Goal: Transaction & Acquisition: Purchase product/service

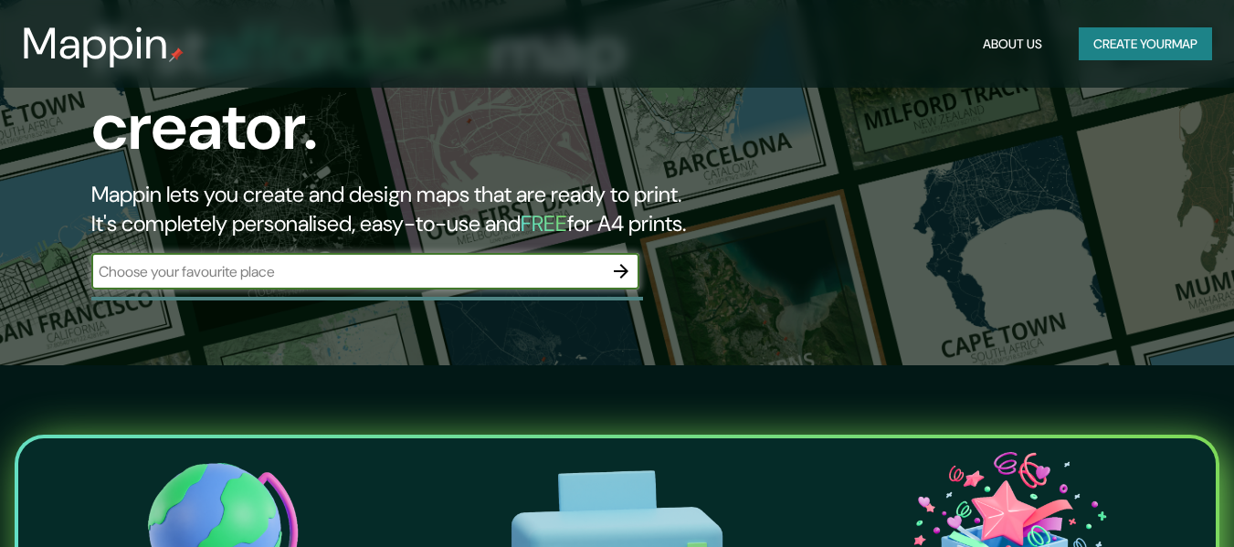
scroll to position [183, 0]
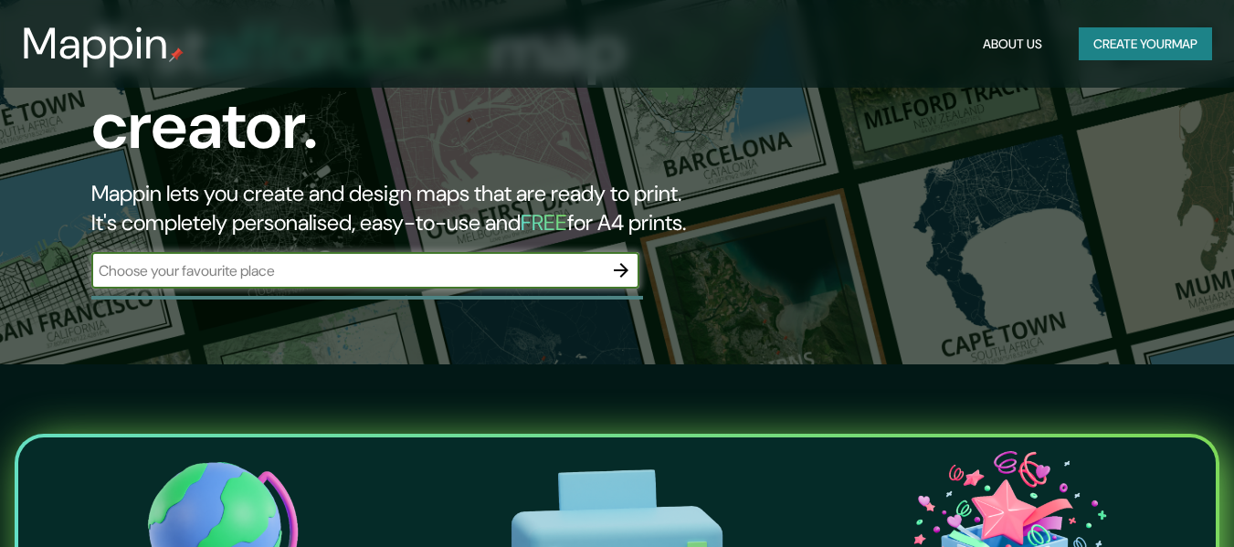
click at [441, 260] on input "text" at bounding box center [346, 270] width 511 height 21
click at [622, 259] on icon "button" at bounding box center [621, 270] width 22 height 22
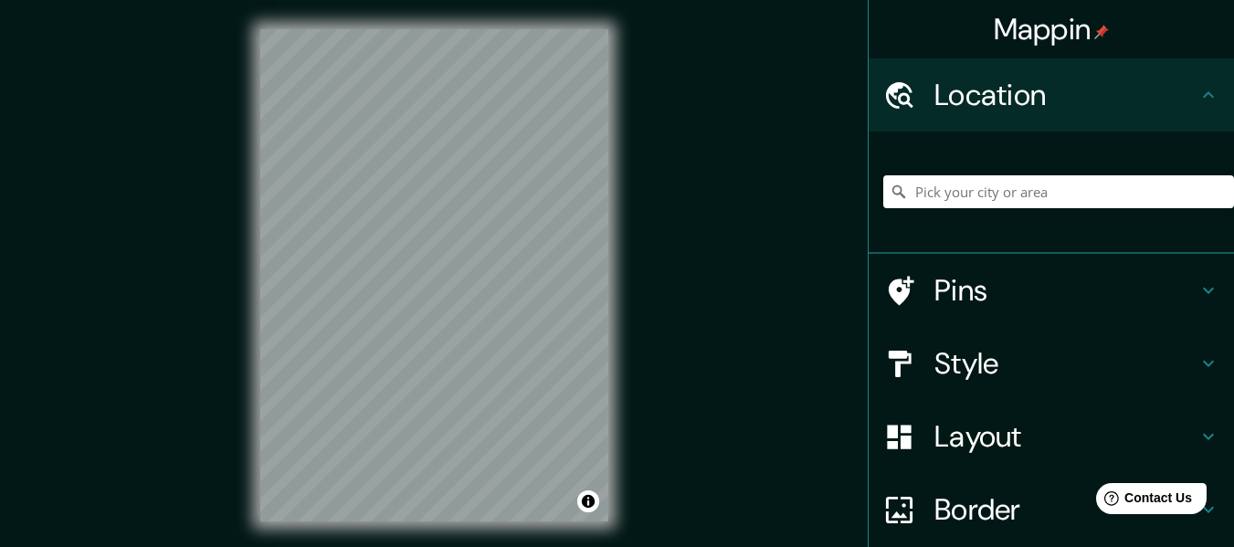
click at [988, 433] on h4 "Layout" at bounding box center [1065, 436] width 263 height 37
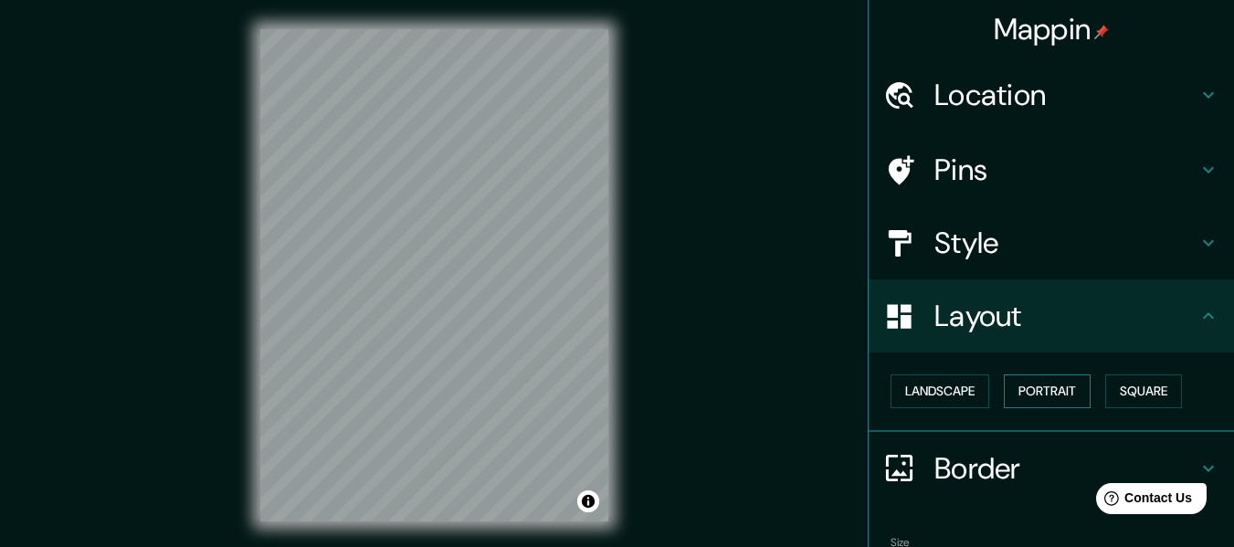
click at [1063, 391] on button "Portrait" at bounding box center [1047, 391] width 87 height 34
click at [1149, 379] on button "Square" at bounding box center [1143, 391] width 77 height 34
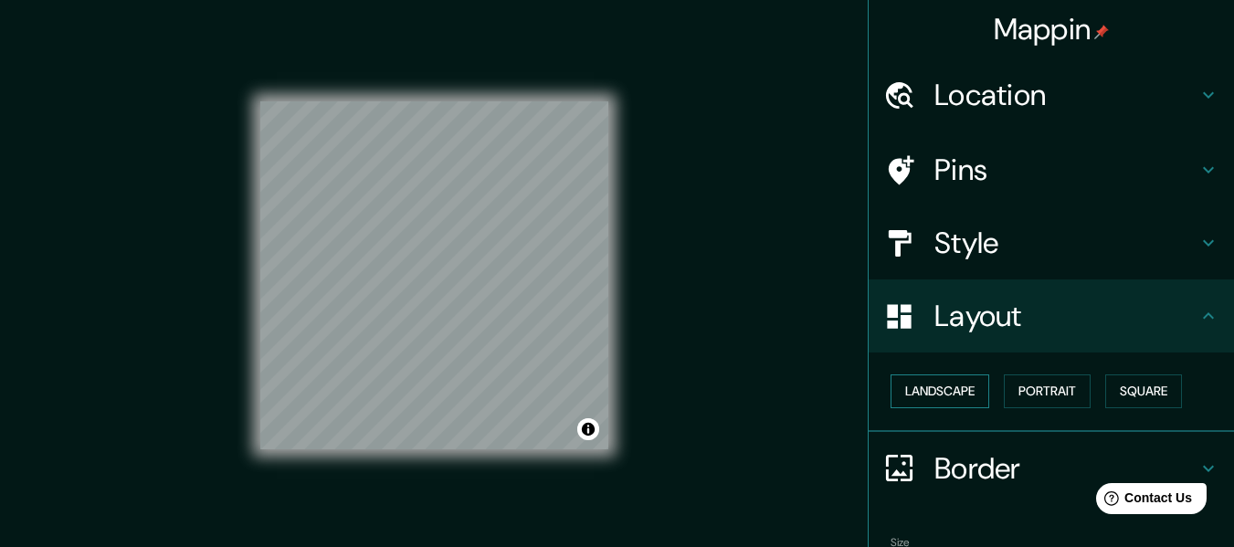
click at [943, 388] on button "Landscape" at bounding box center [939, 391] width 99 height 34
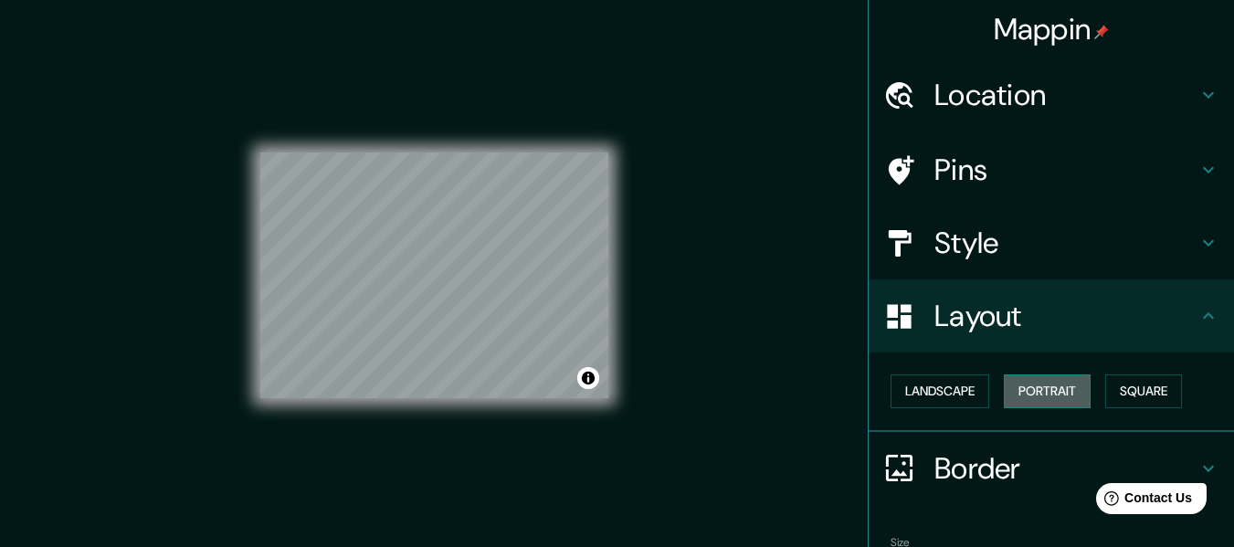
click at [1069, 392] on button "Portrait" at bounding box center [1047, 391] width 87 height 34
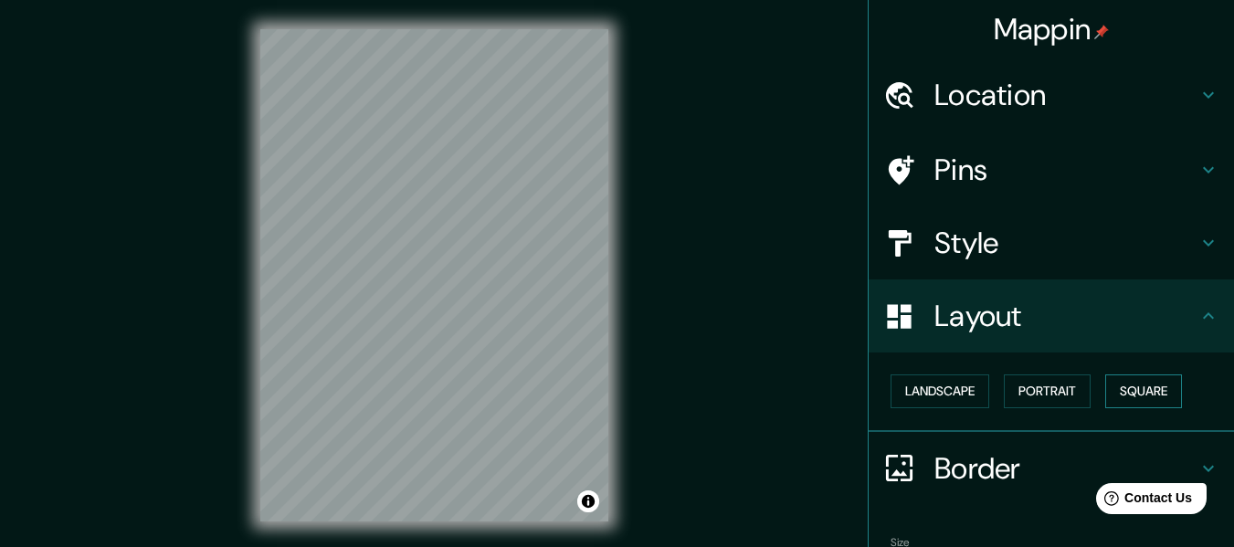
click at [1134, 391] on button "Square" at bounding box center [1143, 391] width 77 height 34
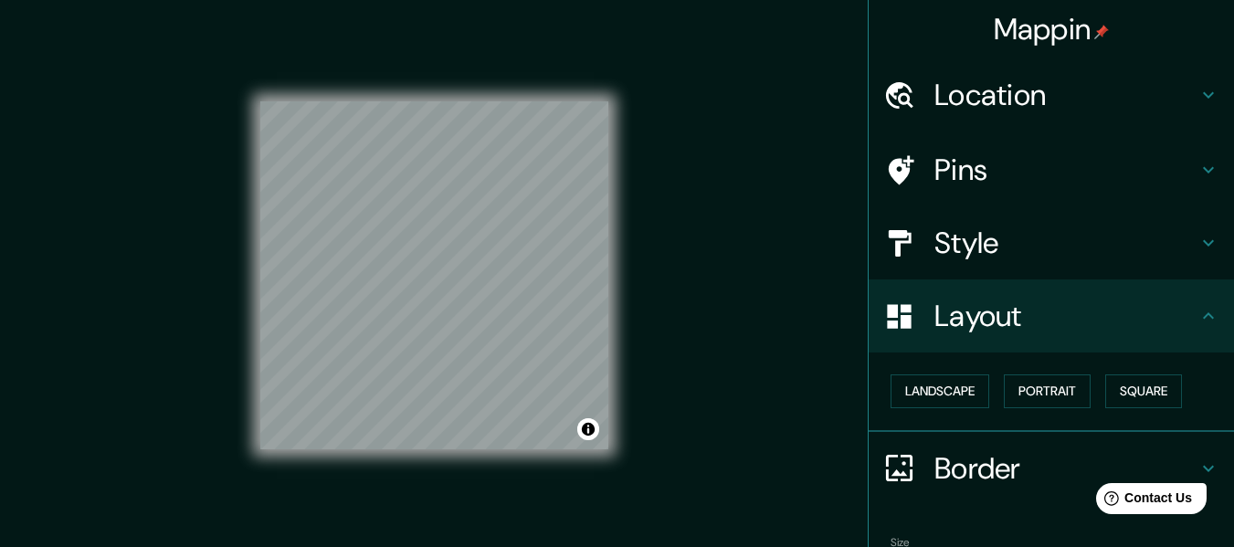
click at [939, 258] on h4 "Style" at bounding box center [1065, 243] width 263 height 37
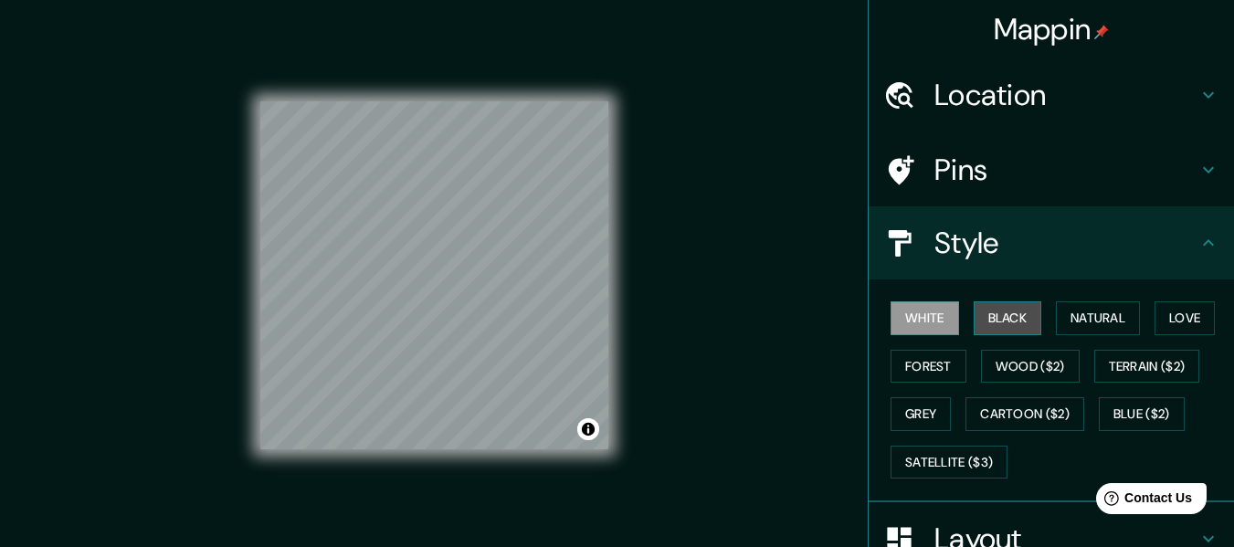
click at [1003, 316] on button "Black" at bounding box center [1008, 318] width 68 height 34
click at [941, 319] on button "White" at bounding box center [924, 318] width 68 height 34
click at [1083, 324] on button "Natural" at bounding box center [1098, 318] width 84 height 34
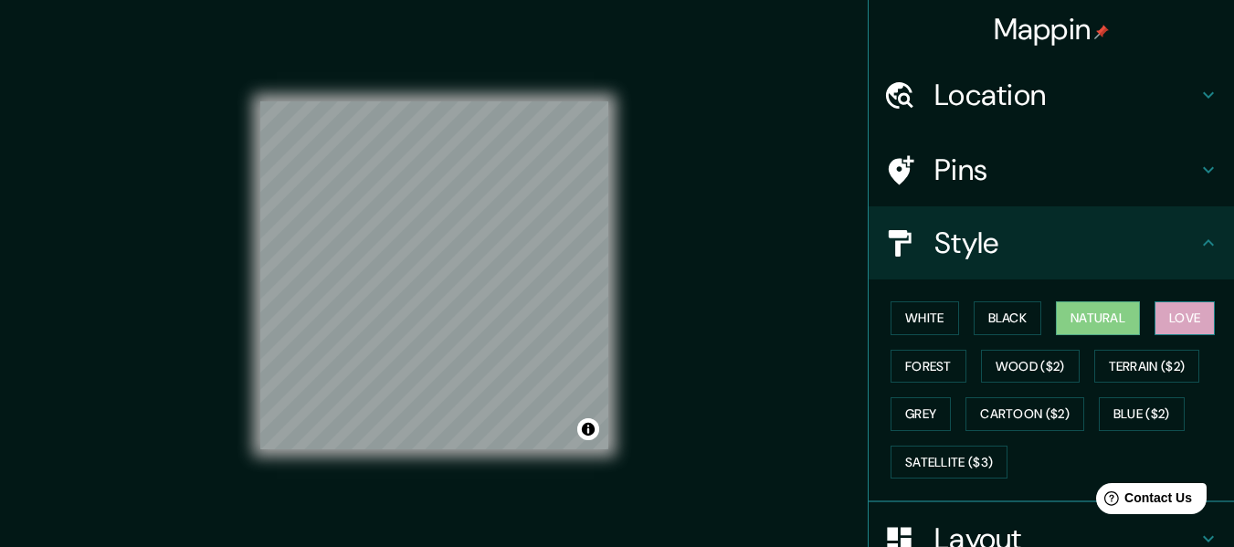
click at [1170, 317] on button "Love" at bounding box center [1184, 318] width 60 height 34
click at [1100, 319] on button "Natural" at bounding box center [1098, 318] width 84 height 34
click at [940, 355] on button "Forest" at bounding box center [928, 367] width 76 height 34
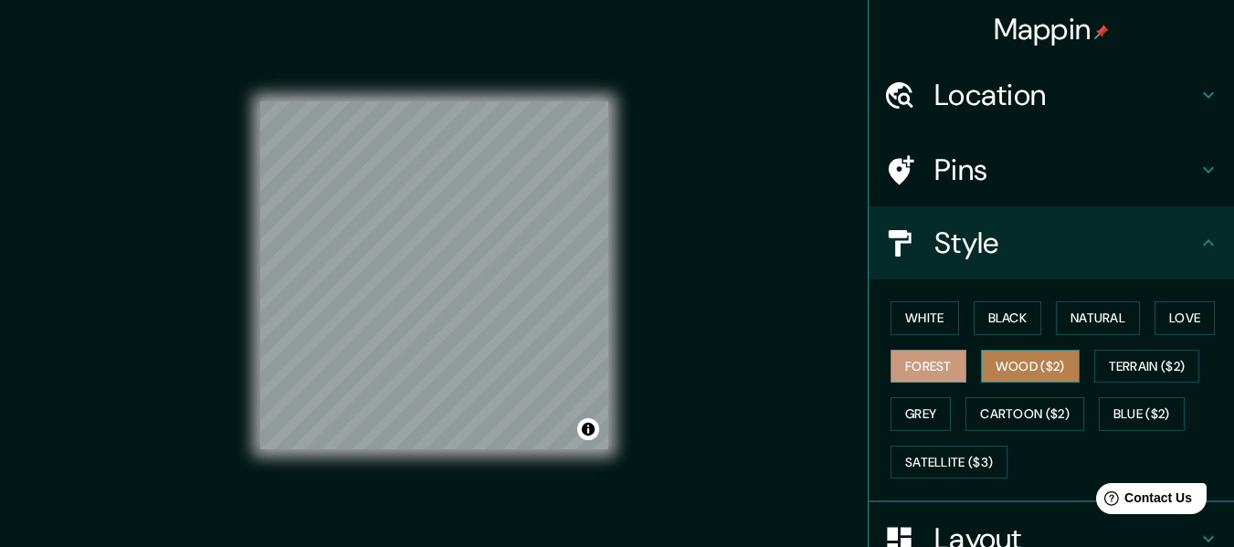
click at [1007, 368] on button "Wood ($2)" at bounding box center [1030, 367] width 99 height 34
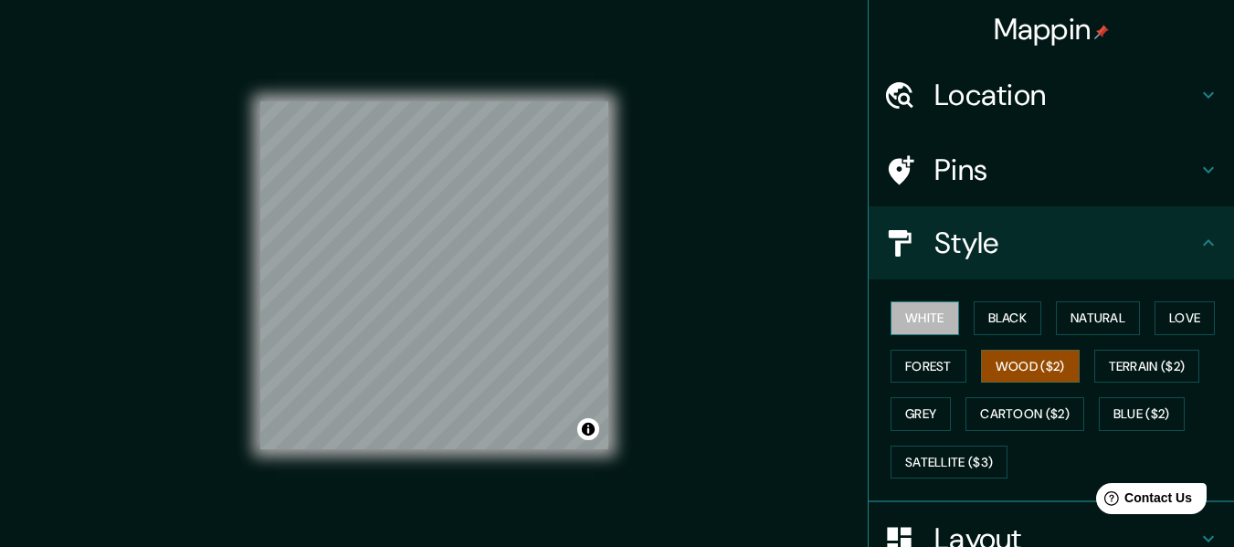
click at [925, 313] on button "White" at bounding box center [924, 318] width 68 height 34
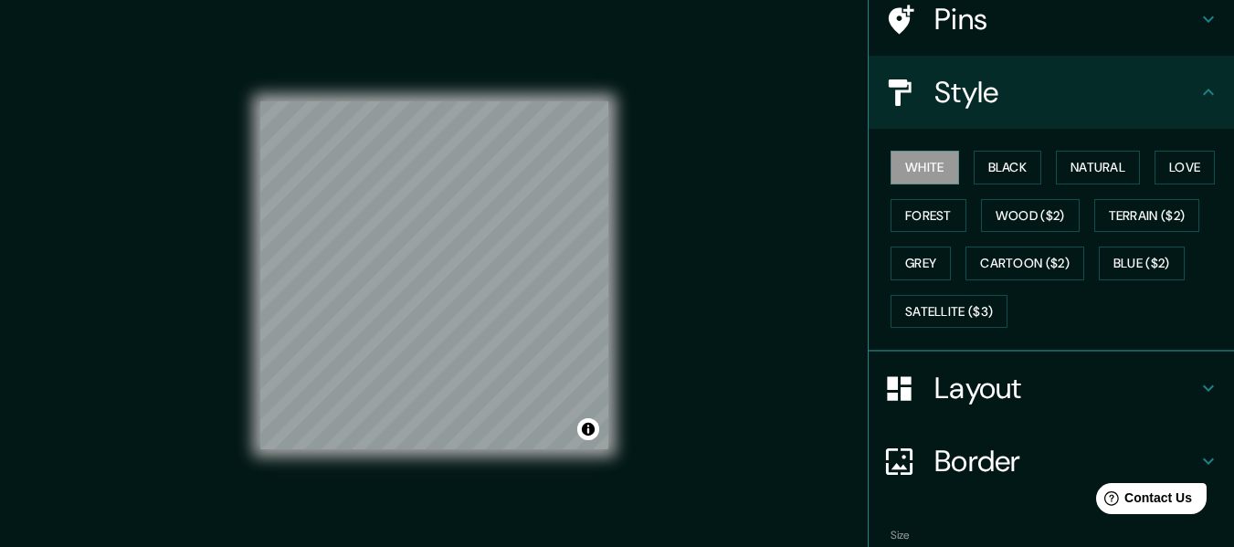
scroll to position [183, 0]
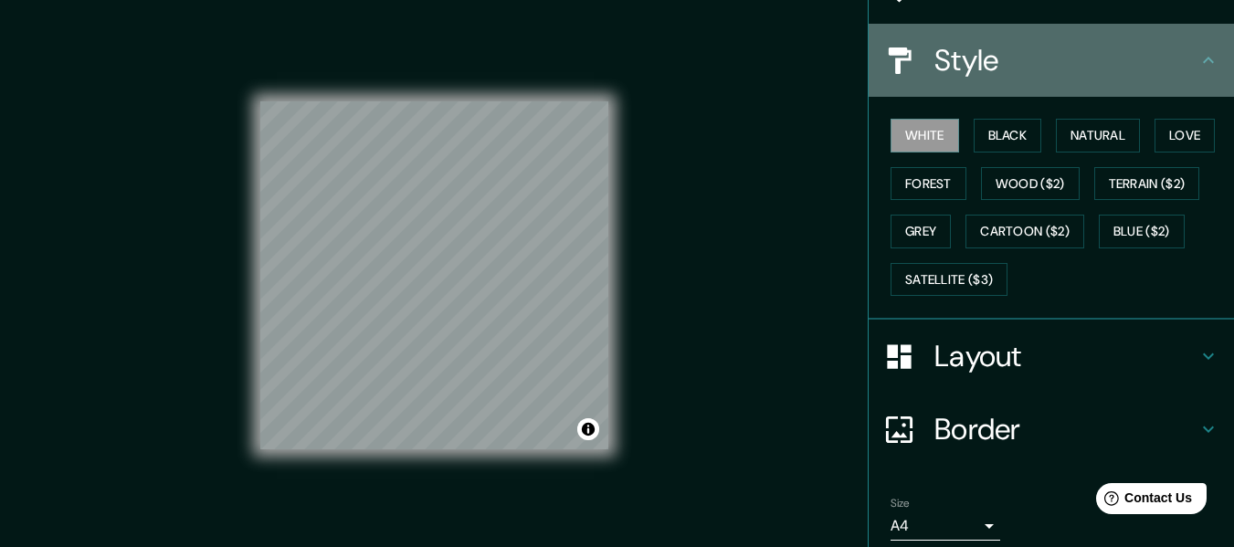
click at [1121, 68] on h4 "Style" at bounding box center [1065, 60] width 263 height 37
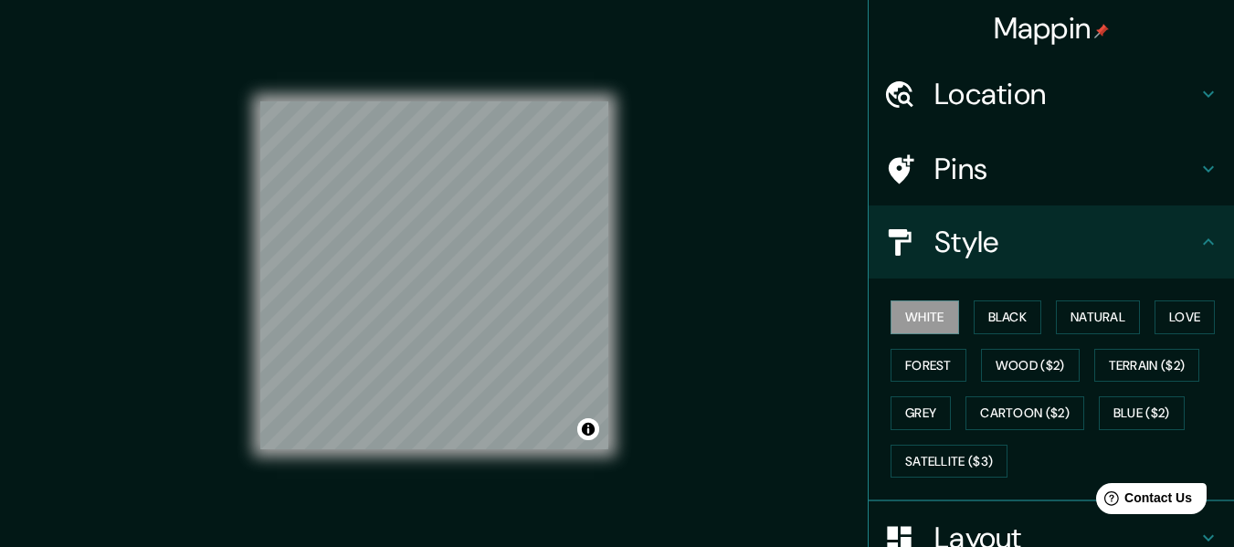
scroll to position [0, 0]
click at [1051, 173] on h4 "Pins" at bounding box center [1065, 170] width 263 height 37
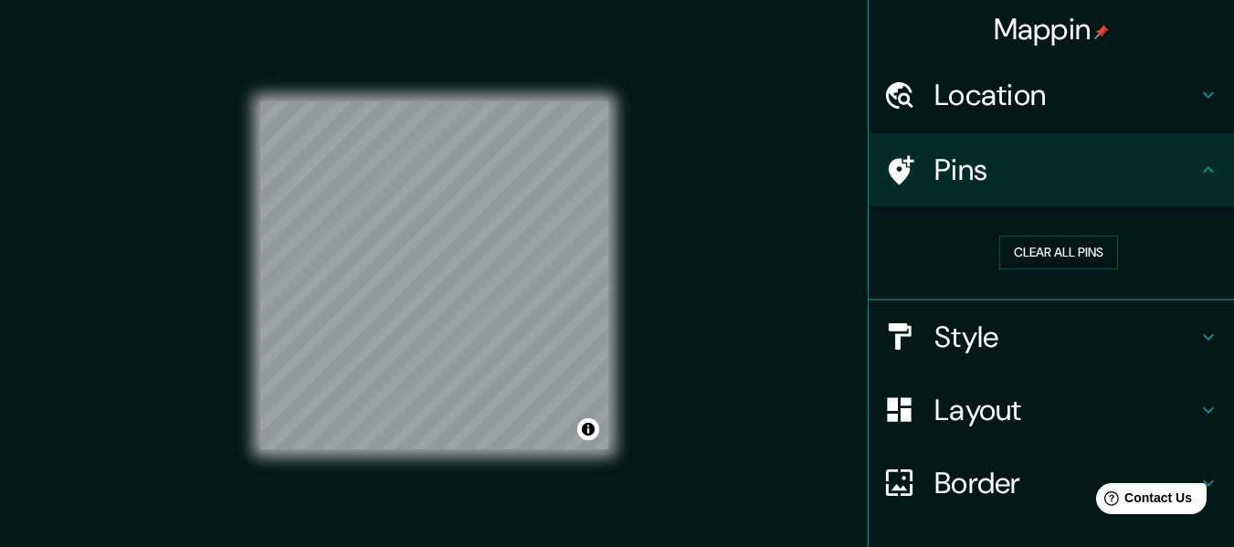
click at [996, 400] on h4 "Layout" at bounding box center [1065, 410] width 263 height 37
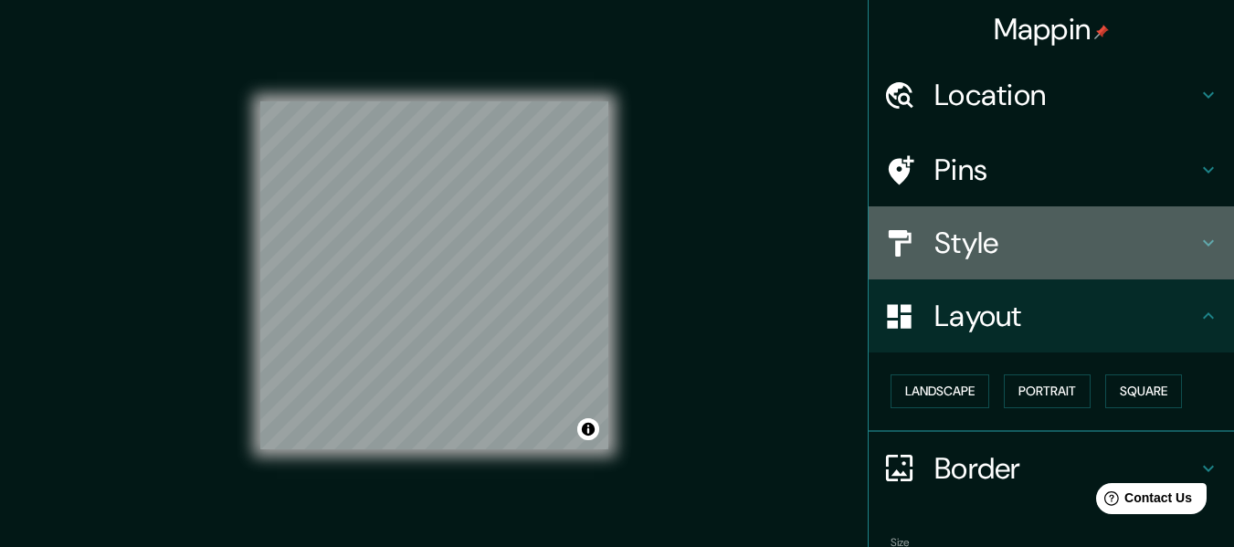
click at [999, 265] on div "Style" at bounding box center [1051, 242] width 365 height 73
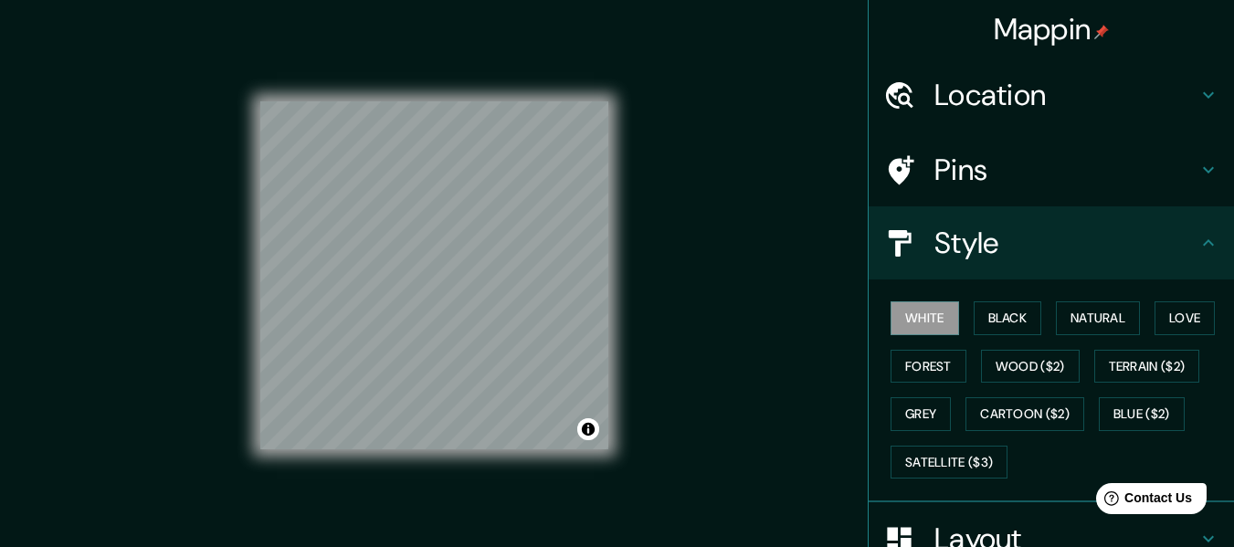
click at [966, 537] on h4 "Layout" at bounding box center [1065, 539] width 263 height 37
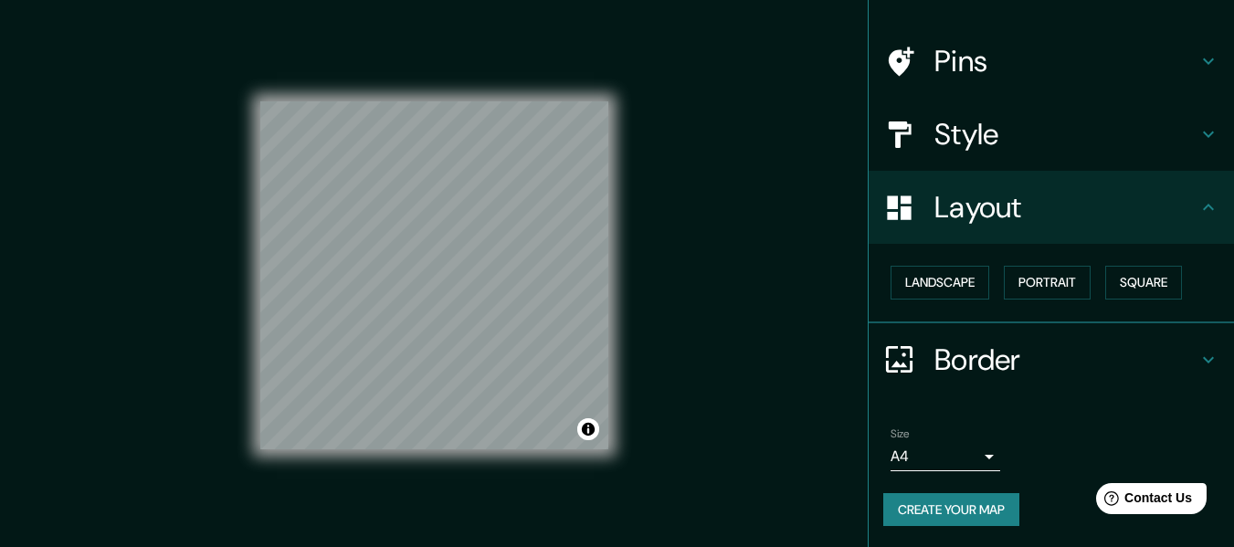
scroll to position [110, 0]
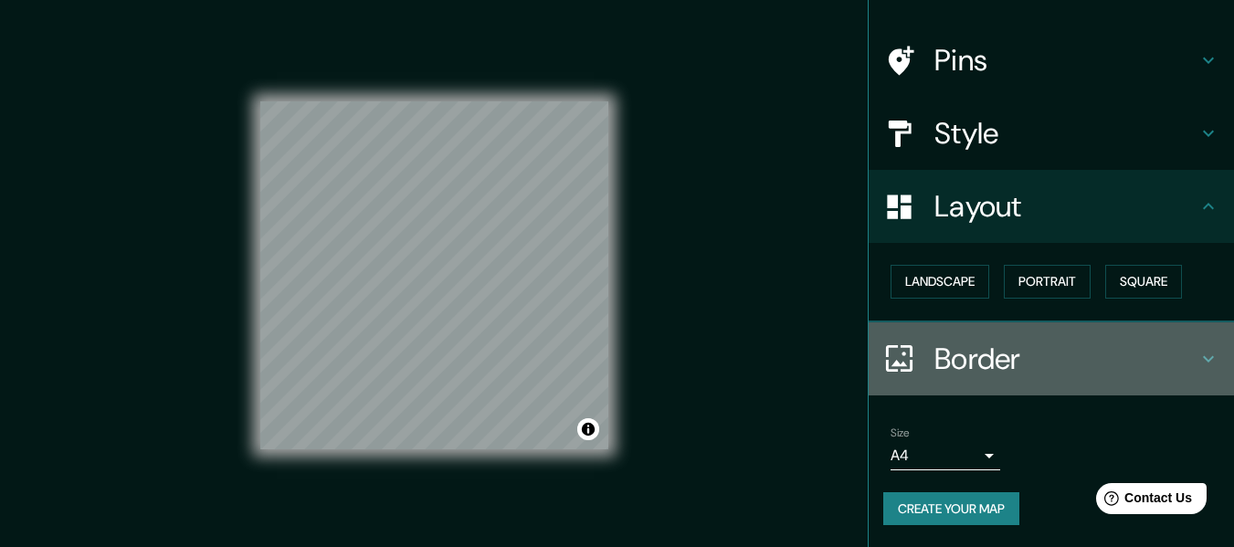
click at [974, 357] on h4 "Border" at bounding box center [1065, 359] width 263 height 37
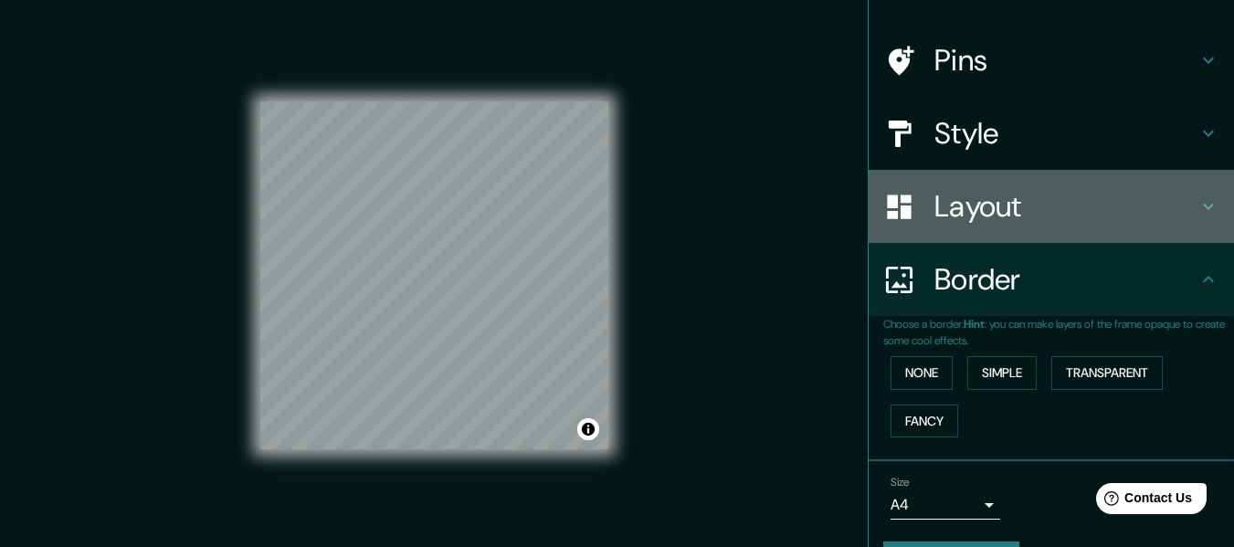
click at [960, 215] on h4 "Layout" at bounding box center [1065, 206] width 263 height 37
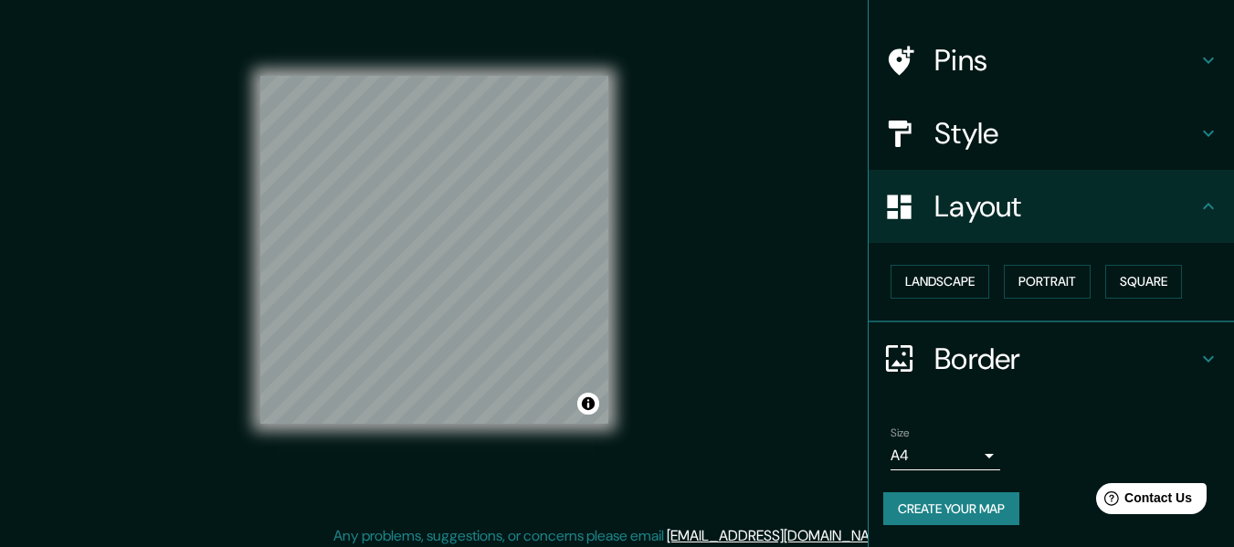
scroll to position [33, 0]
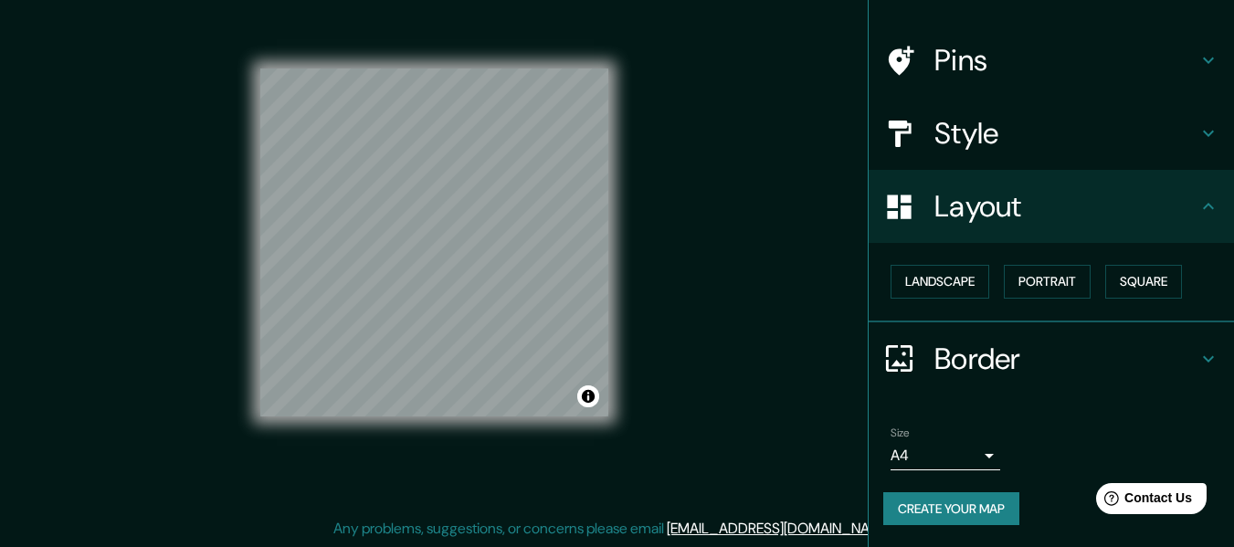
click at [959, 352] on h4 "Border" at bounding box center [1065, 359] width 263 height 37
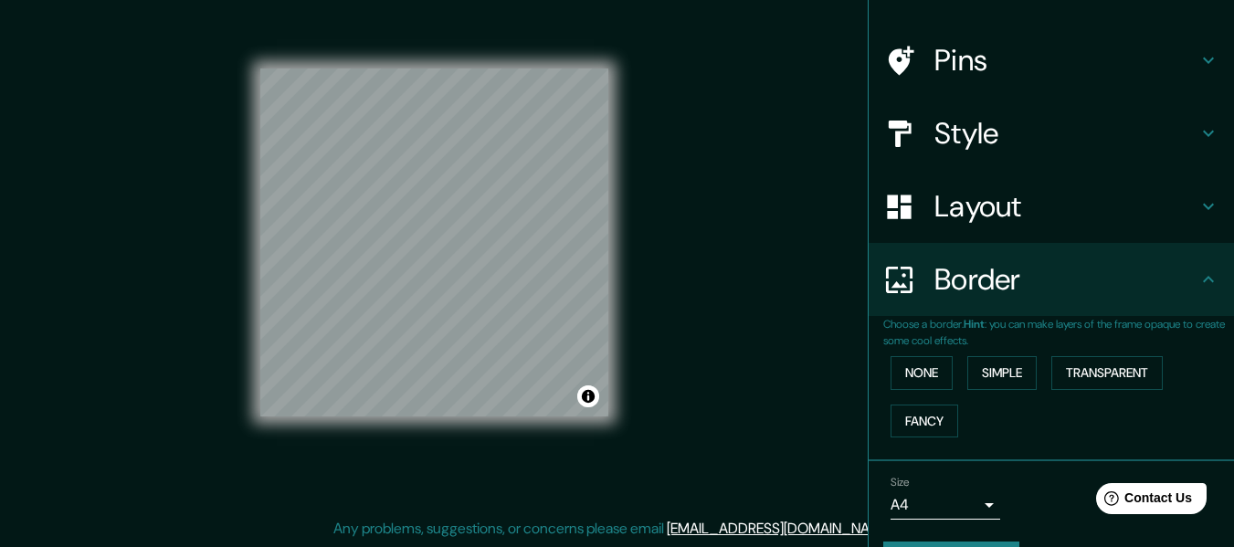
click at [925, 505] on body "Mappin Location Pins Style Layout Border Choose a border. Hint : you can make l…" at bounding box center [617, 240] width 1234 height 547
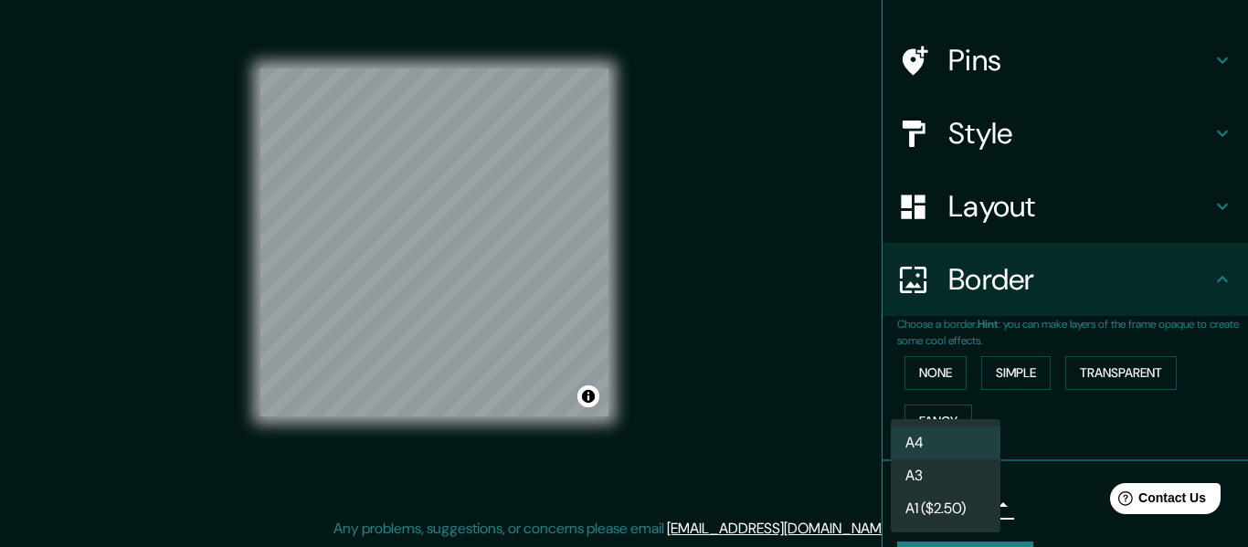
click at [944, 473] on li "A3" at bounding box center [945, 475] width 110 height 33
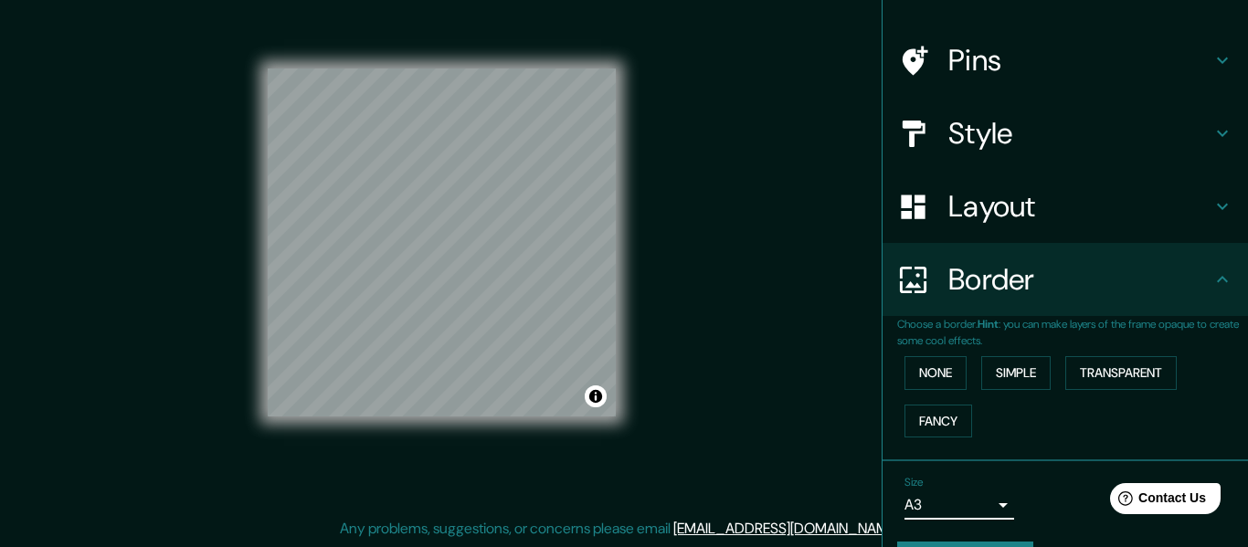
click at [943, 506] on body "Mappin Location Pins Style Layout Border Choose a border. Hint : you can make l…" at bounding box center [624, 240] width 1248 height 547
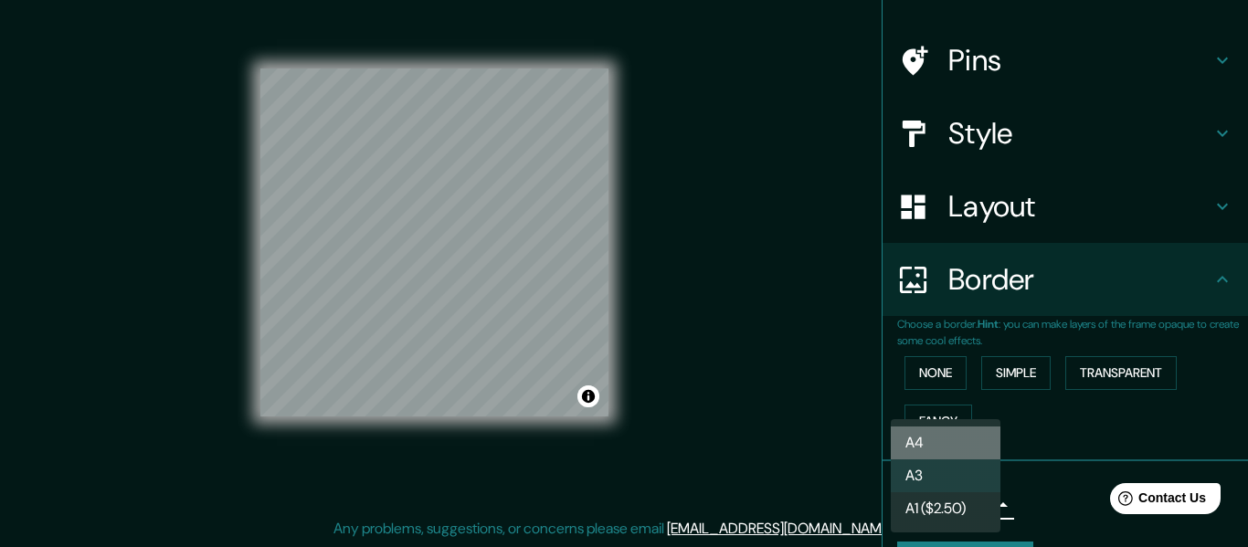
click at [943, 443] on li "A4" at bounding box center [945, 443] width 110 height 33
type input "single"
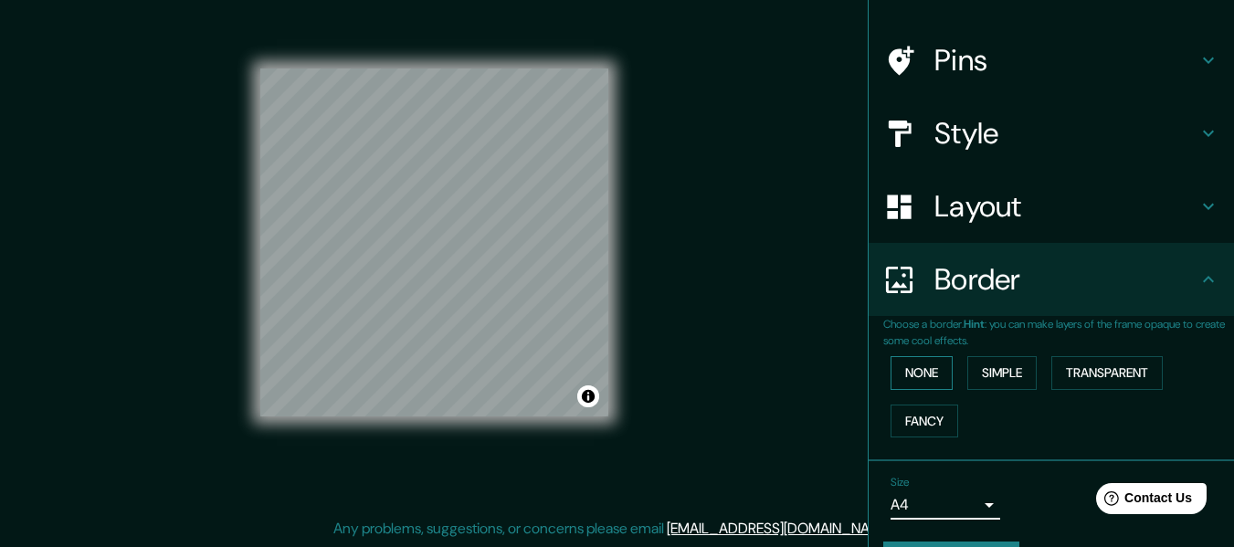
click at [911, 373] on button "None" at bounding box center [921, 373] width 62 height 34
click at [988, 377] on button "Simple" at bounding box center [1001, 373] width 69 height 34
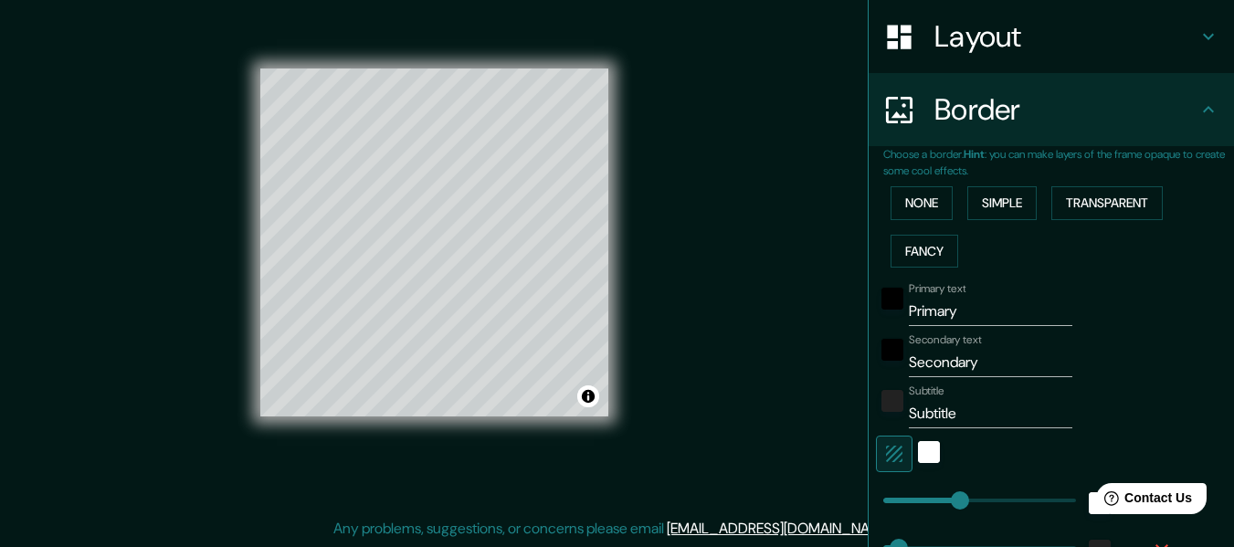
scroll to position [292, 0]
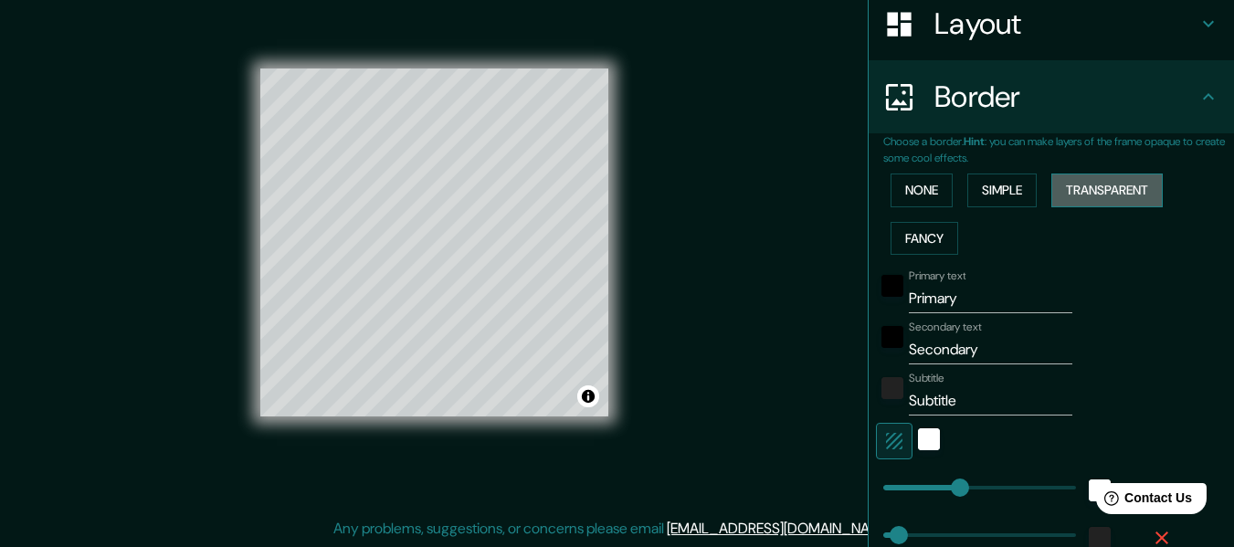
click at [1087, 189] on button "Transparent" at bounding box center [1106, 191] width 111 height 34
click at [1009, 187] on button "Simple" at bounding box center [1001, 191] width 69 height 34
click at [915, 233] on button "Fancy" at bounding box center [924, 239] width 68 height 34
click at [985, 201] on button "Simple" at bounding box center [1001, 191] width 69 height 34
type input "18"
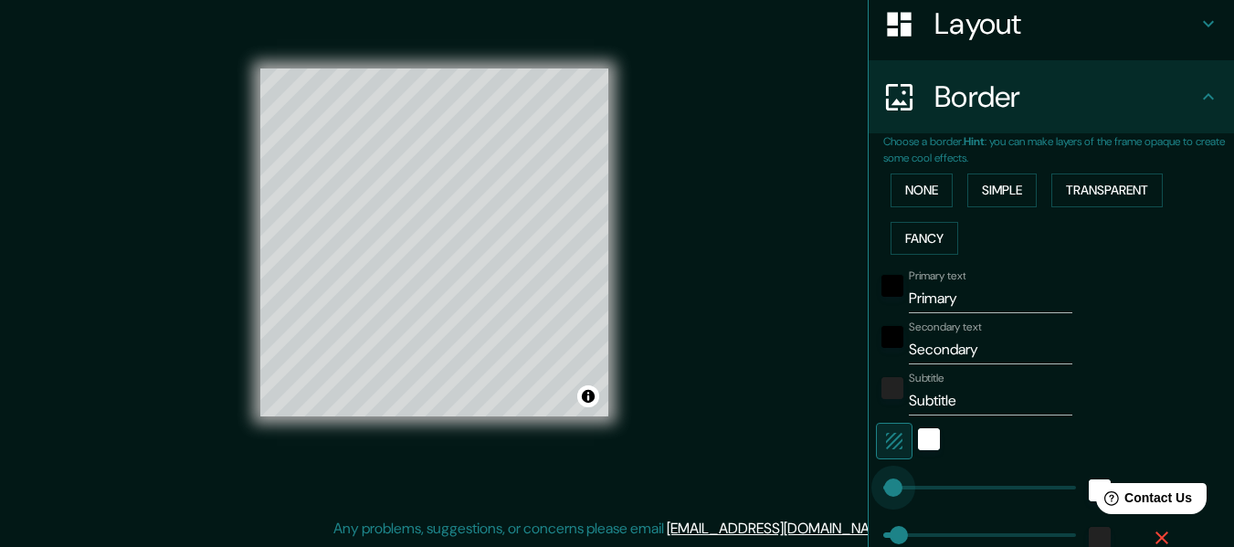
drag, startPoint x: 942, startPoint y: 489, endPoint x: 879, endPoint y: 497, distance: 63.6
type input "30"
click at [918, 428] on div "white" at bounding box center [929, 439] width 22 height 22
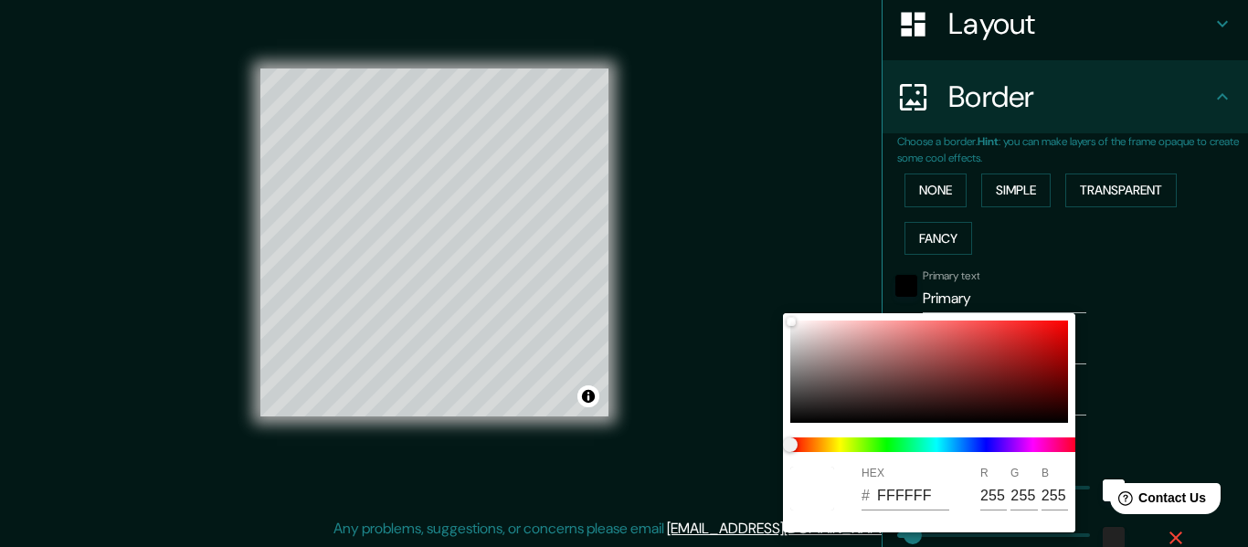
click at [1153, 385] on div at bounding box center [624, 273] width 1248 height 547
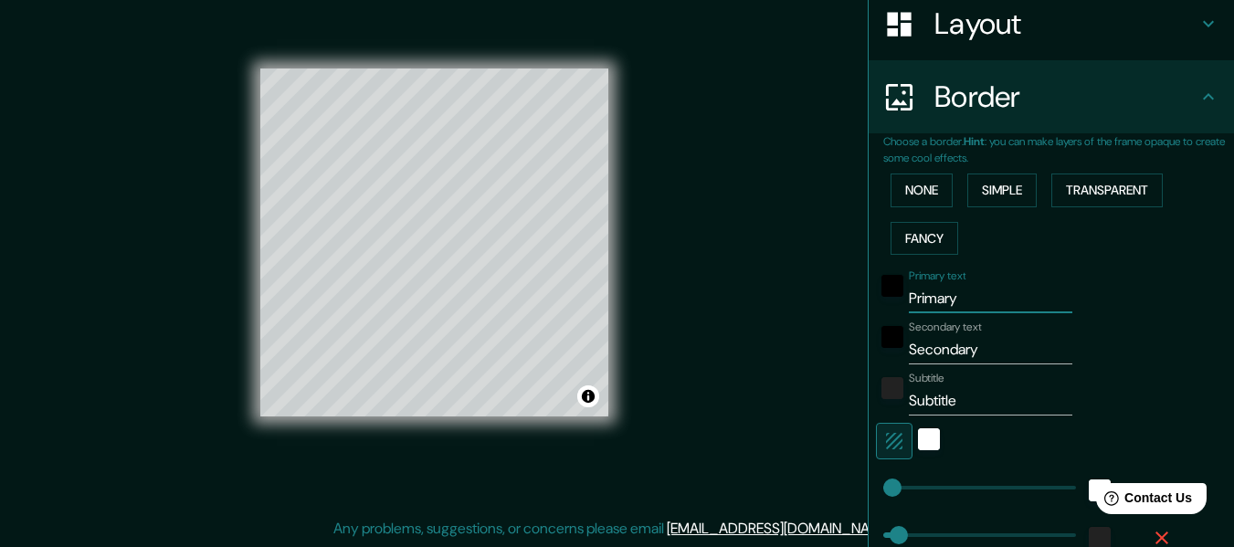
drag, startPoint x: 969, startPoint y: 295, endPoint x: 883, endPoint y: 297, distance: 85.9
click at [883, 297] on div "Primary text Primary" at bounding box center [1026, 291] width 300 height 44
type input "30"
drag, startPoint x: 991, startPoint y: 342, endPoint x: 859, endPoint y: 353, distance: 132.0
click at [869, 353] on div "Choose a border. Hint : you can make layers of the frame opaque to create some …" at bounding box center [1051, 372] width 365 height 479
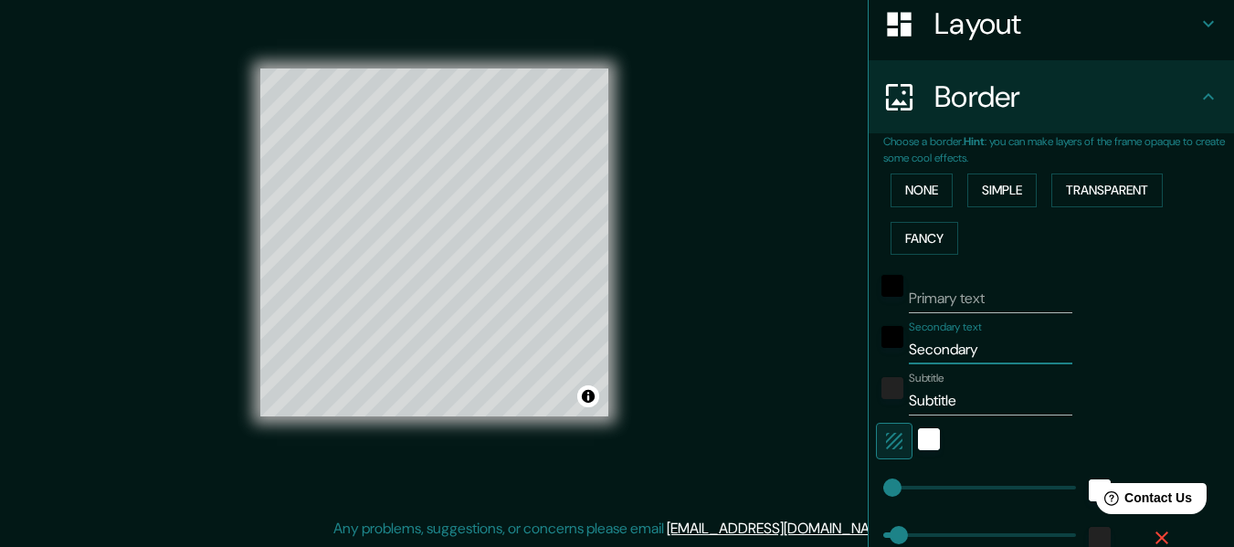
type input "C"
type input "30"
type input "CH"
type input "30"
type input "CHI"
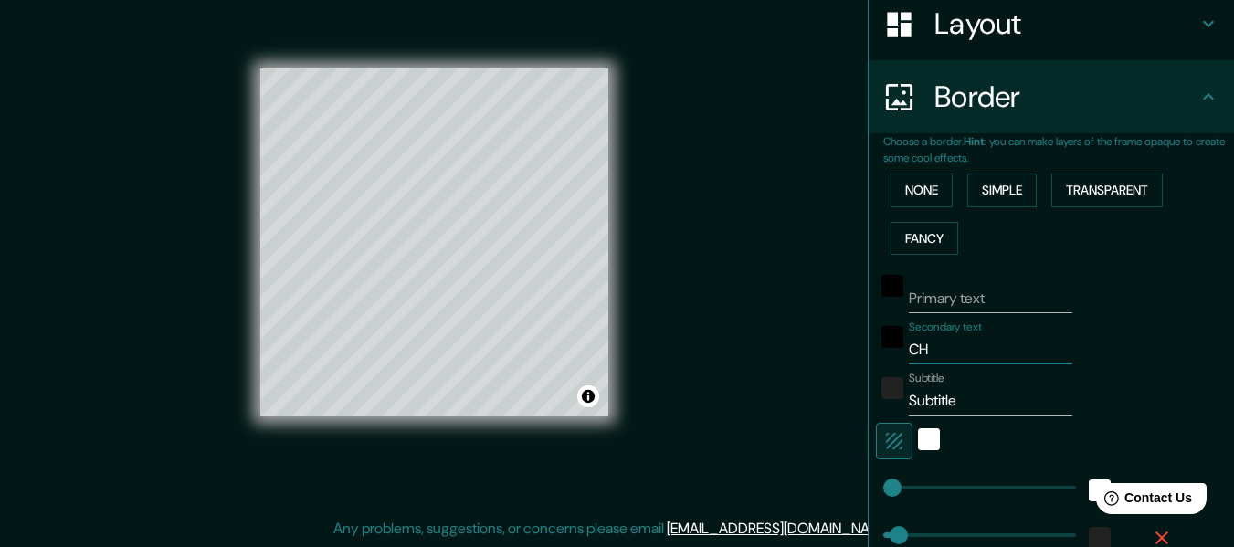
type input "30"
type input "CHIB"
type input "30"
type input "CHIBO"
type input "30"
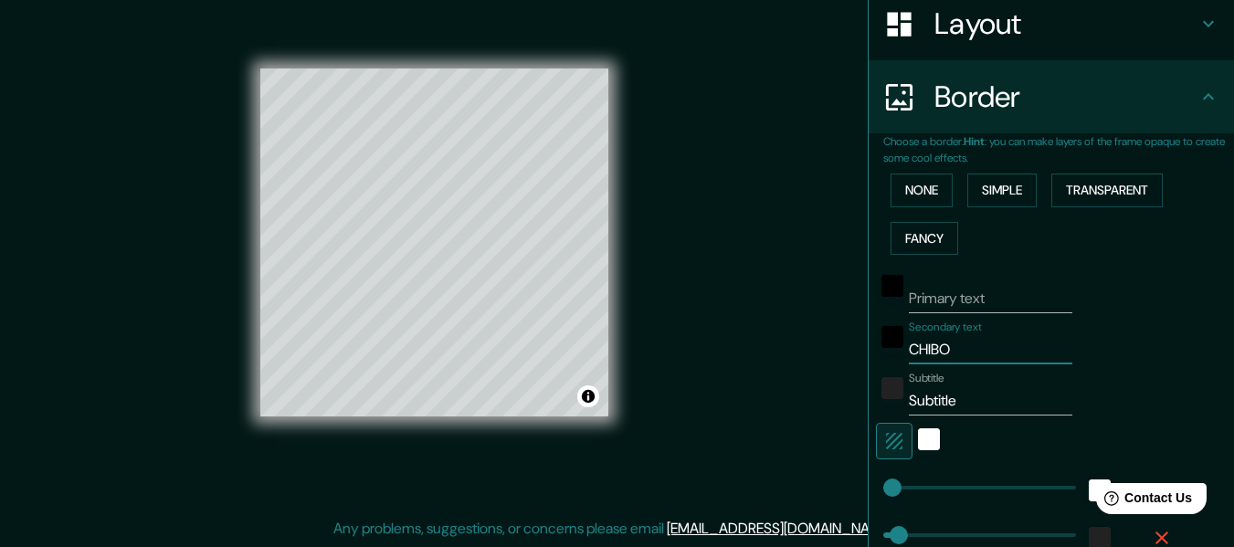
type input "CHIBOL"
type input "30"
type input "CHIBOLO"
type input "30"
type input "CHIBOLO,"
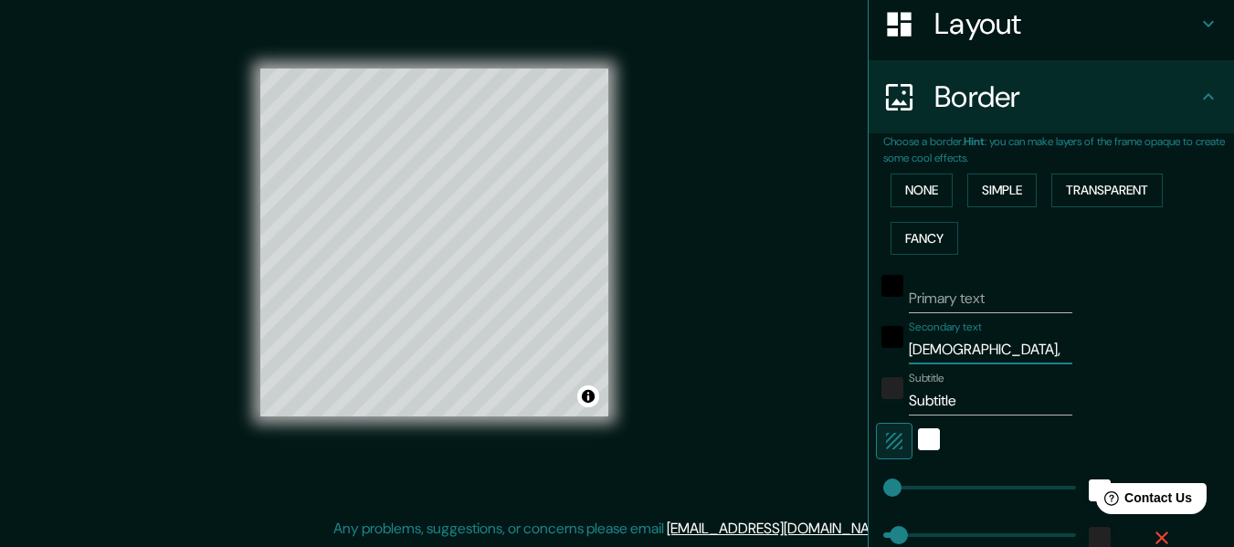
type input "30"
type input "CHIBOLO,"
type input "30"
type input "CHIBOLO, M"
type input "30"
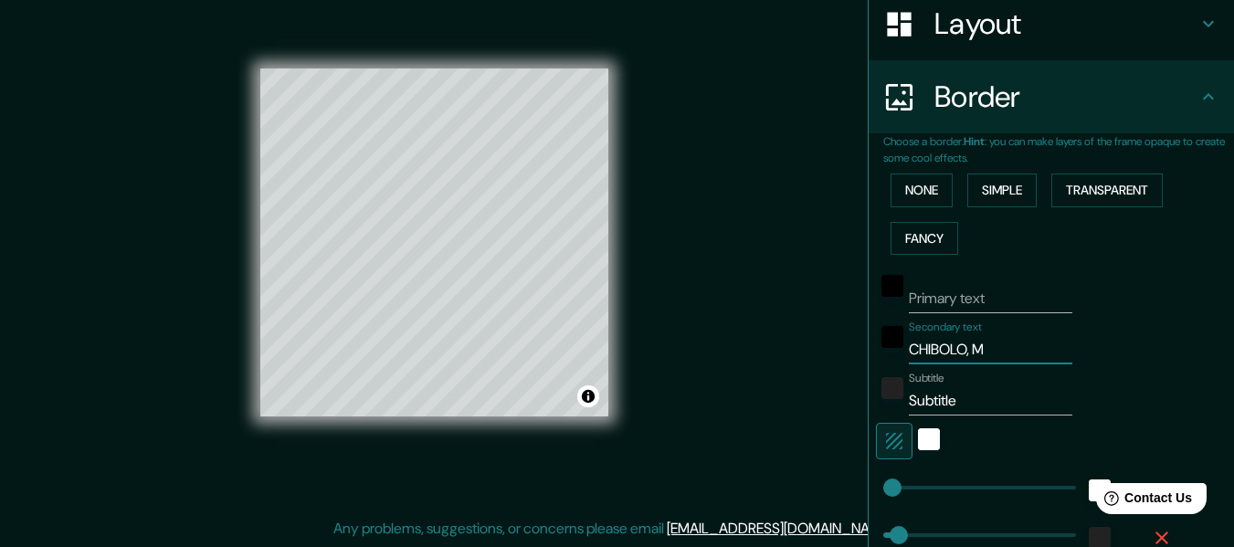
type input "CHIBOLO, MA"
type input "30"
type input "CHIBOLO, MAG"
type input "30"
type input "CHIBOLO, MAGA"
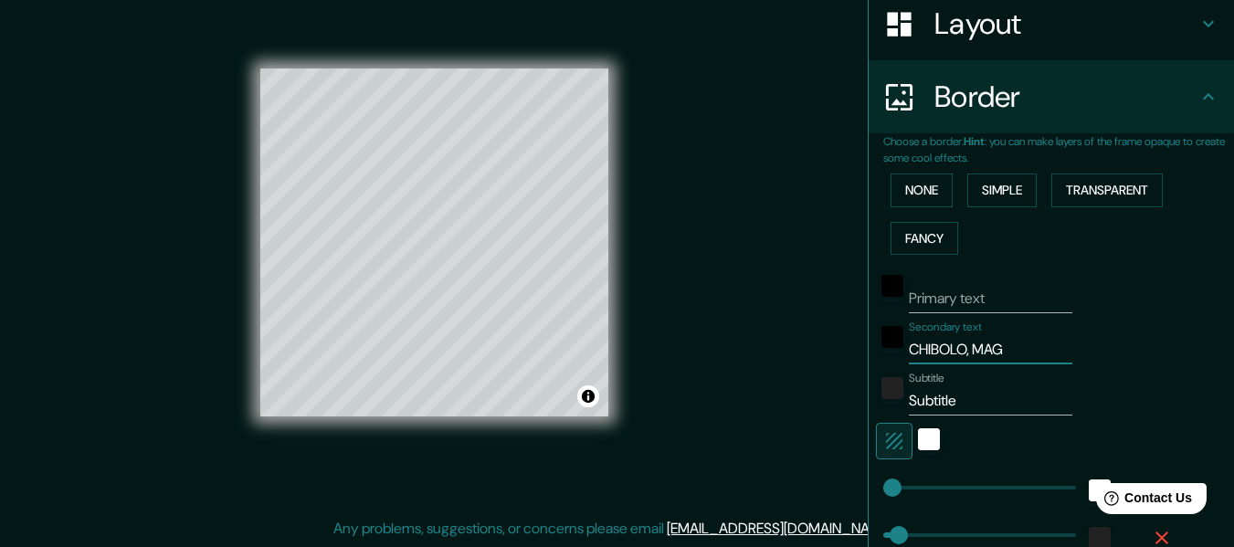
type input "30"
type input "CHIBOLO, MAGAD"
type input "30"
type input "CHIBOLO, MAGADA"
type input "30"
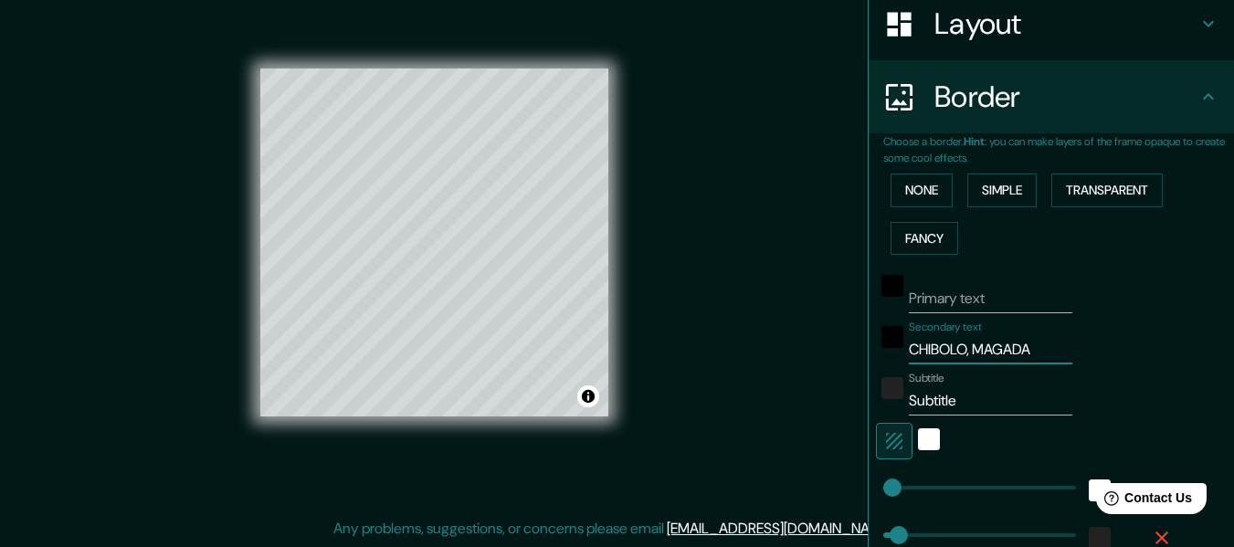
type input "CHIBOLO, MAGADAL"
type input "30"
type input "CHIBOLO, MAGADALE"
type input "30"
type input "CHIBOLO, MAGADALEN"
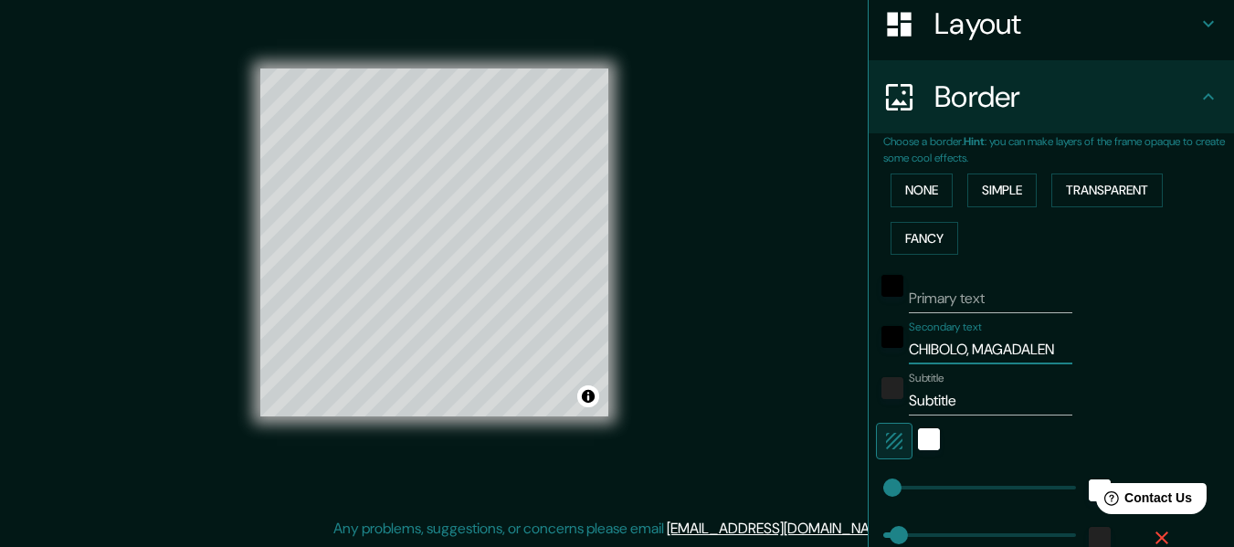
type input "30"
type input "CHIBOLO, MAGADALENA"
type input "30"
type input "CHIBOLO, MAGADALEN"
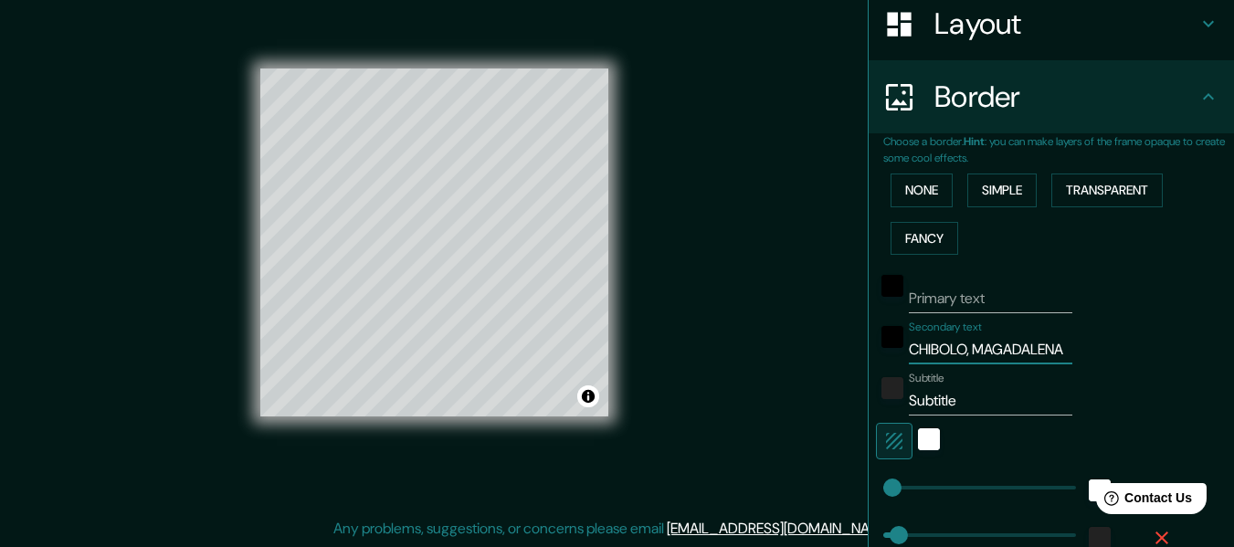
type input "30"
type input "CHIBOLO, MAGADALE"
type input "30"
type input "CHIBOLO, MAGADAL"
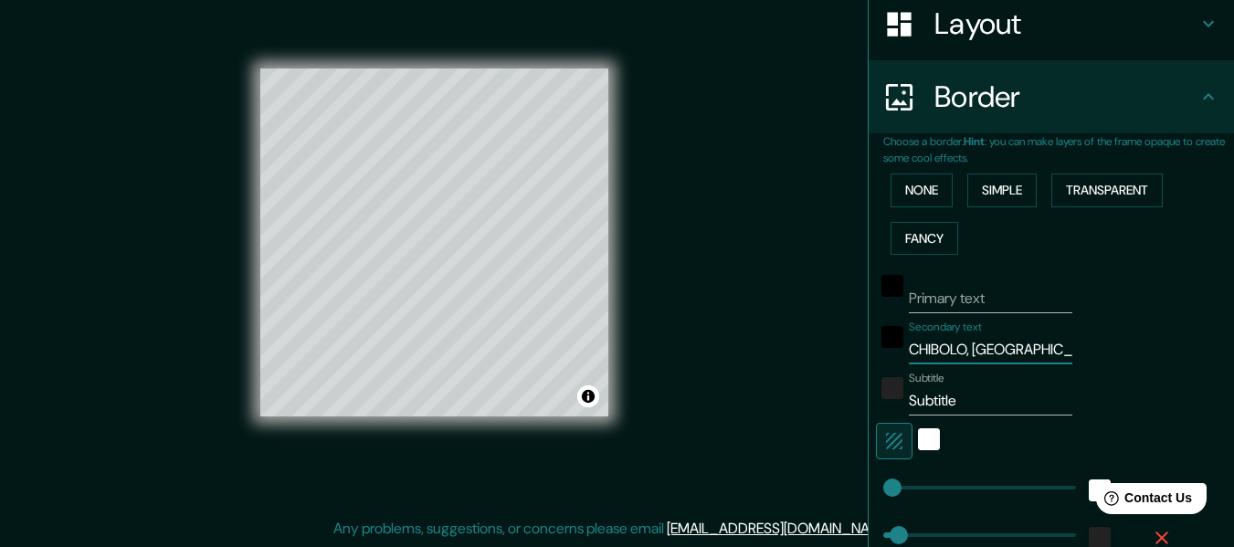
type input "30"
type input "CHIBOLO, MAGADA"
type input "30"
type input "CHIBOLO, MAGAD"
type input "30"
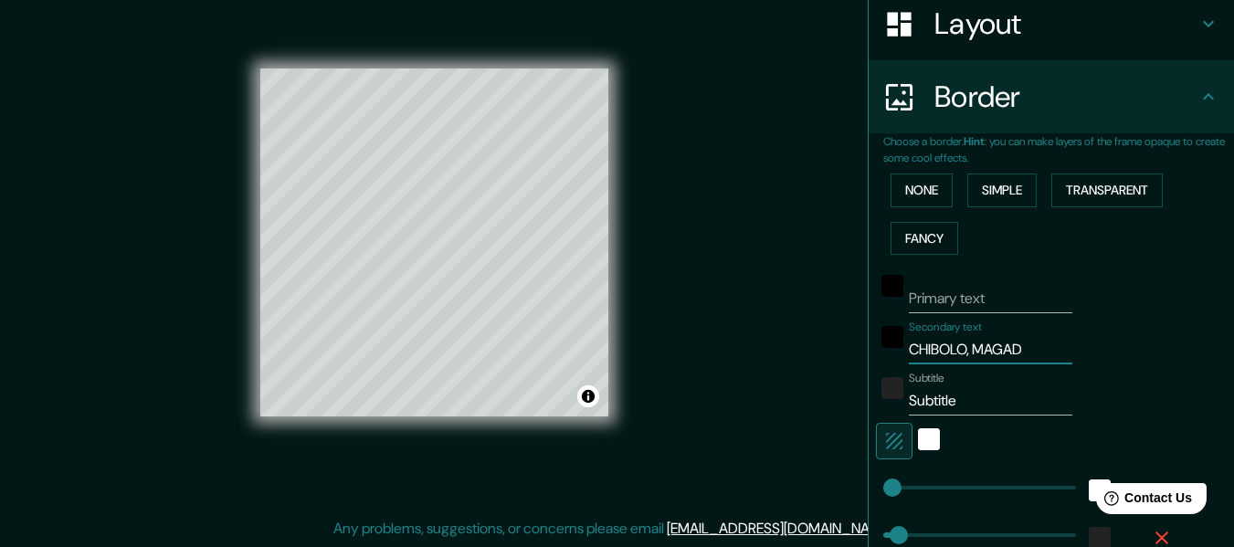
type input "CHIBOLO, MAGA"
type input "30"
type input "CHIBOLO, MAG"
type input "30"
type input "CHIBOLO, MAGD"
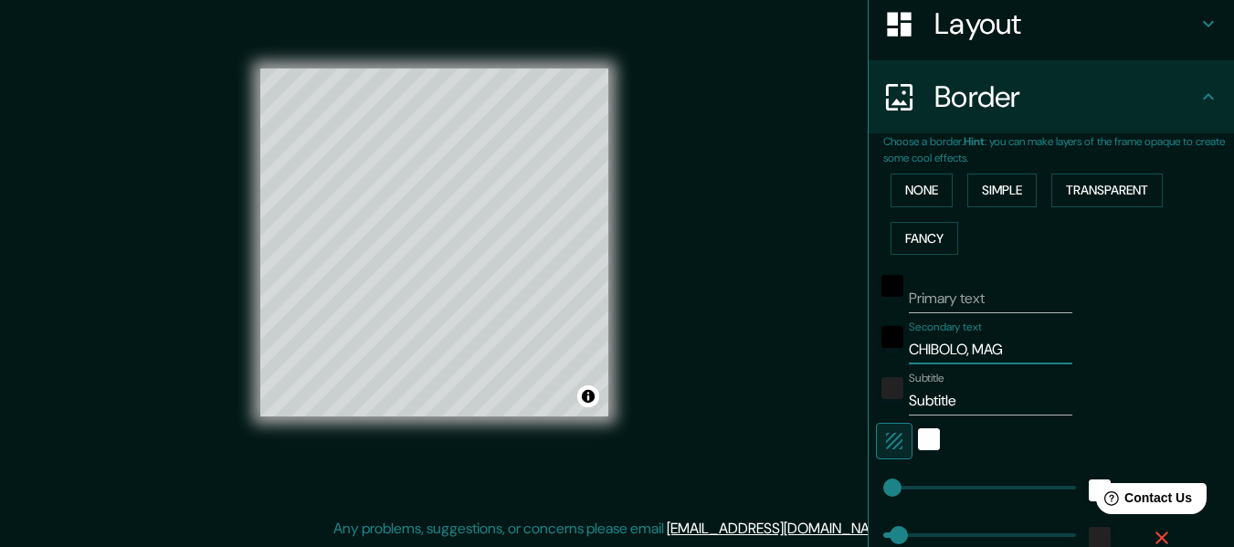
type input "30"
type input "CHIBOLO, MAGDA"
type input "30"
type input "CHIBOLO, MAGDAL"
type input "30"
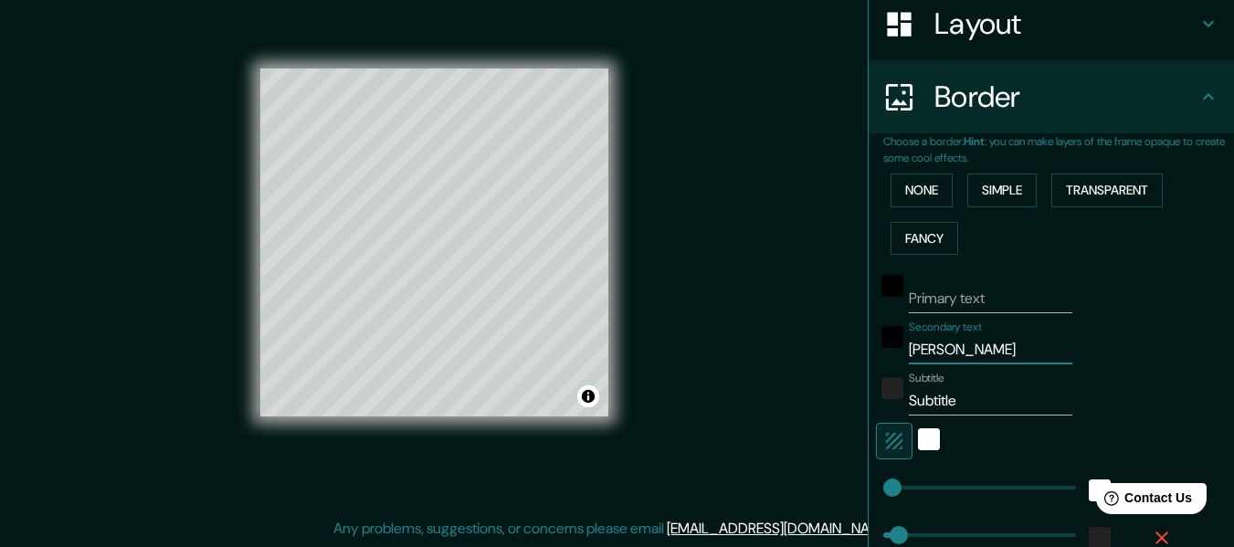
type input "CHIBOLO, MAGDALE"
type input "30"
type input "CHIBOLO, MAGDALEN"
type input "30"
type input "CHIBOLO, MAGDALENA"
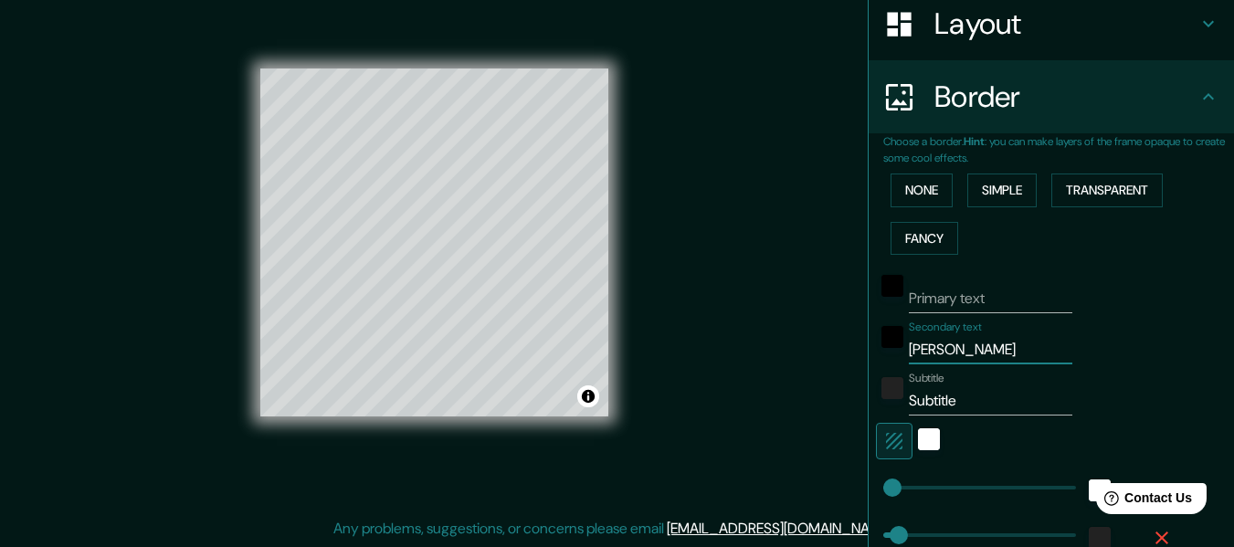
type input "30"
type input "CHIBOLO, MAGDALENA"
drag, startPoint x: 958, startPoint y: 396, endPoint x: 891, endPoint y: 406, distance: 67.4
click at [891, 406] on div "Subtitle Subtitle" at bounding box center [1026, 394] width 300 height 44
type input "t"
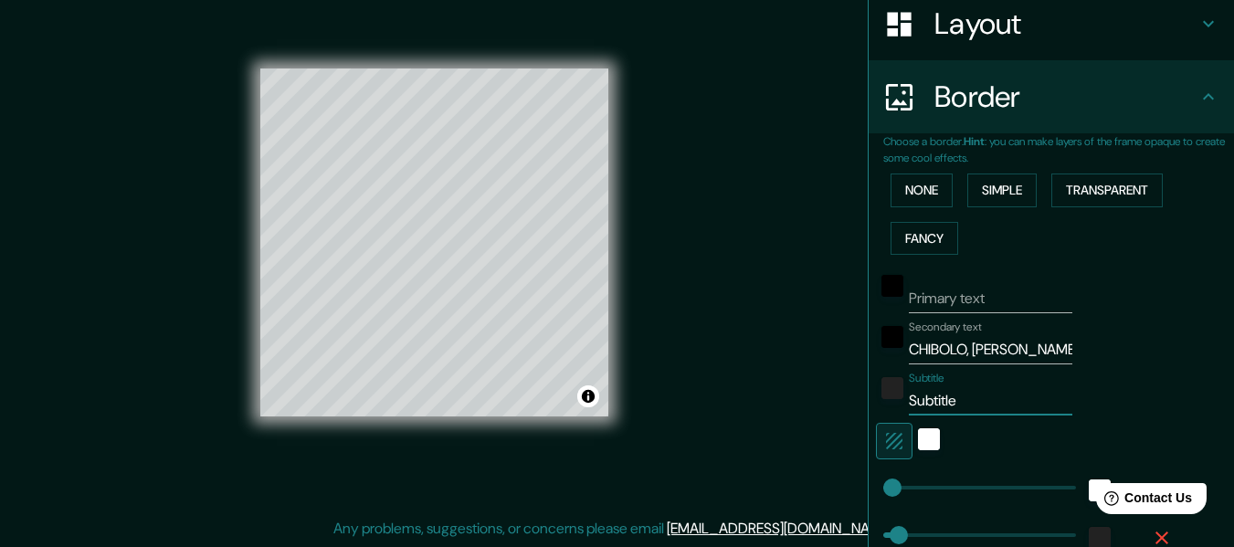
type input "30"
type input "T"
type input "30"
type input "TE"
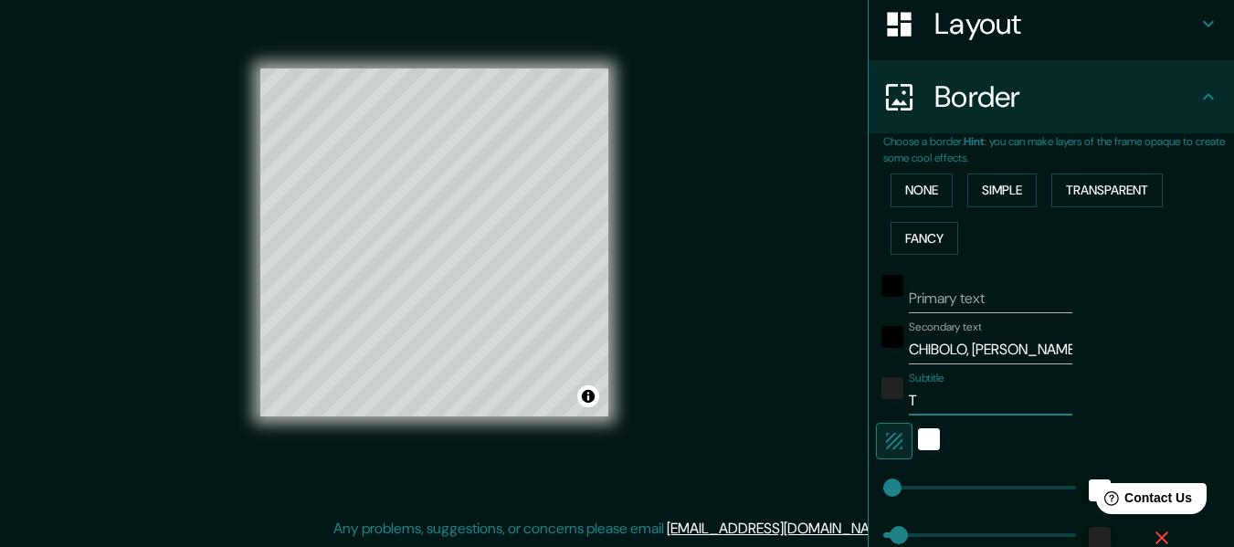
type input "30"
type input "TER"
type input "30"
type input "TERR"
type input "30"
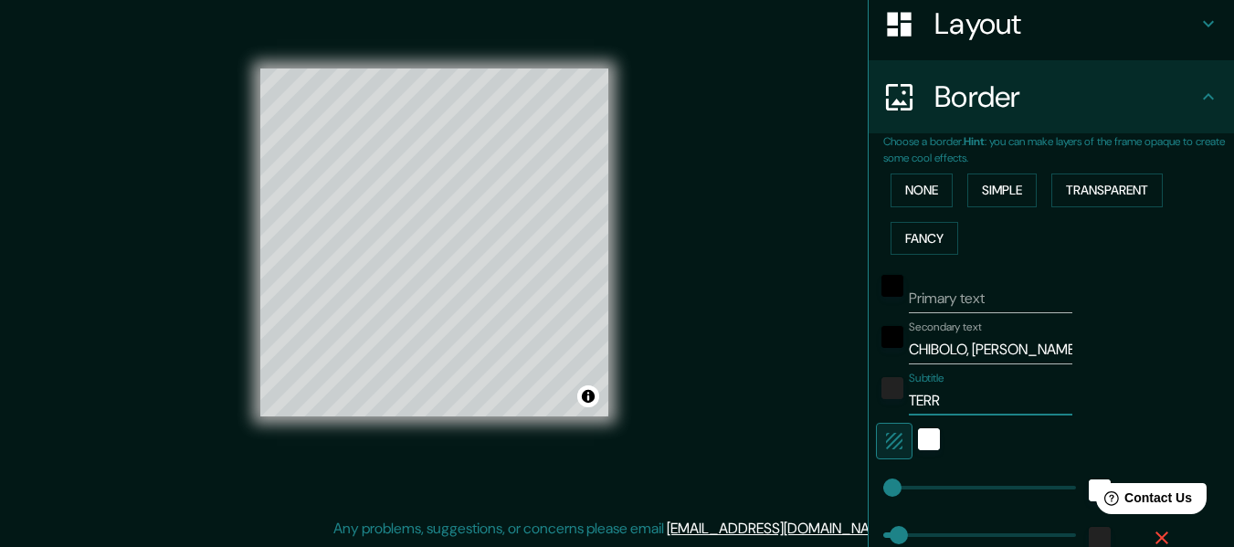
type input "TERRI"
type input "30"
type input "TERRIT"
type input "30"
type input "TERRITO"
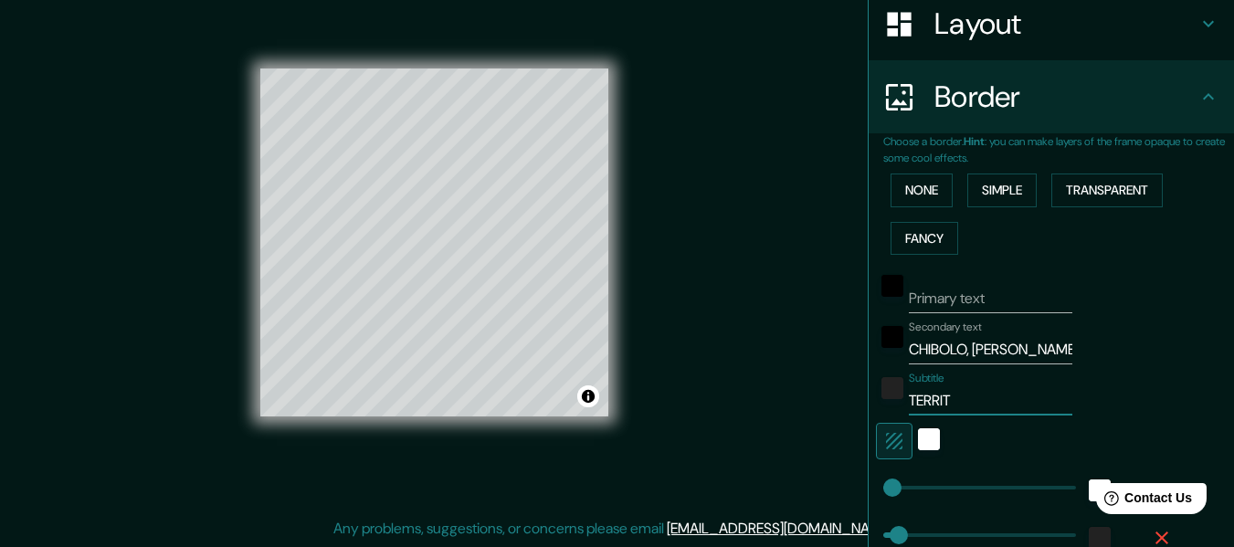
type input "30"
type input "TERRITOR"
type input "30"
type input "TERRITORI"
type input "30"
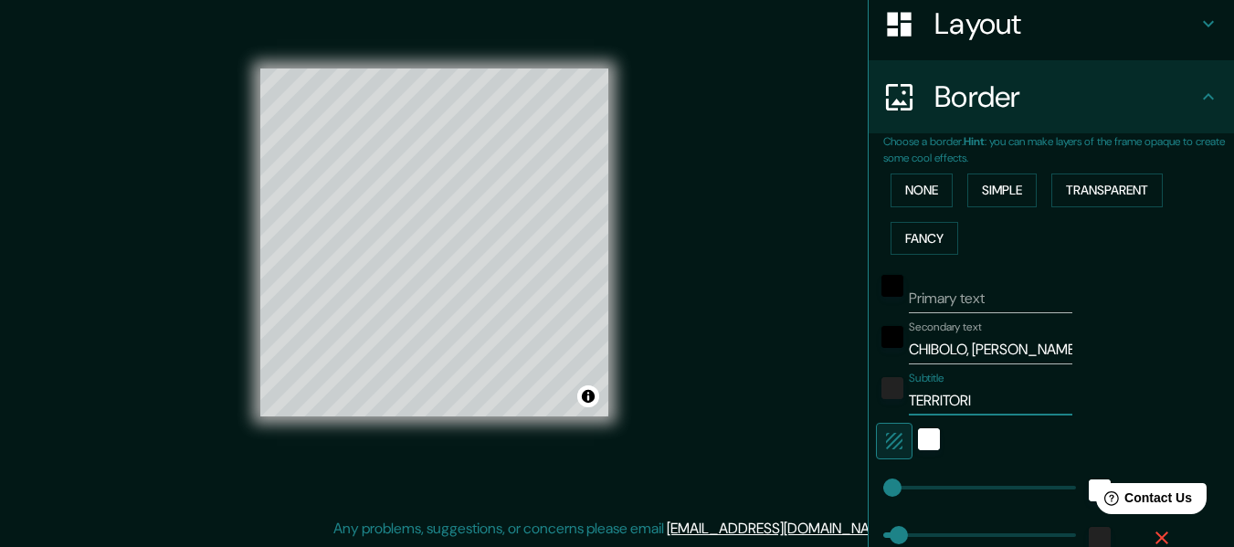
type input "TERRITORIO"
type input "30"
type input "TERRITORIO"
click at [1157, 411] on div "Subtitle TERRITORIO" at bounding box center [1026, 394] width 300 height 44
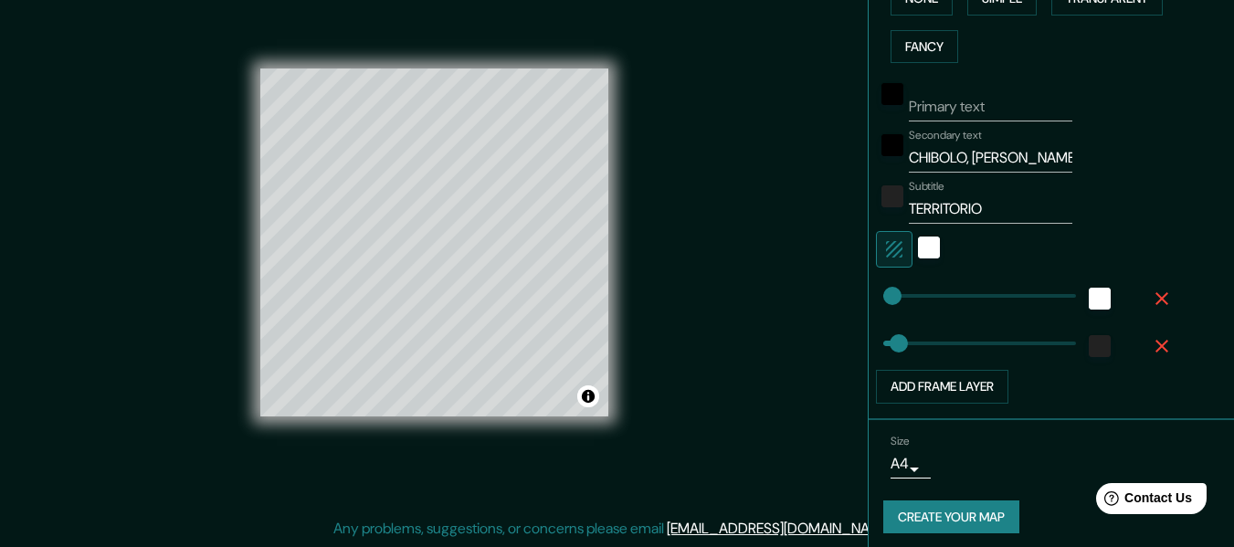
scroll to position [492, 0]
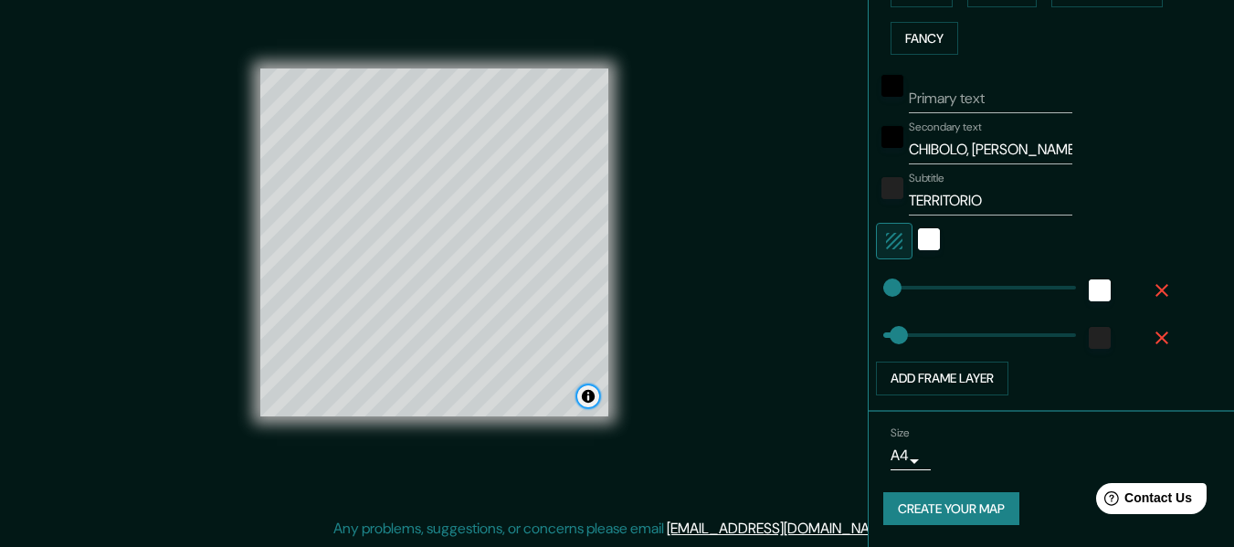
click at [584, 398] on button "Toggle attribution" at bounding box center [588, 396] width 22 height 22
click at [704, 415] on div "Mappin Location Pins Style Layout Border Choose a border. Hint : you can make l…" at bounding box center [617, 257] width 1234 height 580
click at [587, 397] on button "Toggle attribution" at bounding box center [588, 396] width 22 height 22
click at [949, 511] on button "Create your map" at bounding box center [951, 509] width 136 height 34
type input "30"
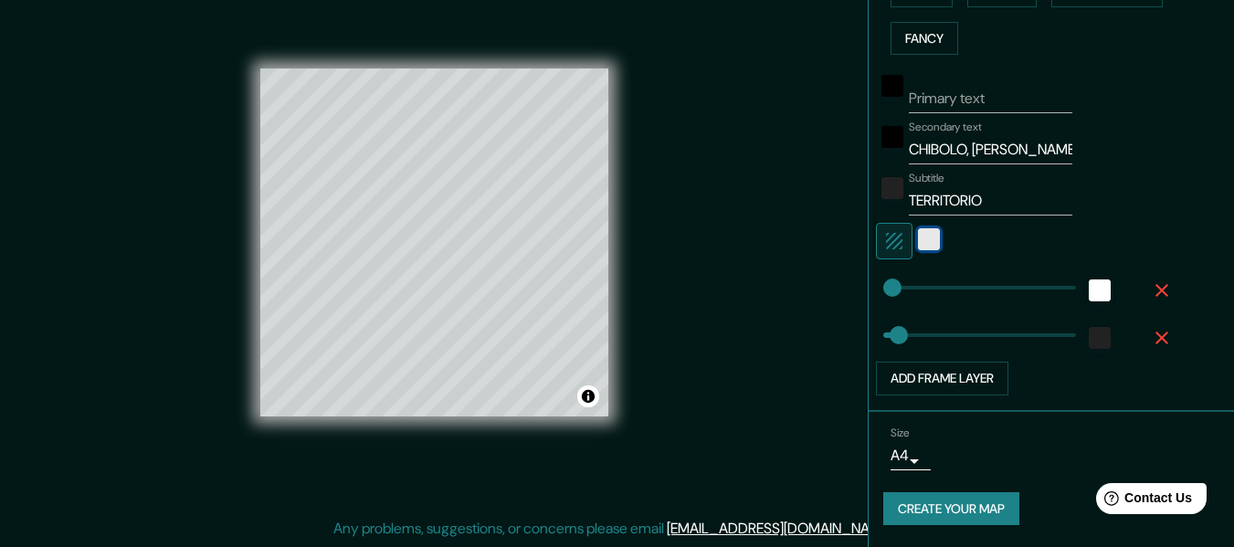
click at [918, 243] on div "white" at bounding box center [929, 239] width 22 height 22
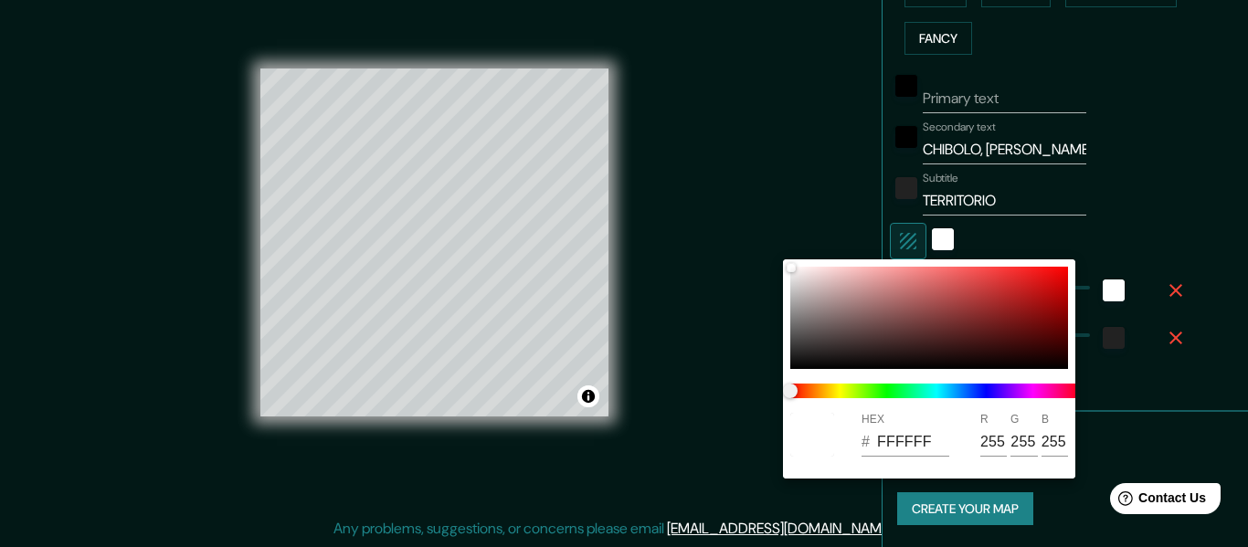
click at [772, 209] on div at bounding box center [624, 273] width 1248 height 547
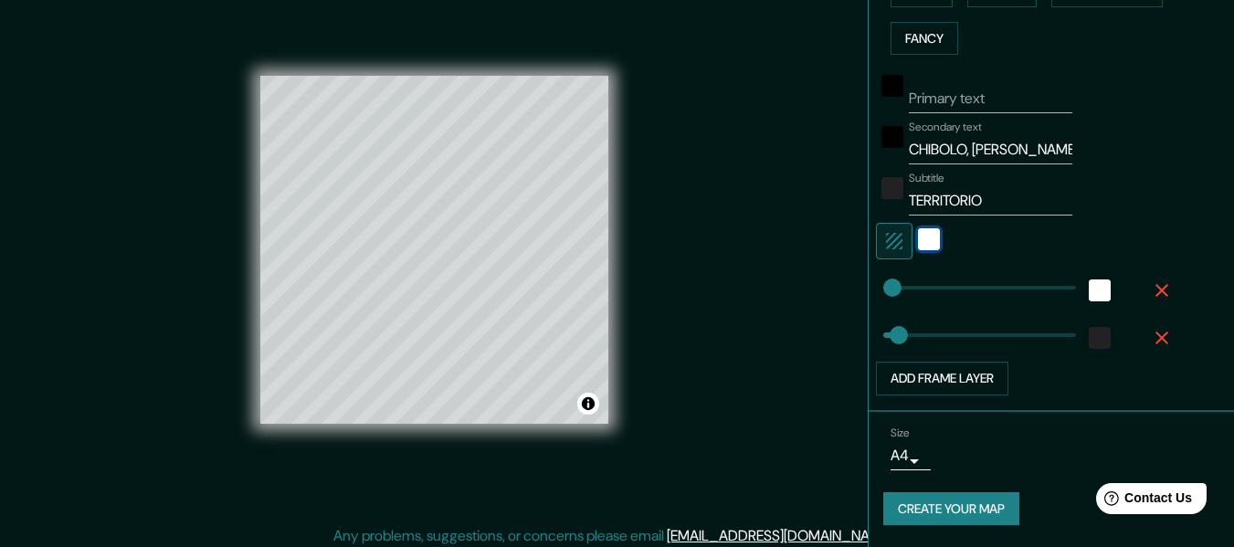
scroll to position [33, 0]
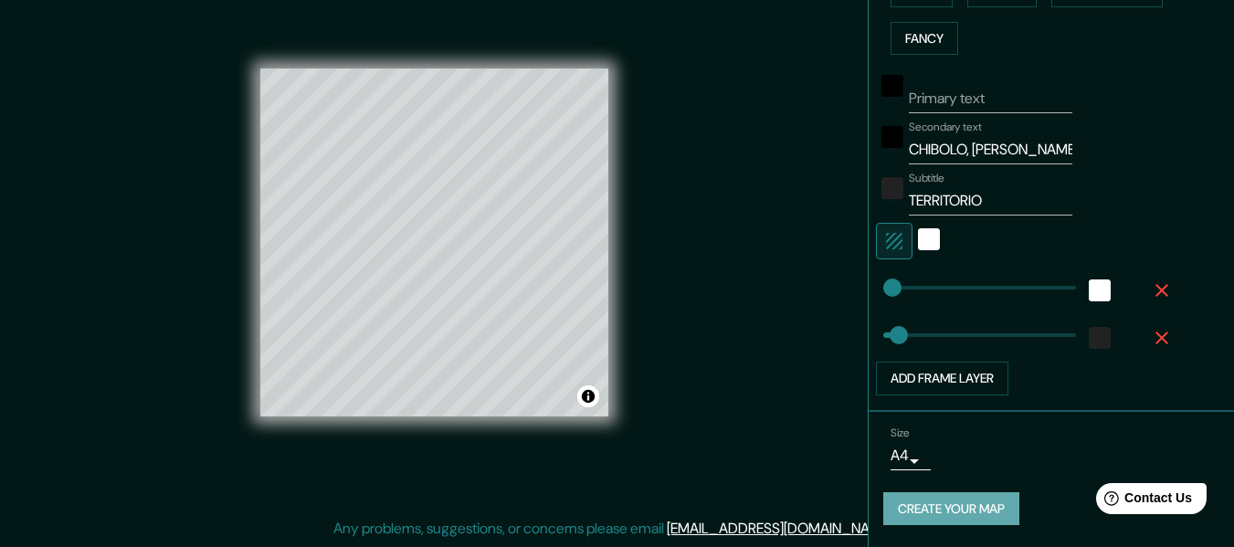
click at [950, 504] on button "Create your map" at bounding box center [951, 509] width 136 height 34
click at [923, 503] on button "Create your map" at bounding box center [951, 509] width 136 height 34
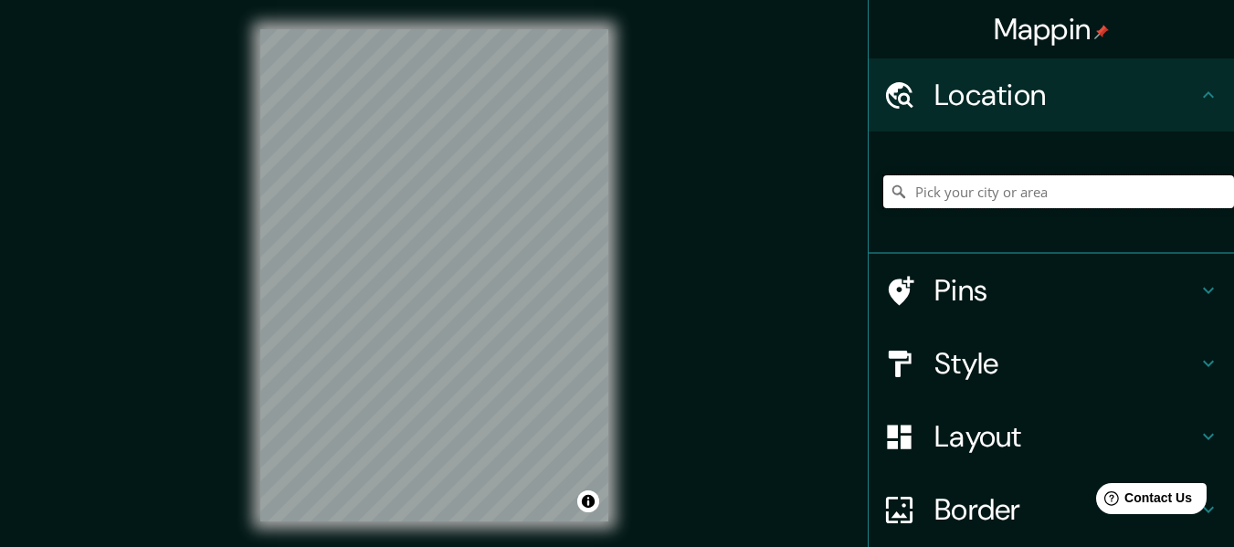
click at [947, 194] on input "Pick your city or area" at bounding box center [1058, 191] width 351 height 33
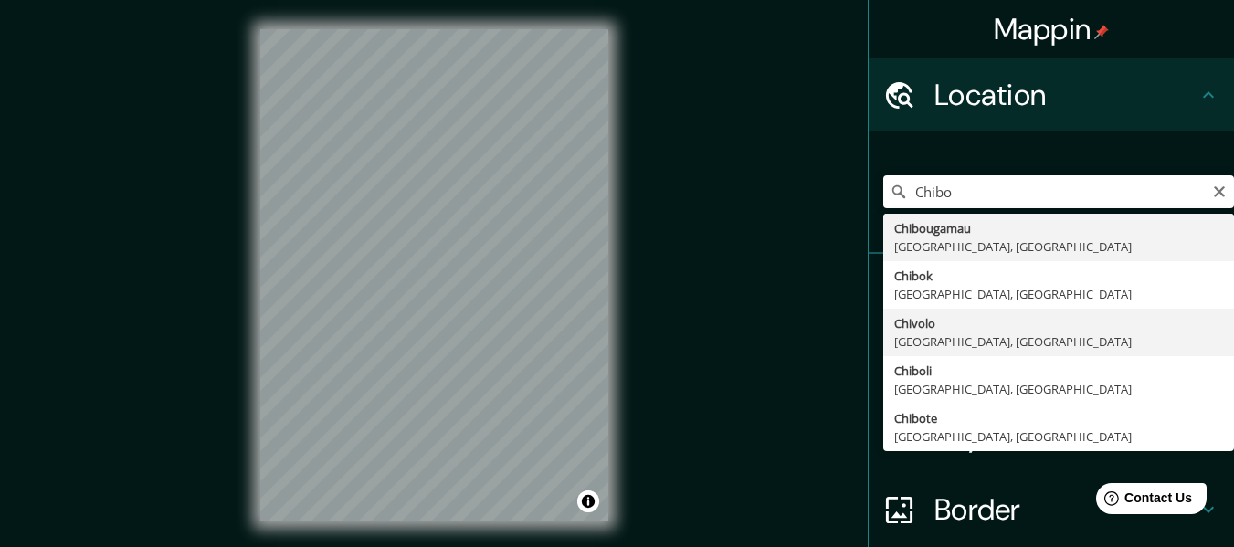
type input "[PERSON_NAME][GEOGRAPHIC_DATA], [GEOGRAPHIC_DATA]"
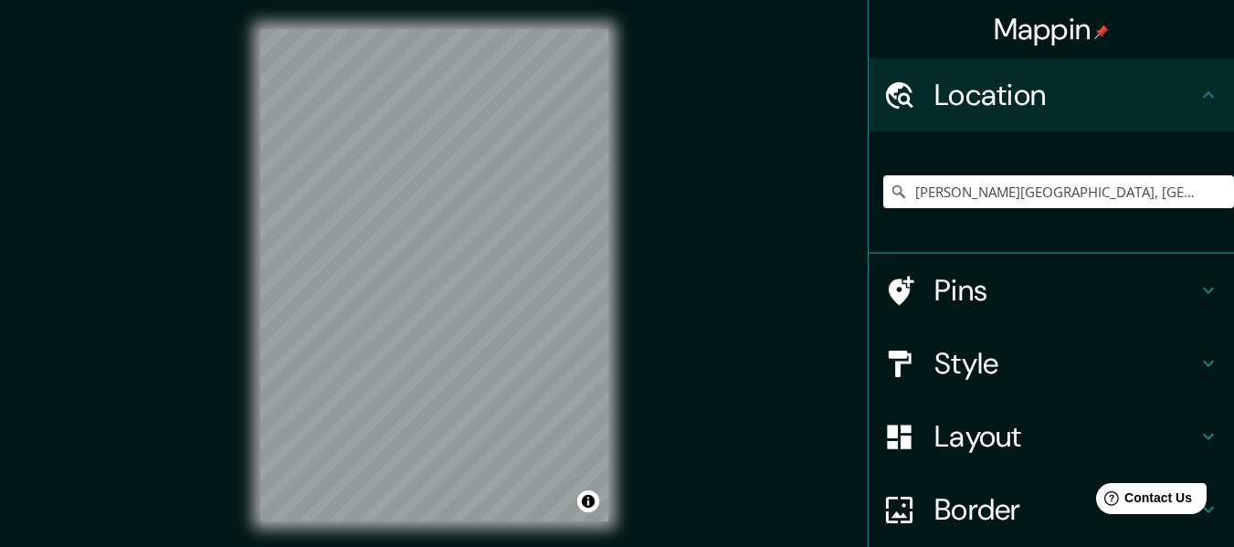
click at [936, 221] on div "Chivolo, Magdalena, Colombia" at bounding box center [1058, 191] width 351 height 91
click at [972, 288] on h4 "Pins" at bounding box center [1065, 290] width 263 height 37
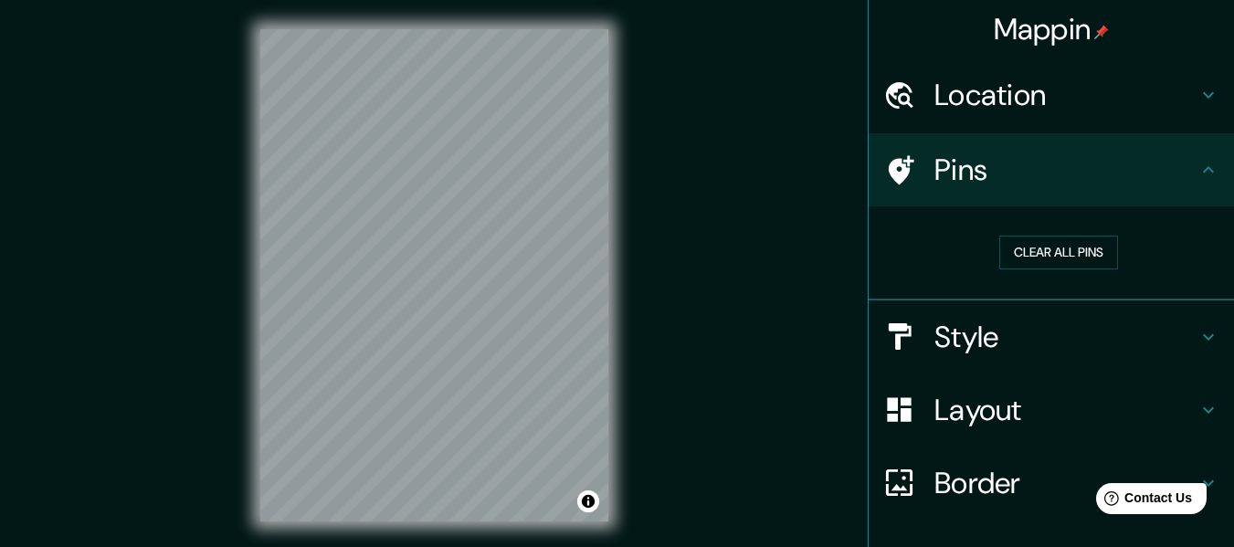
click at [995, 164] on h4 "Pins" at bounding box center [1065, 170] width 263 height 37
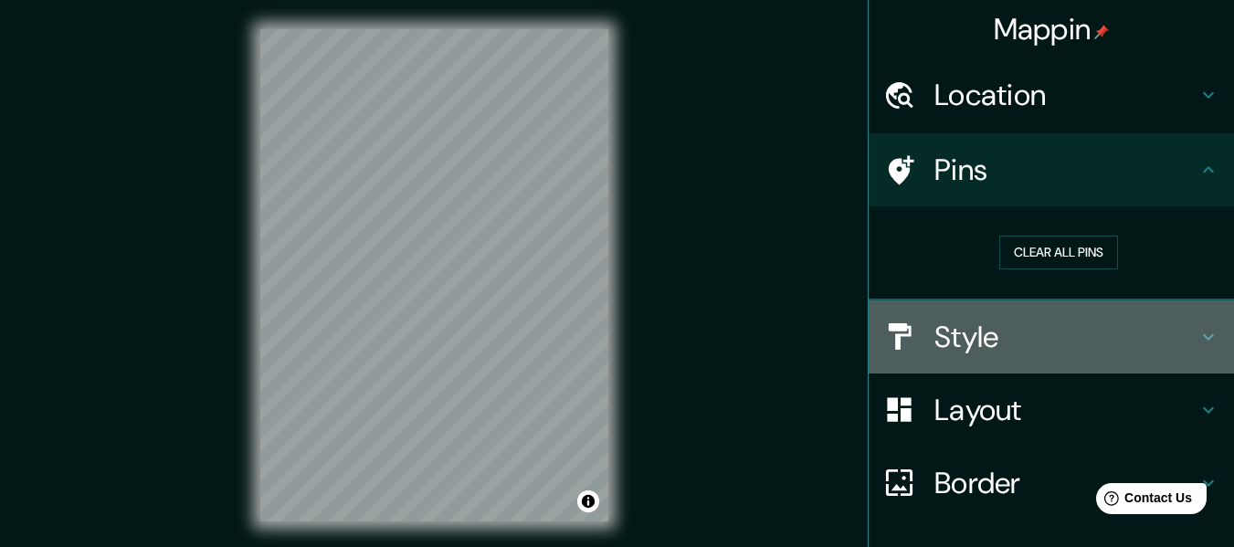
click at [982, 313] on div "Style" at bounding box center [1051, 336] width 365 height 73
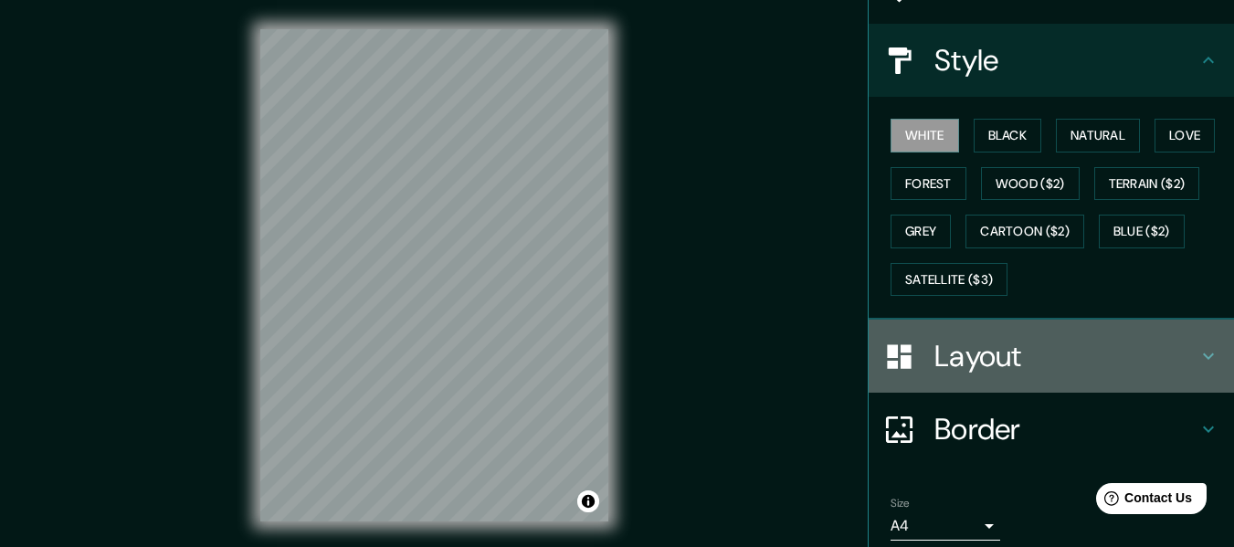
click at [950, 344] on h4 "Layout" at bounding box center [1065, 356] width 263 height 37
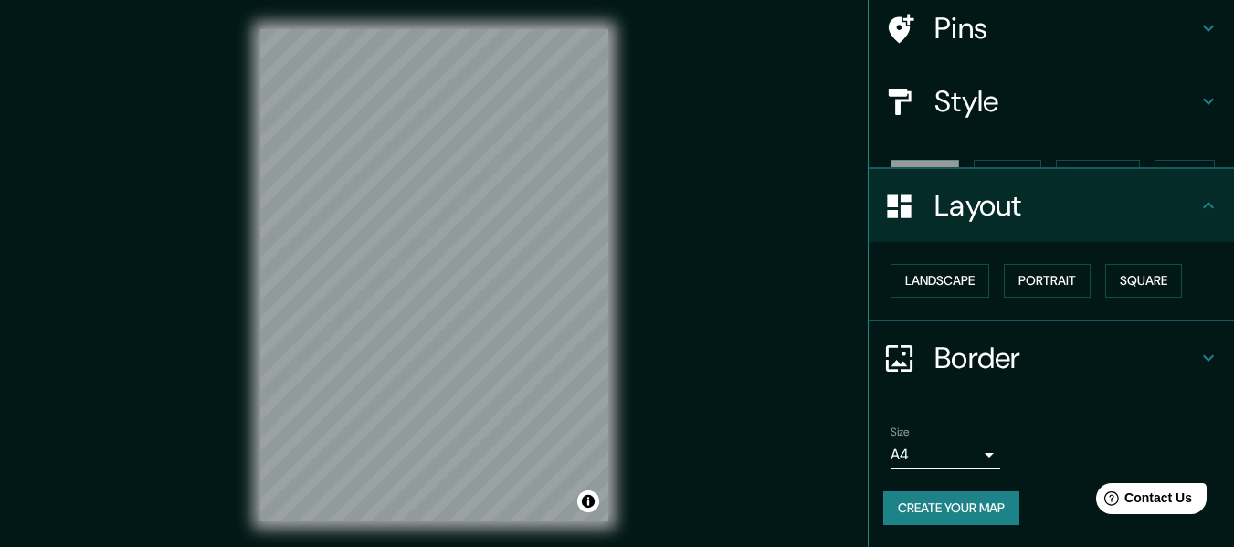
scroll to position [110, 0]
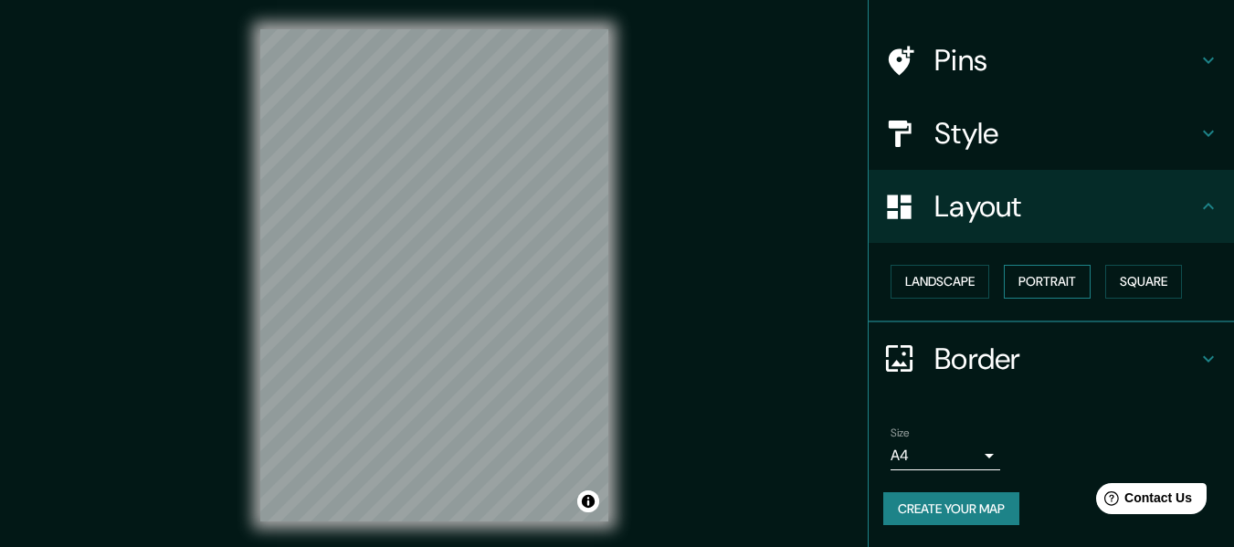
click at [1046, 277] on button "Portrait" at bounding box center [1047, 282] width 87 height 34
click at [1120, 277] on button "Square" at bounding box center [1143, 282] width 77 height 34
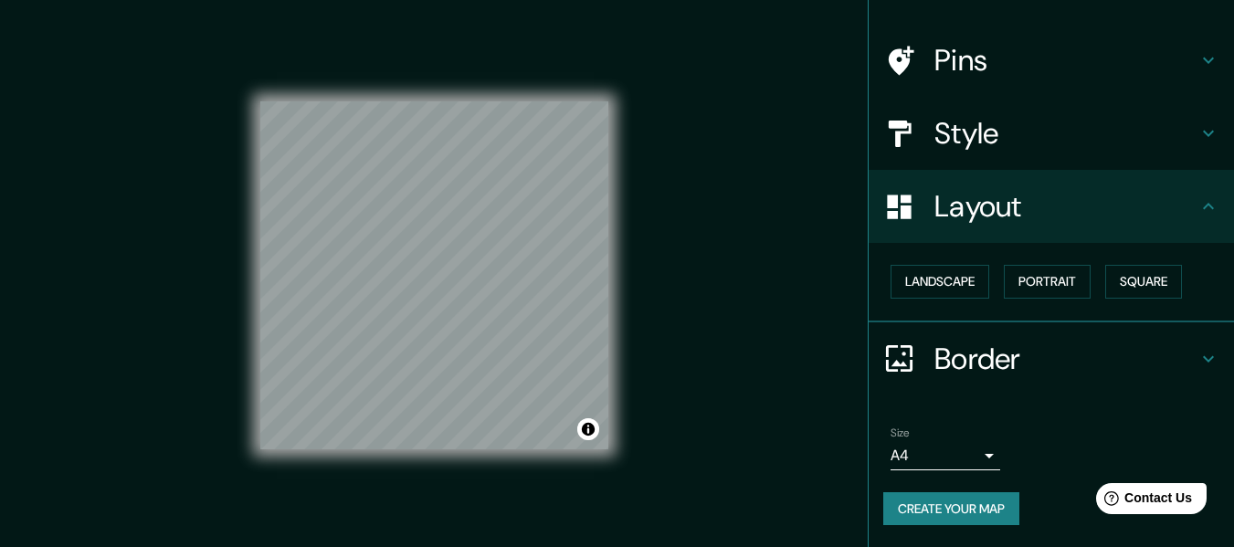
click at [640, 365] on div "Mappin Location Chivolo, Magdalena, Colombia Pins Style Layout Landscape Portra…" at bounding box center [617, 290] width 1234 height 580
click at [1003, 355] on h4 "Border" at bounding box center [1065, 359] width 263 height 37
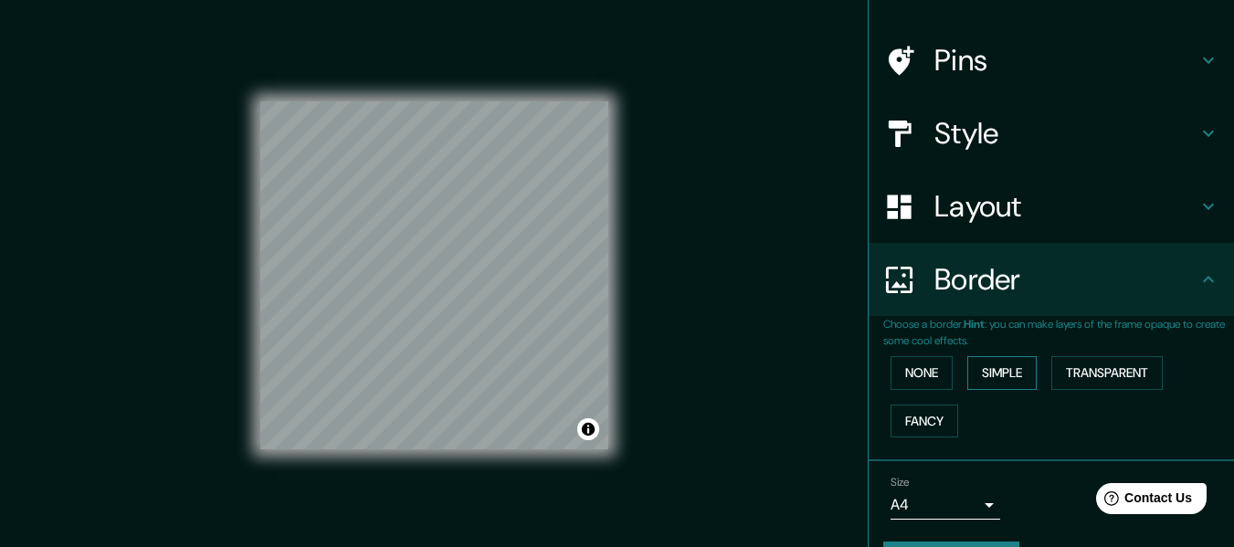
click at [1002, 378] on button "Simple" at bounding box center [1001, 373] width 69 height 34
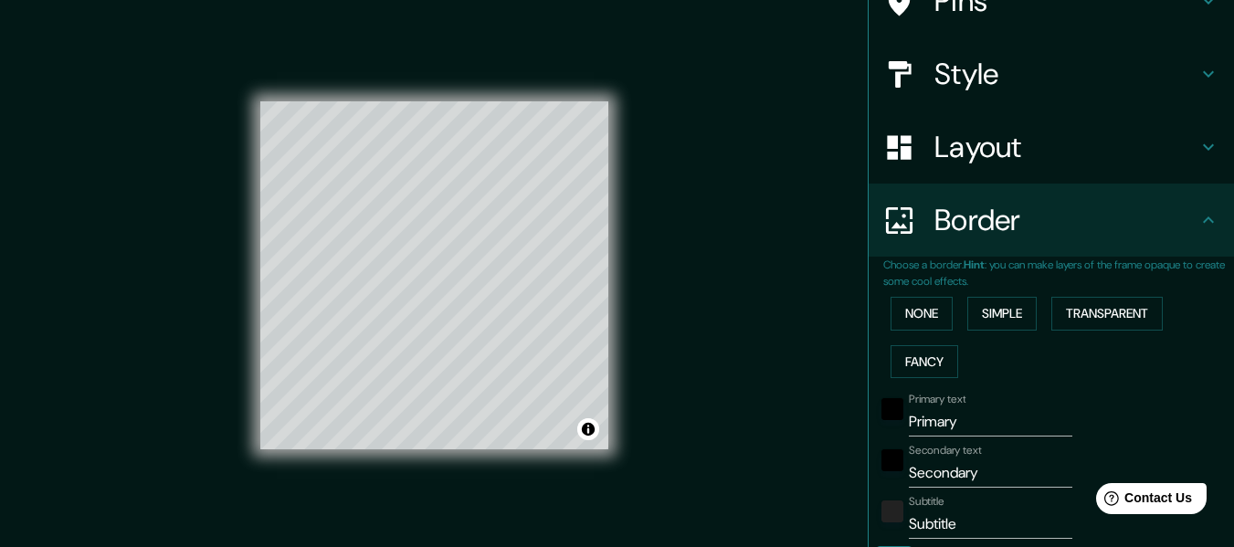
scroll to position [201, 0]
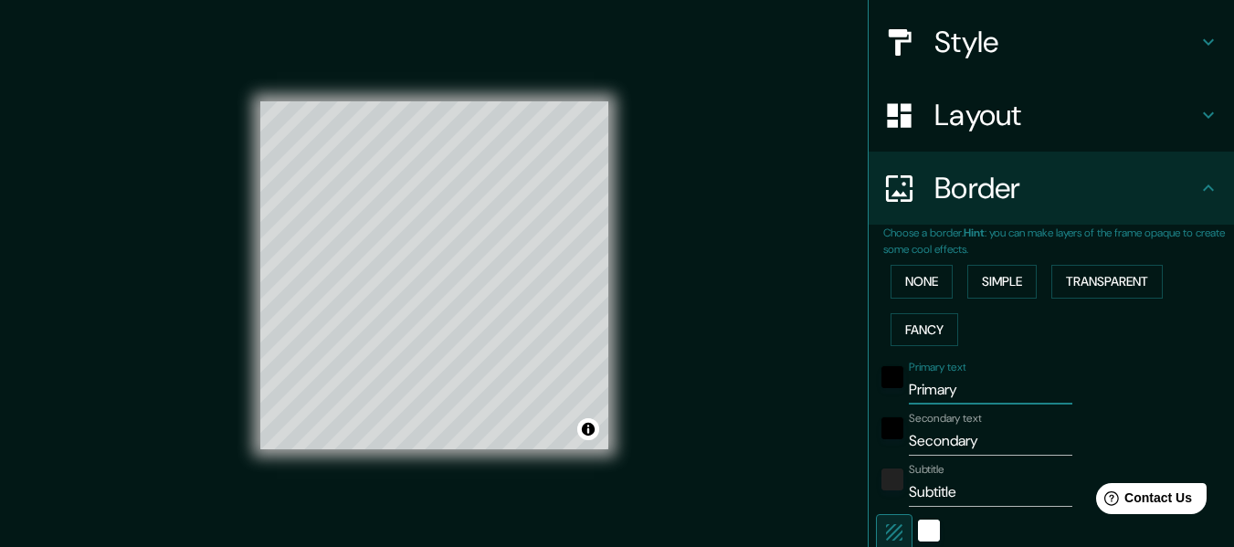
drag, startPoint x: 961, startPoint y: 384, endPoint x: 858, endPoint y: 384, distance: 103.2
click at [869, 384] on div "Choose a border. Hint : you can make layers of the frame opaque to create some …" at bounding box center [1051, 464] width 365 height 479
type input "152"
type input "30"
drag, startPoint x: 995, startPoint y: 431, endPoint x: 822, endPoint y: 432, distance: 172.6
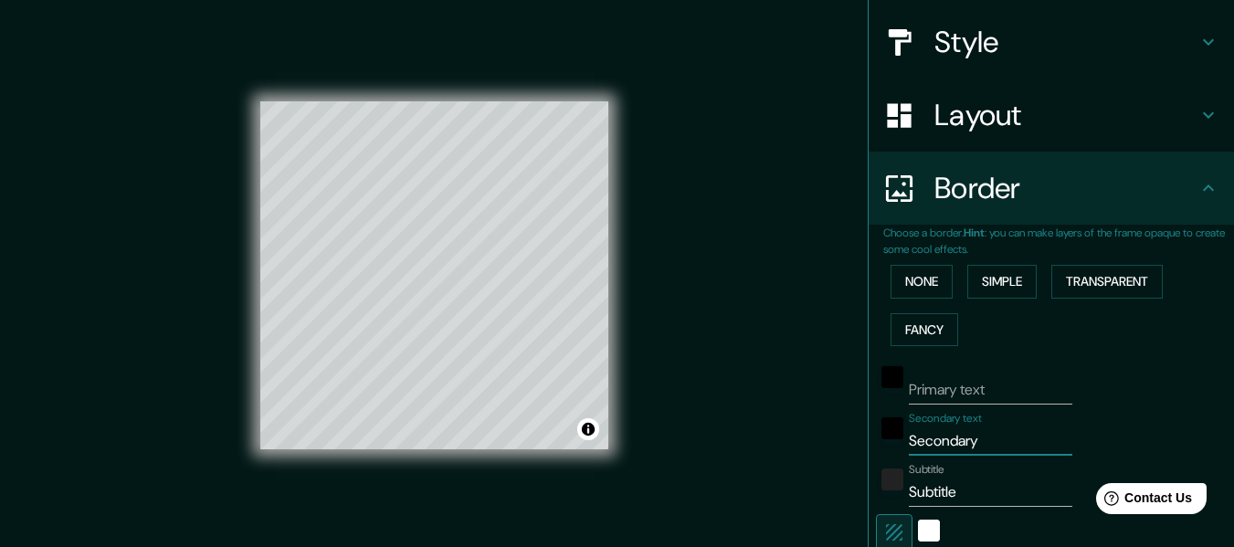
click at [822, 432] on div "Mappin Location Chivolo, Magdalena, Colombia Pins Style Layout Border Choose a …" at bounding box center [617, 290] width 1234 height 580
type input "C"
type input "152"
type input "30"
type input "Ch"
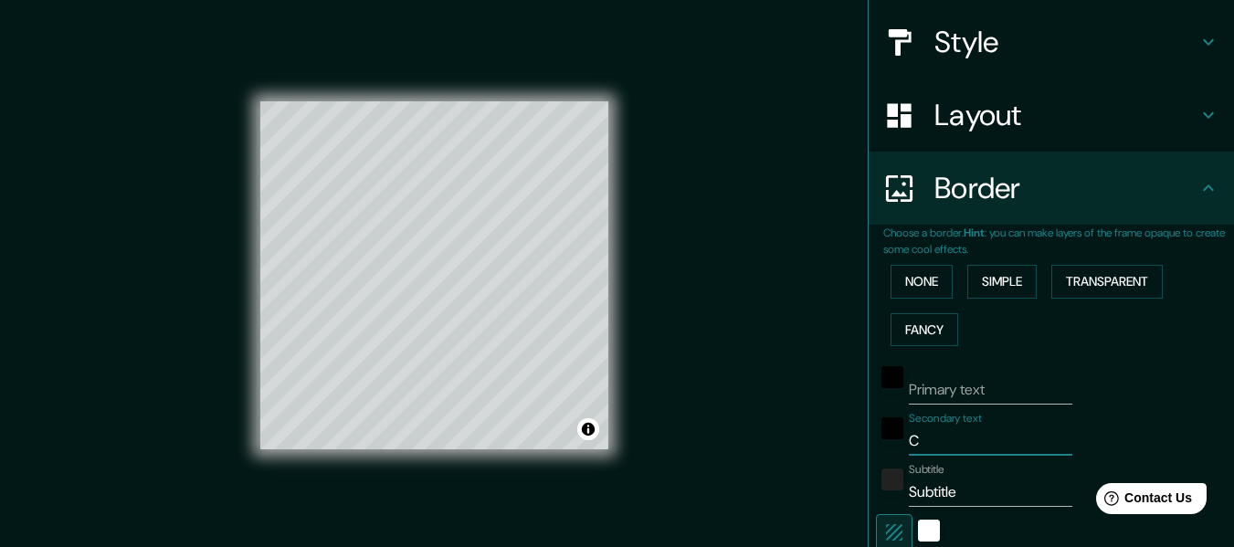
type input "152"
type input "30"
type input "Chi"
type input "152"
type input "30"
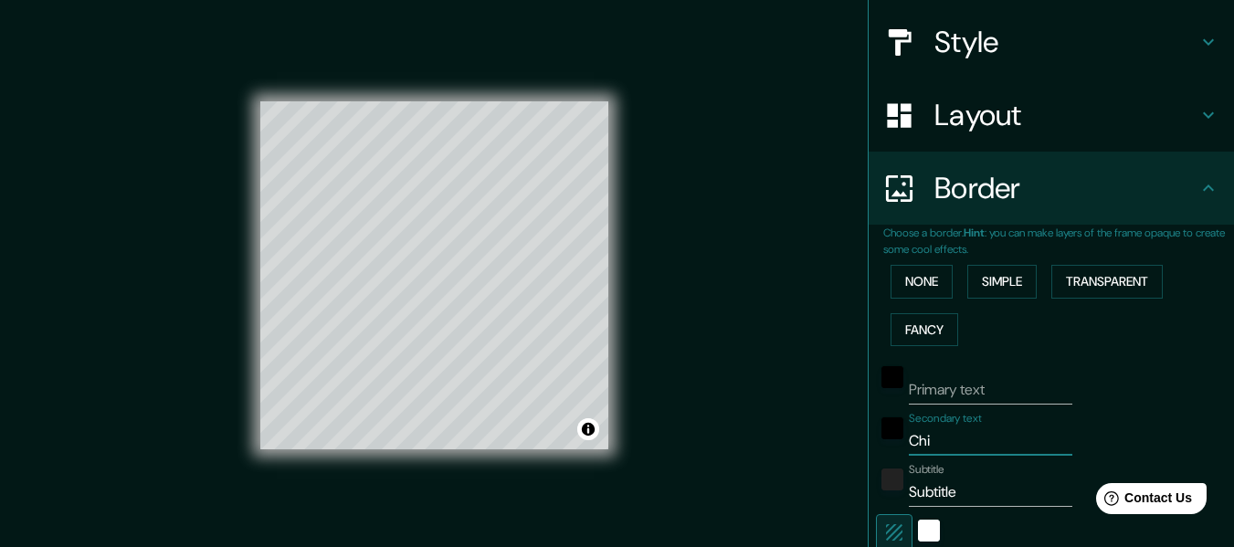
type input "Chib"
type input "152"
type input "30"
type input "Chibo"
type input "152"
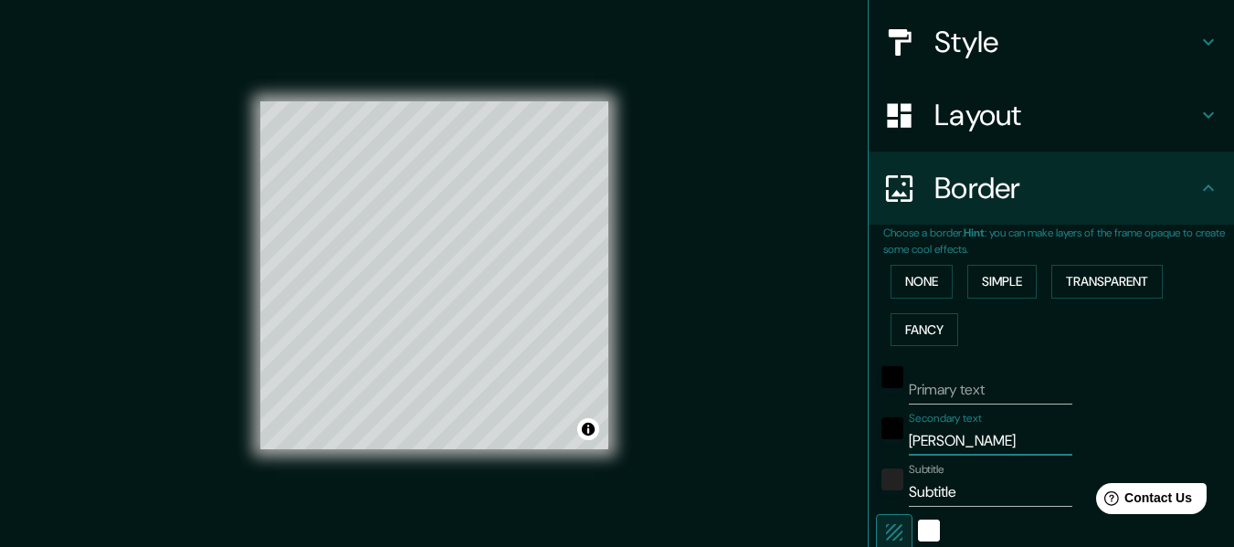
type input "30"
type input "Chibol"
type input "152"
type input "30"
type input "Chibolo"
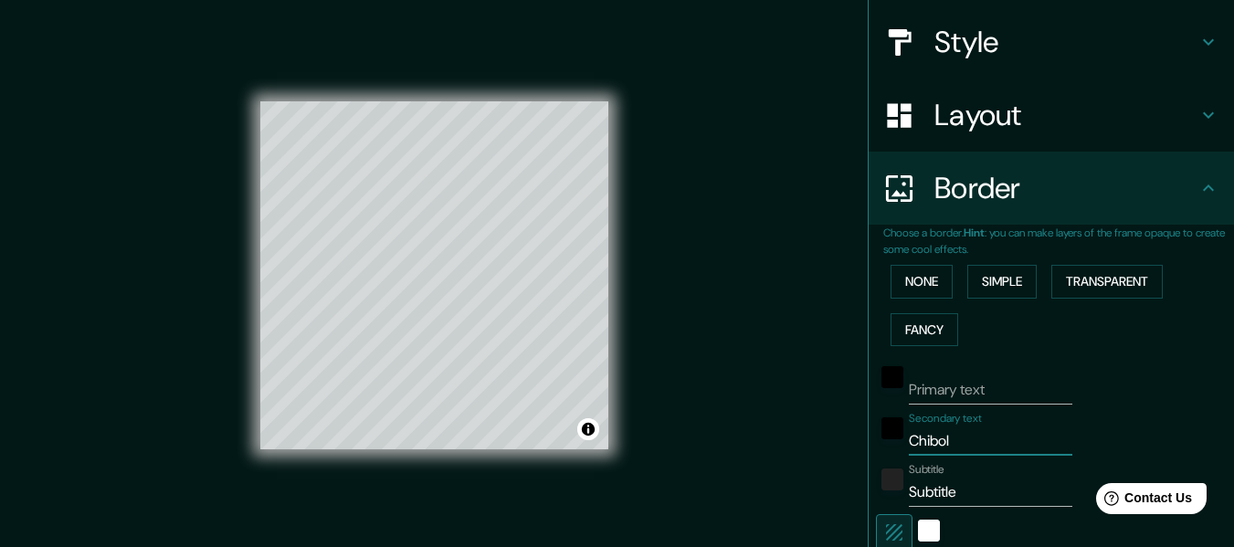
type input "152"
type input "30"
type input "Chibolo,"
type input "152"
type input "30"
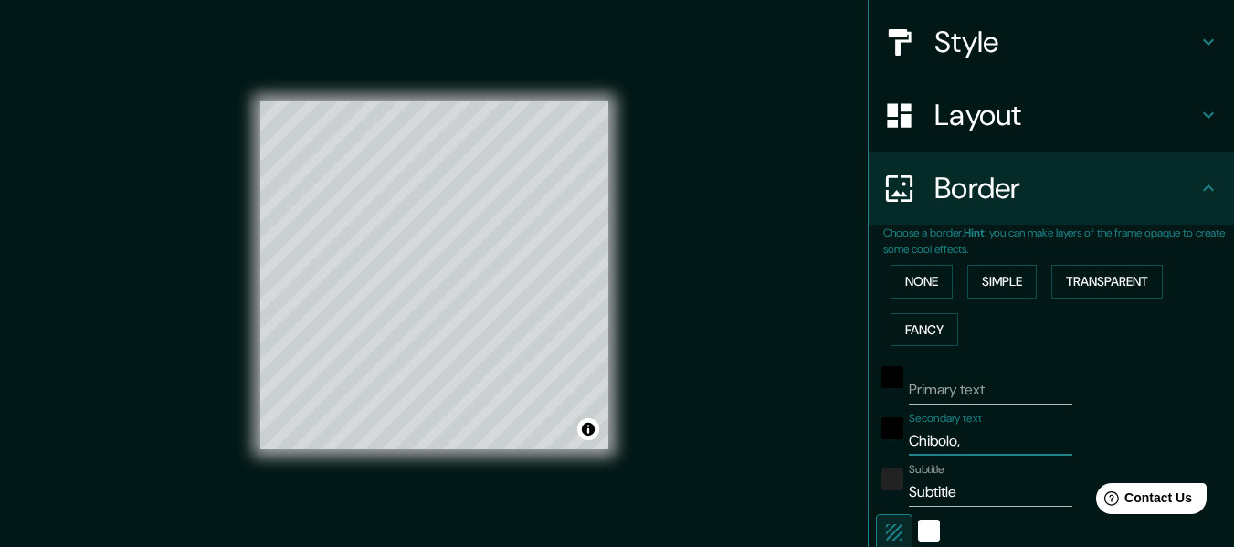
type input "Chibolo,"
type input "152"
type input "30"
type input "Chibolo, m"
type input "152"
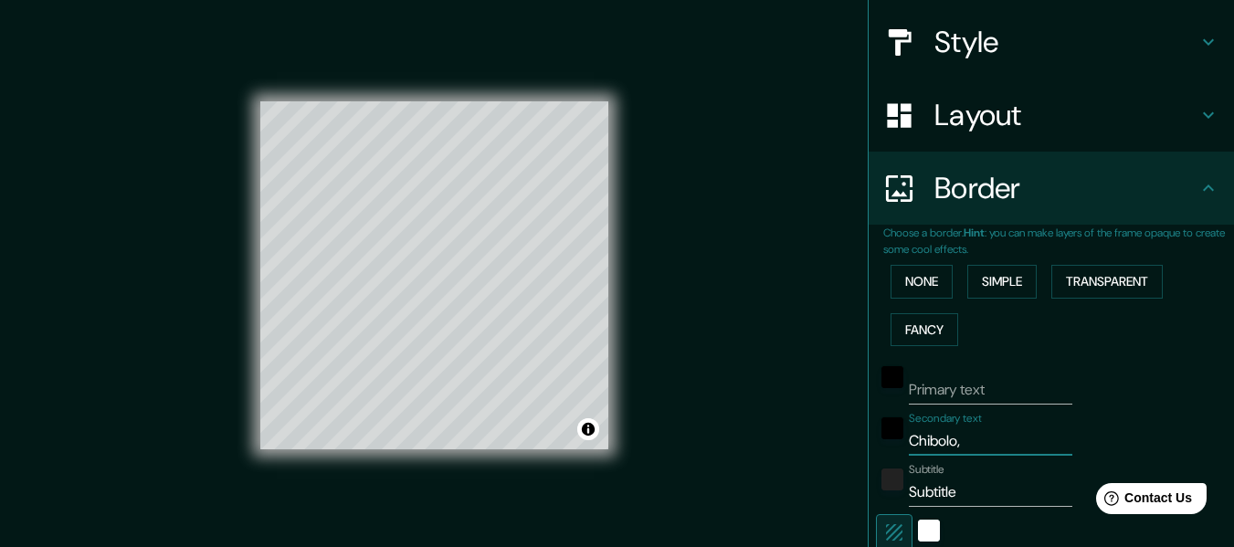
type input "30"
type input "Chibolo, ma"
type input "152"
type input "30"
type input "Chibolo, mag"
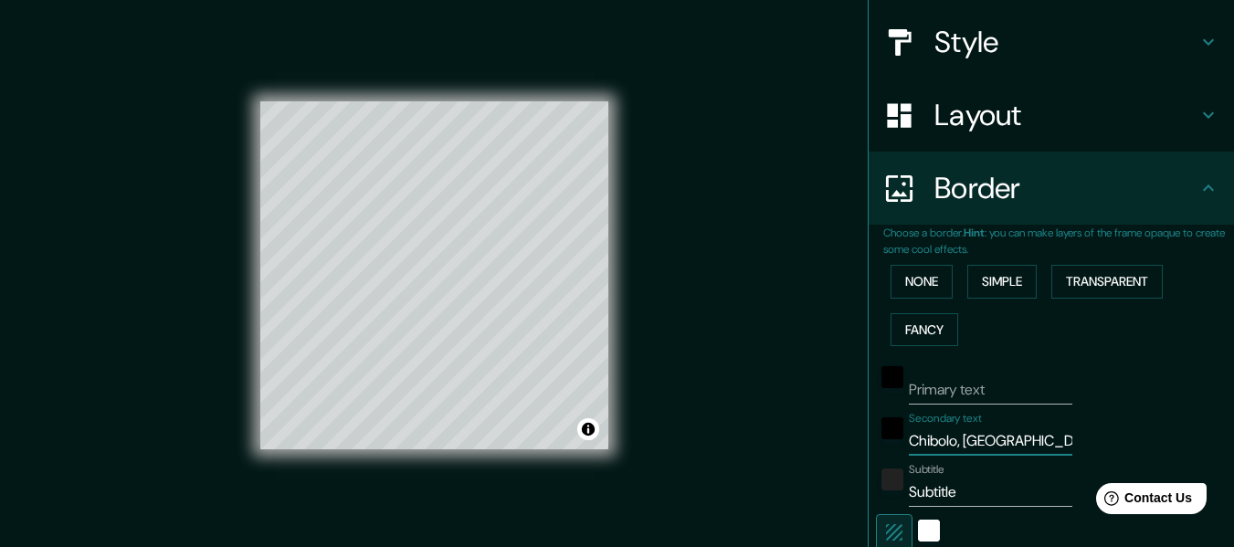
type input "152"
type input "30"
type input "Chibolo, magd"
type input "152"
type input "30"
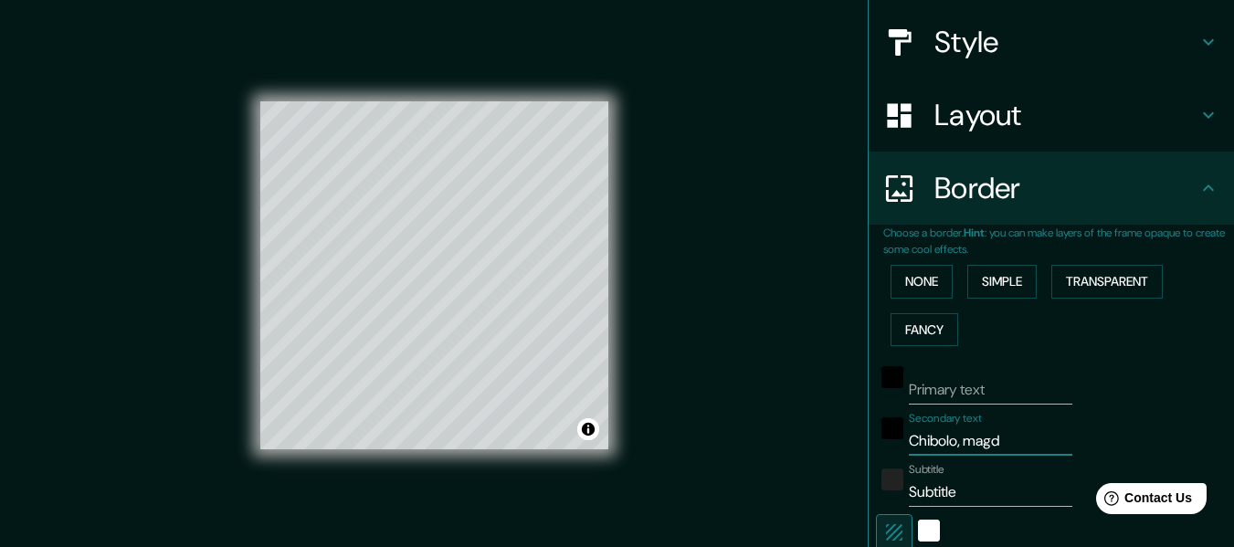
type input "Chibolo, magda"
type input "152"
type input "30"
type input "Chibolo, magdal"
type input "152"
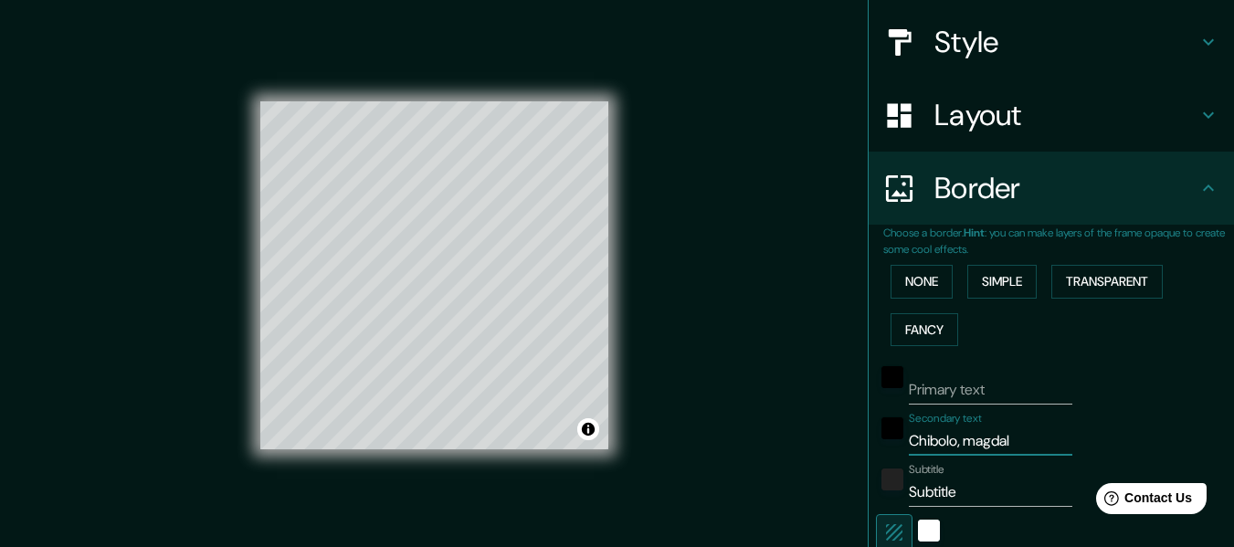
type input "30"
type input "Chibolo, magdale"
type input "152"
type input "30"
type input "Chibolo, magdalen"
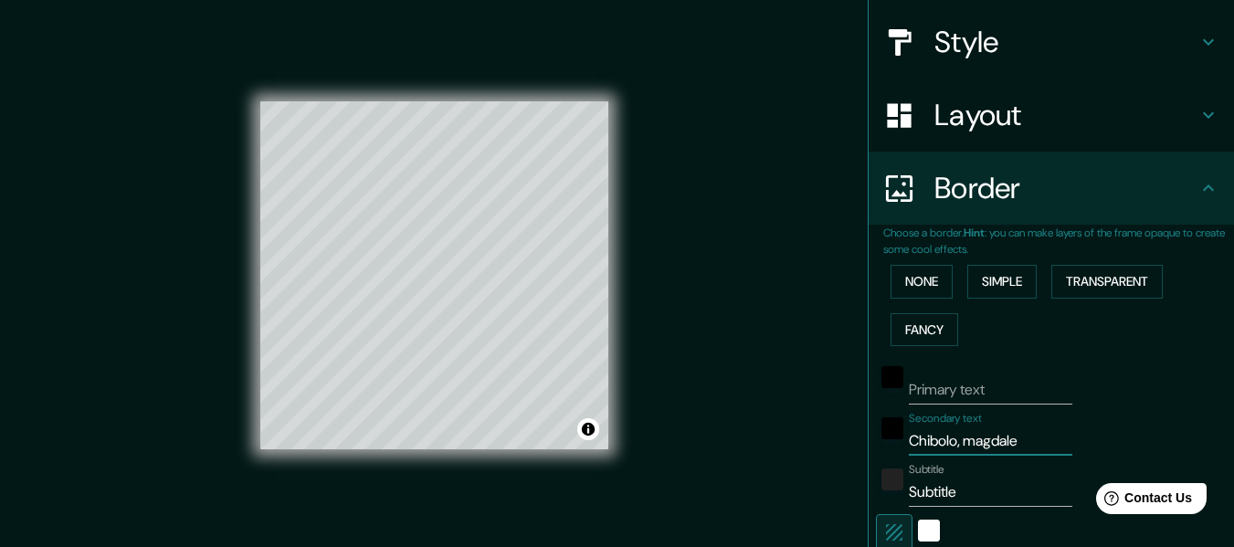
type input "152"
type input "30"
type input "Chibolo, magdalena"
type input "152"
type input "30"
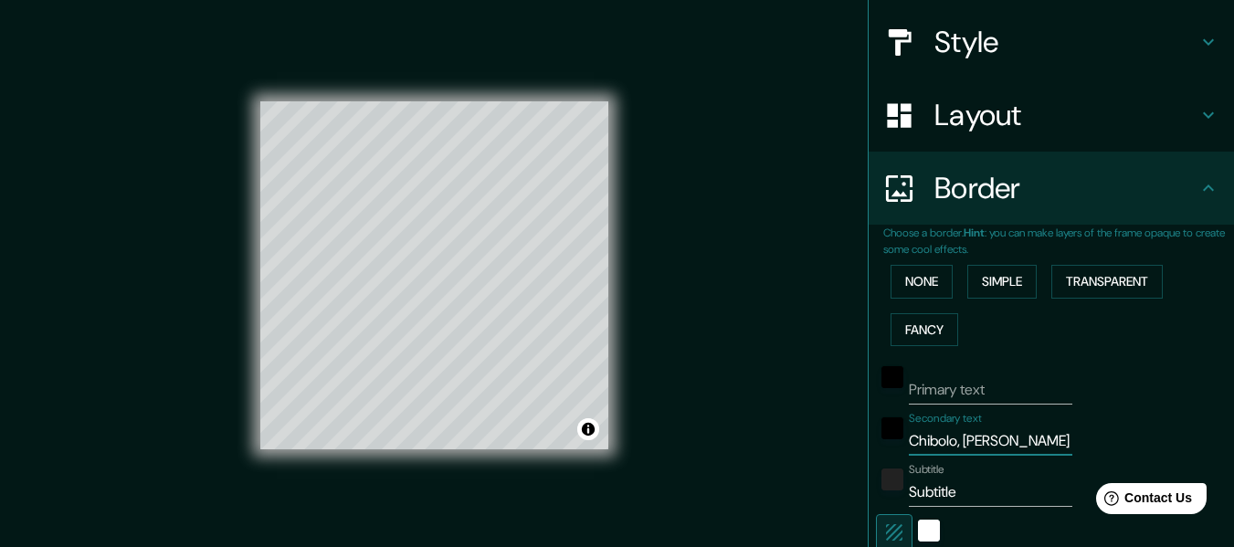
type input "Chibolo, magdalena"
type input "152"
type input "30"
type input "T"
type input "152"
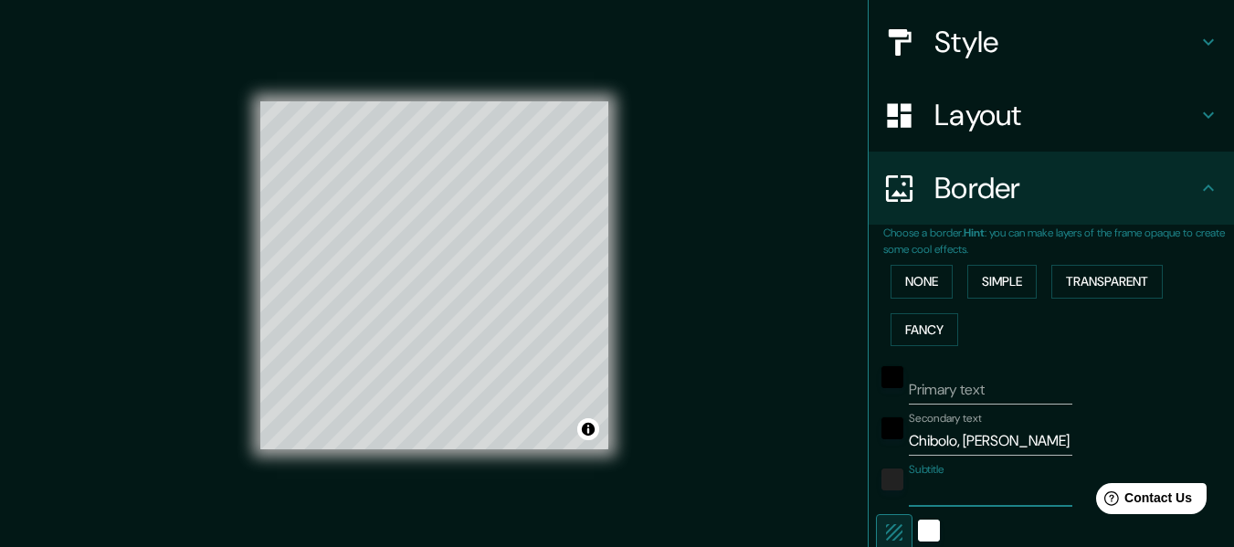
type input "30"
type input "Te"
type input "152"
type input "30"
type input "Ter"
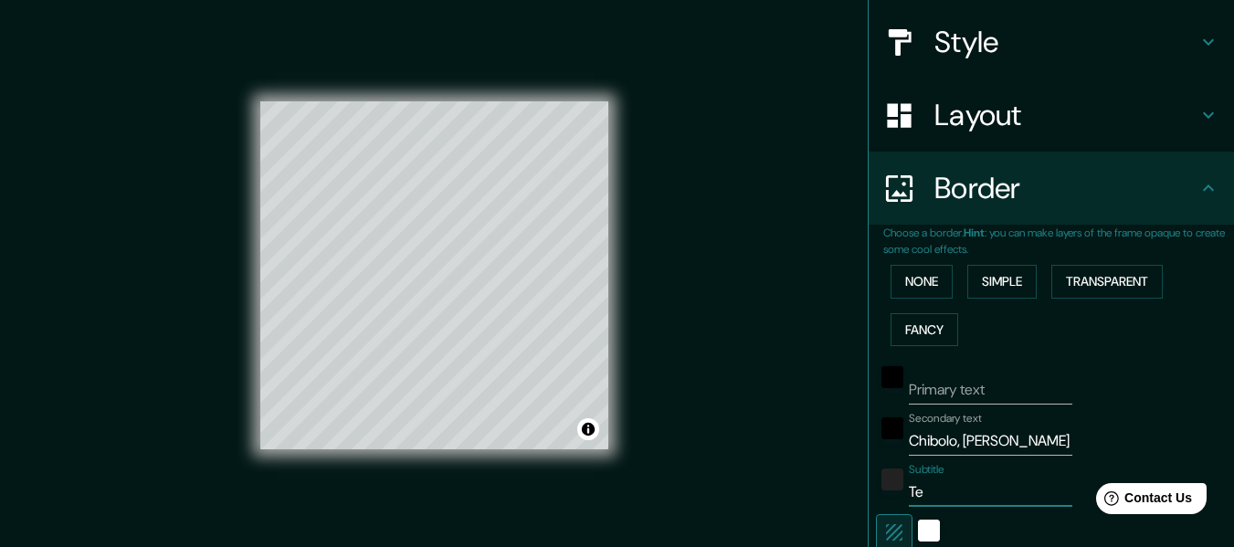
type input "152"
type input "30"
type input "Teri"
type input "152"
type input "30"
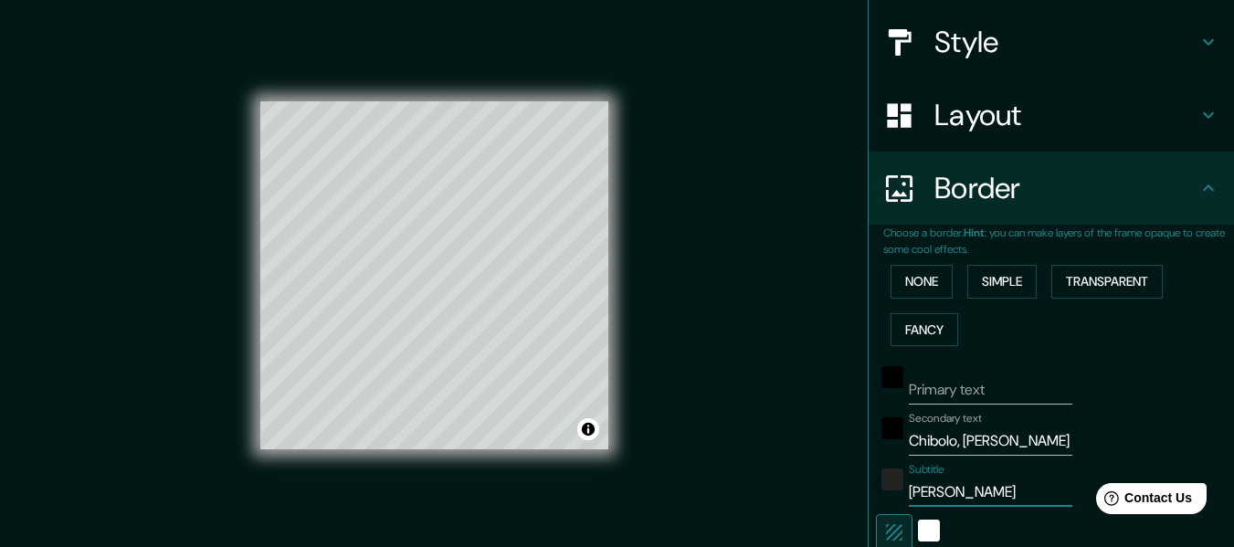
type input "Terit"
type input "152"
type input "30"
type input "Terito"
type input "152"
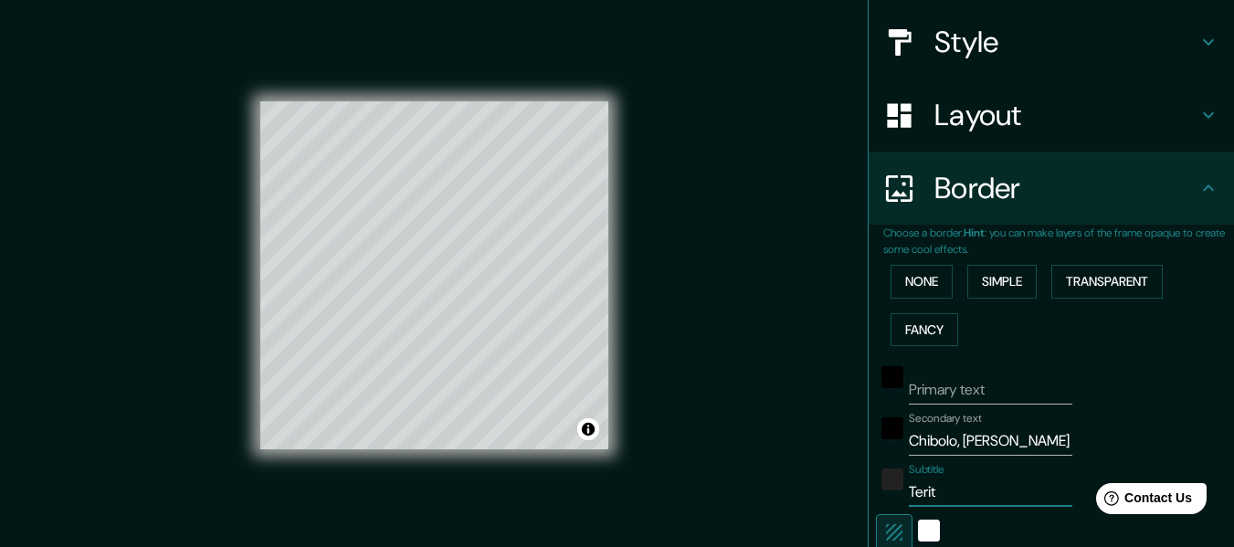
type input "30"
type input "Terit"
type input "152"
type input "30"
type input "Teri"
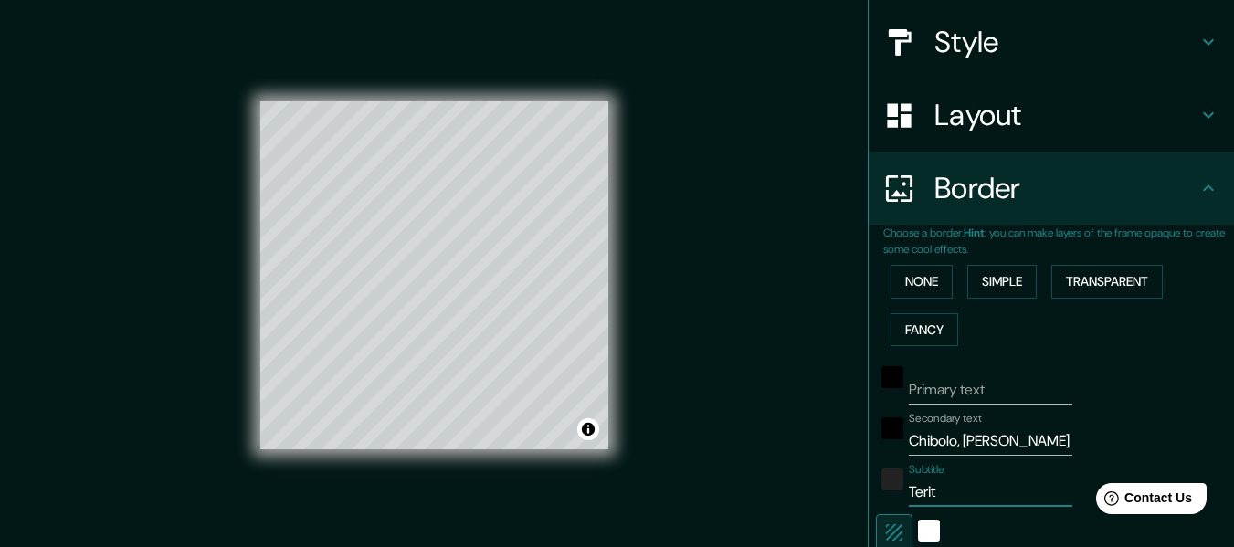
type input "152"
type input "30"
type input "Ter"
type input "152"
type input "30"
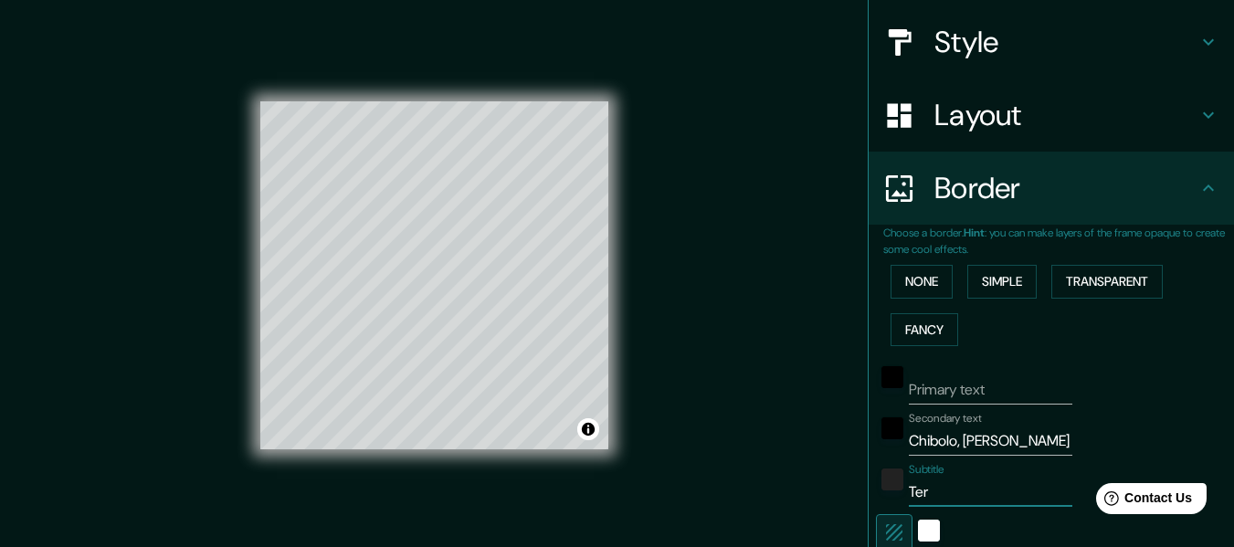
type input "Terr"
type input "152"
type input "30"
type input "Terri"
type input "152"
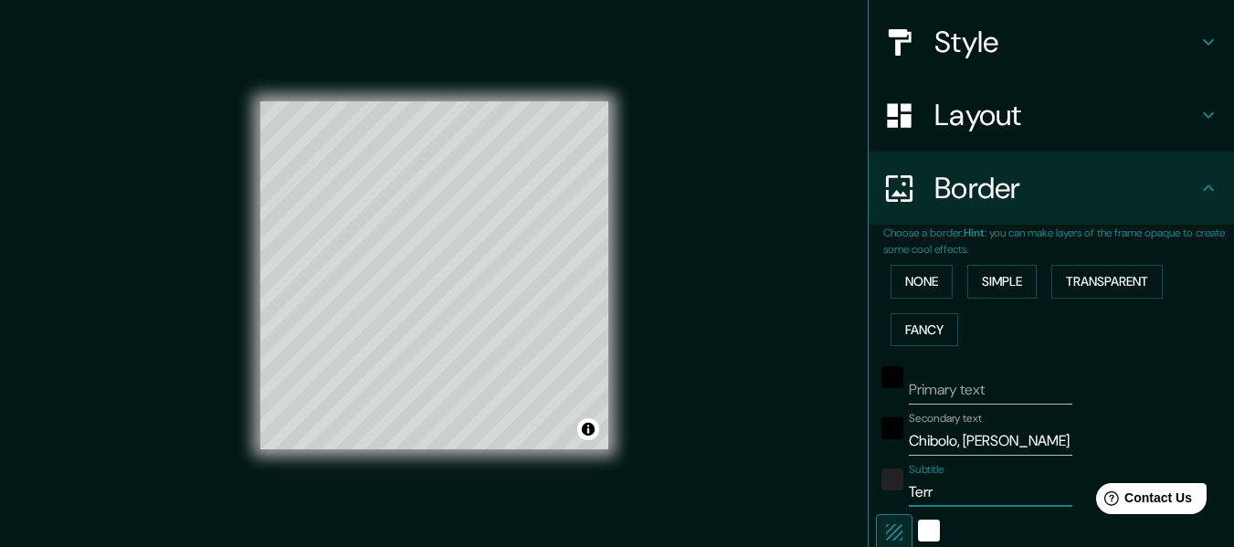
type input "30"
type input "Territ"
type input "152"
type input "30"
type input "Territo"
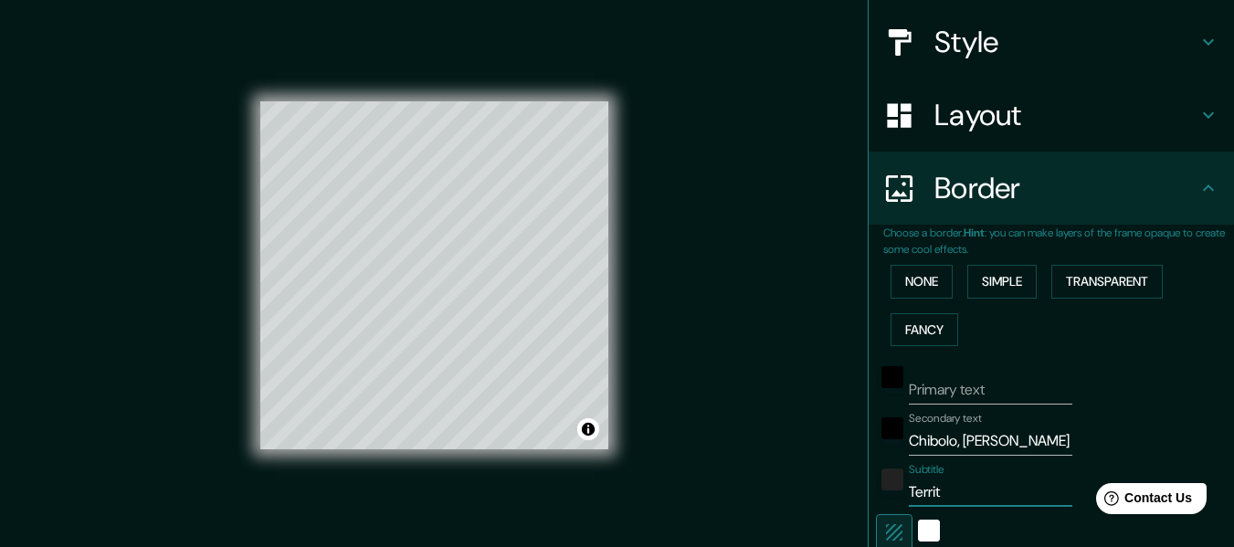
type input "152"
type input "30"
type input "Territor"
type input "152"
type input "30"
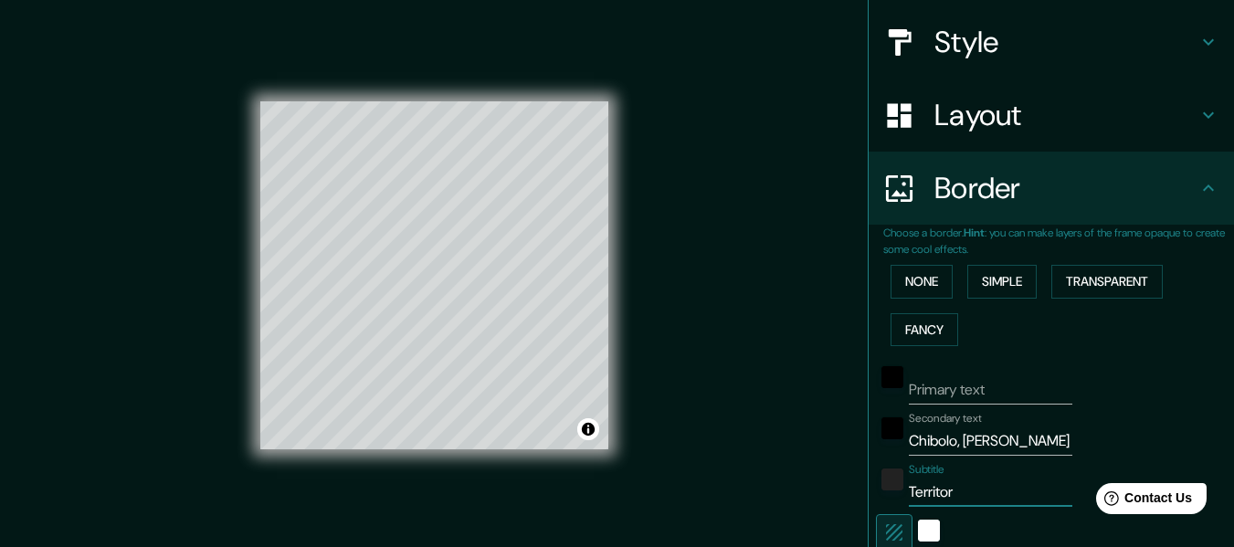
type input "Territori"
type input "152"
type input "30"
type input "Territorio"
type input "152"
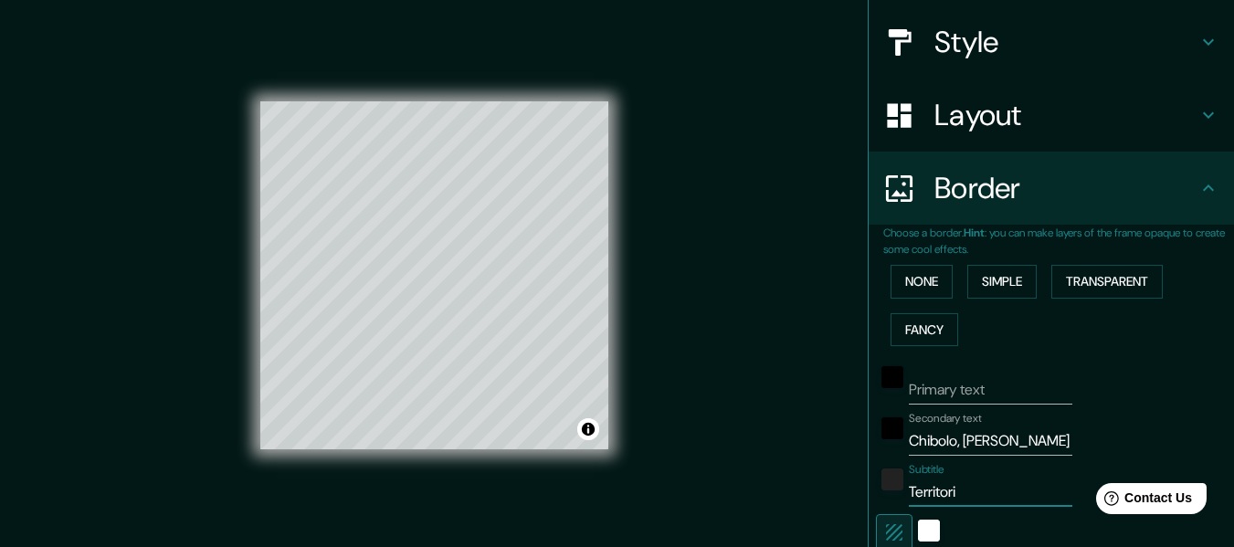
type input "30"
type input "Territorio"
click at [881, 483] on div "color-222222" at bounding box center [892, 480] width 22 height 22
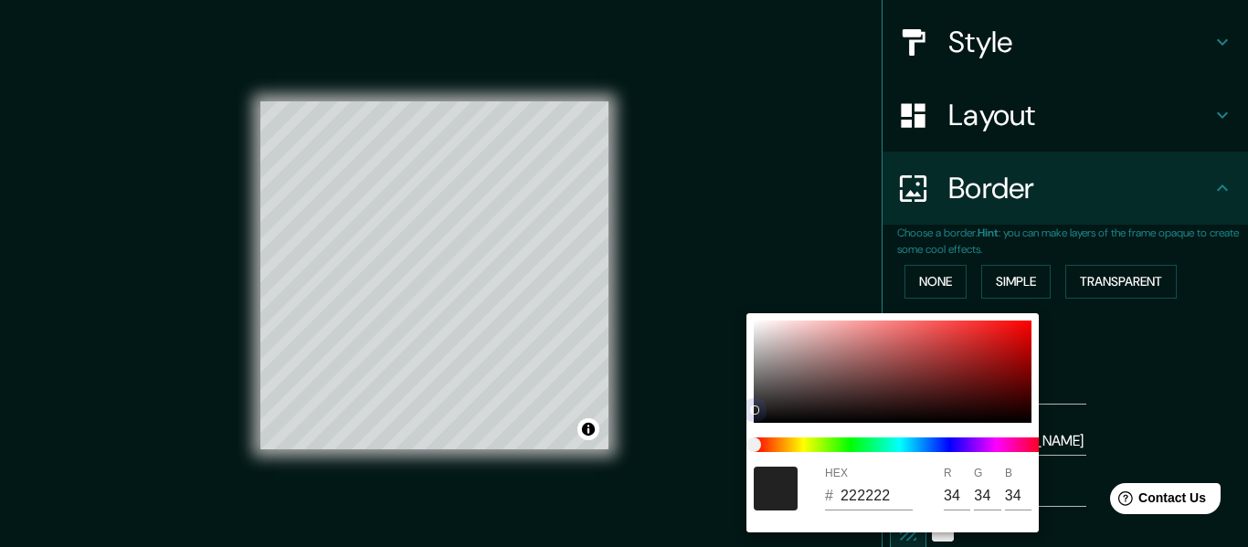
type input "152"
type input "30"
type input "090909"
type input "9"
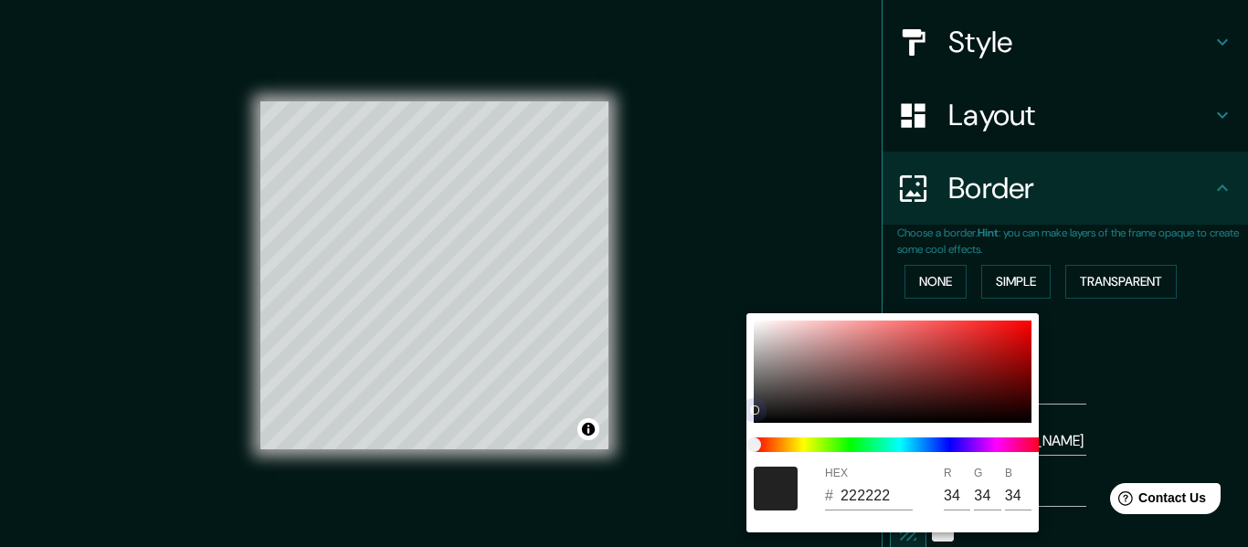
type input "9"
type input "152"
type input "30"
type input "000000"
type input "0"
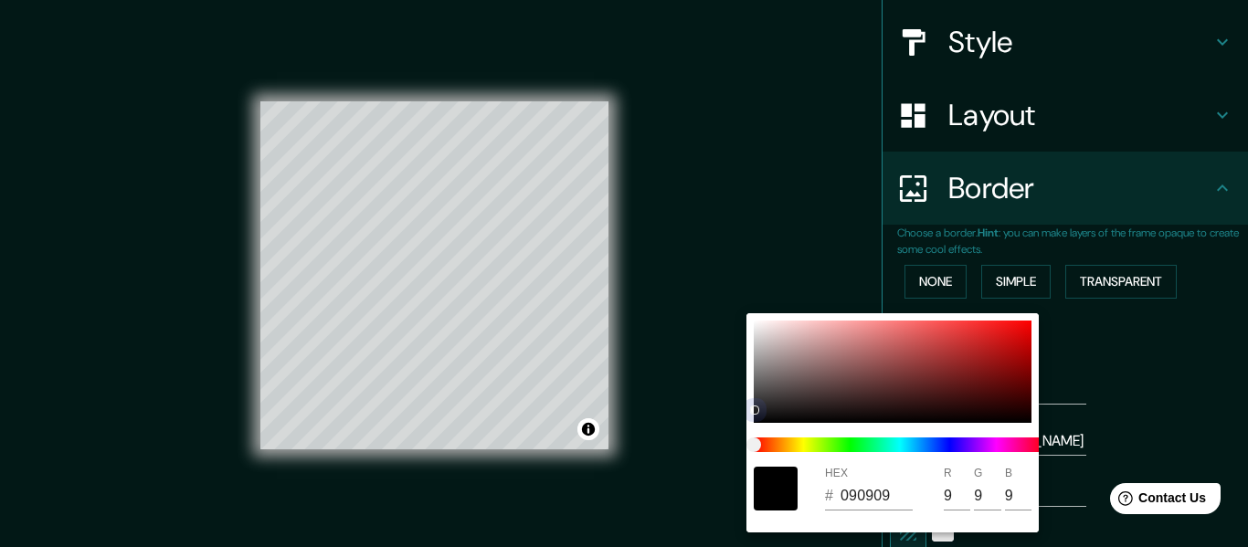
type input "0"
drag, startPoint x: 756, startPoint y: 404, endPoint x: 745, endPoint y: 437, distance: 34.7
click at [745, 437] on div "HEX # 000000 R 0 G 0 B 0" at bounding box center [624, 273] width 1248 height 547
click at [1090, 417] on div at bounding box center [624, 273] width 1248 height 547
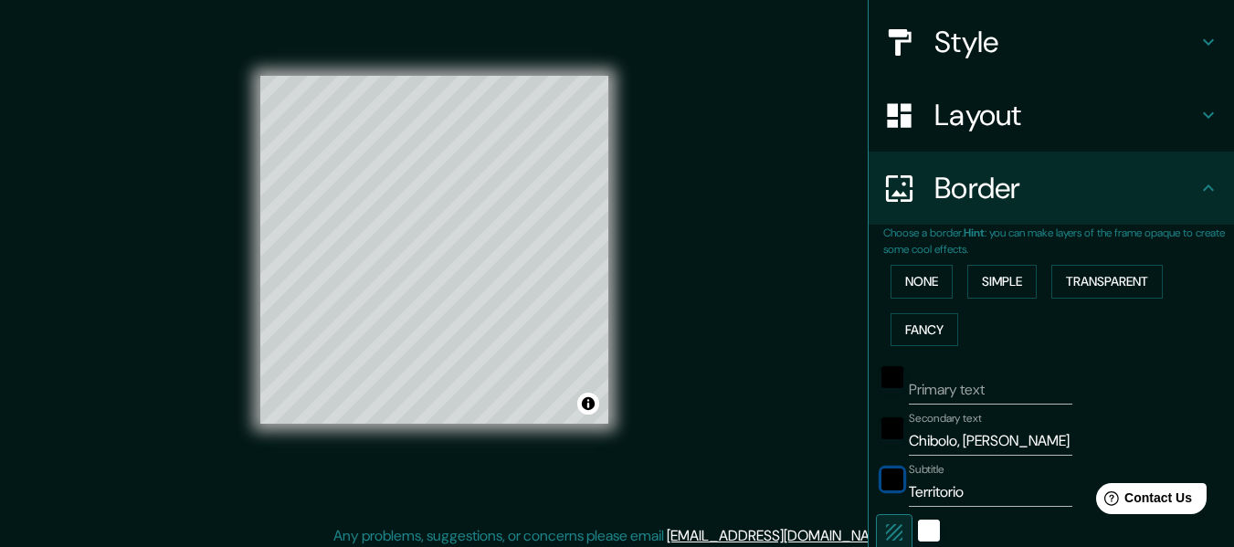
scroll to position [33, 0]
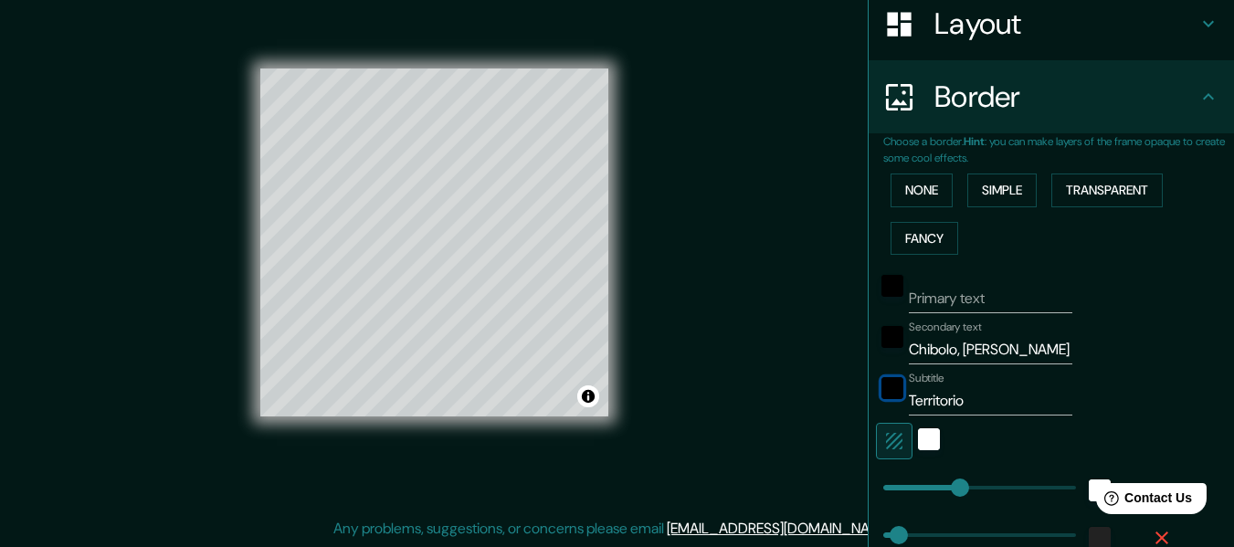
type input "152"
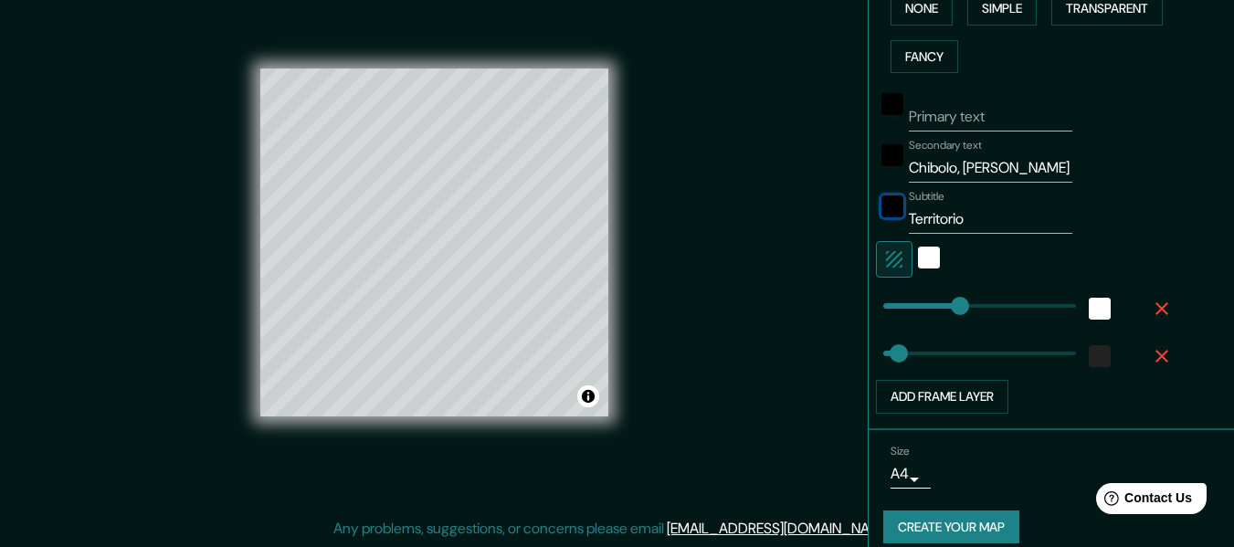
scroll to position [475, 0]
type input "30"
type input "31"
drag, startPoint x: 945, startPoint y: 309, endPoint x: 885, endPoint y: 311, distance: 60.3
type input "125"
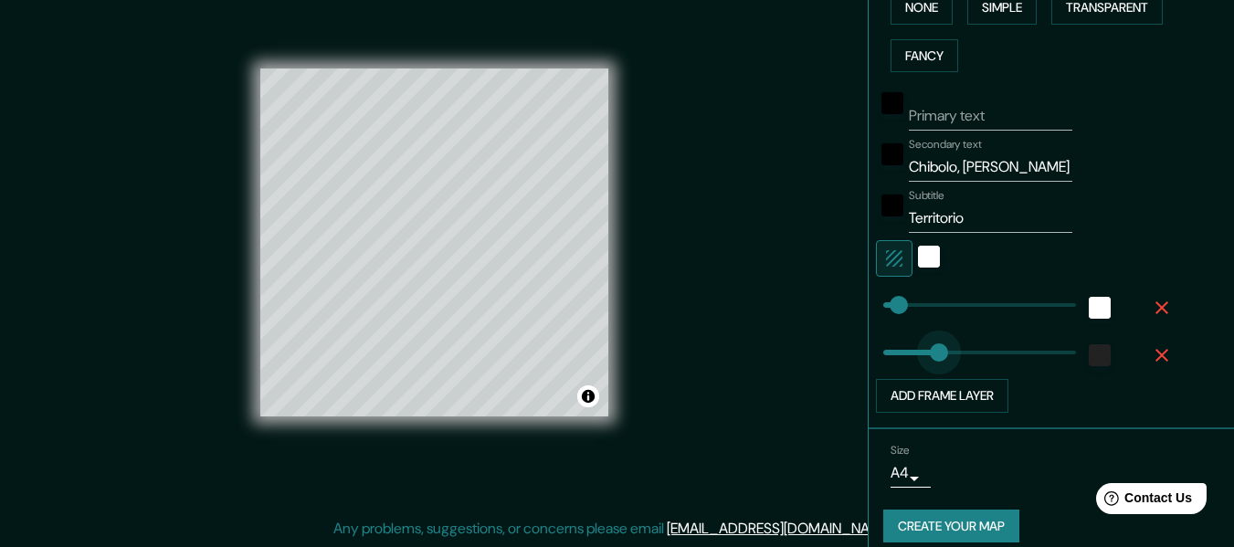
drag, startPoint x: 890, startPoint y: 358, endPoint x: 934, endPoint y: 353, distance: 44.2
type input "25"
drag, startPoint x: 927, startPoint y: 350, endPoint x: 882, endPoint y: 356, distance: 45.2
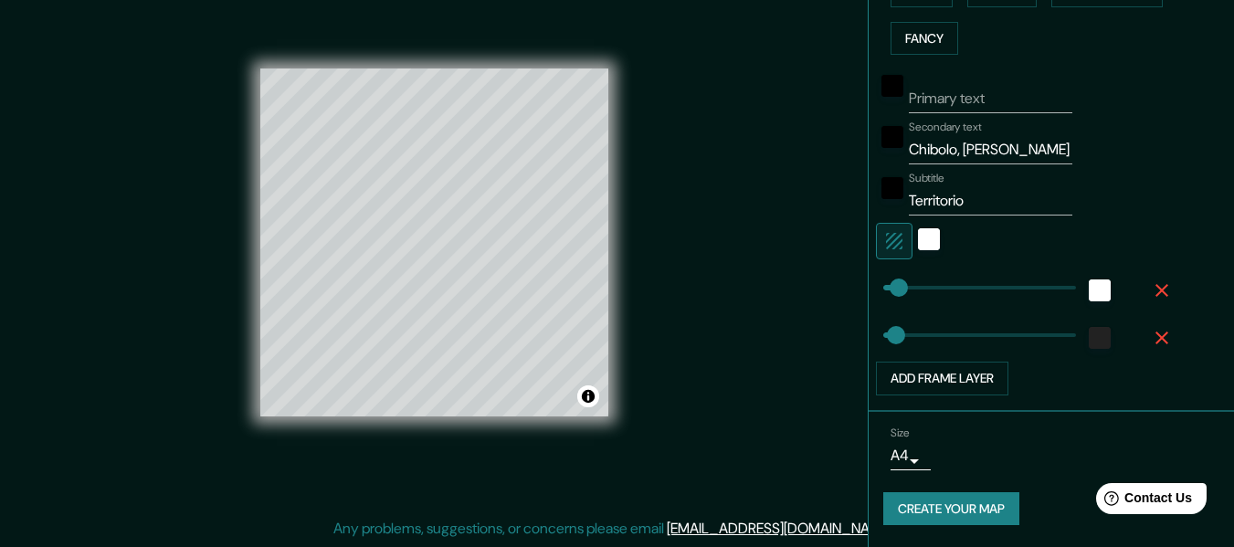
click at [932, 512] on button "Create your map" at bounding box center [951, 509] width 136 height 34
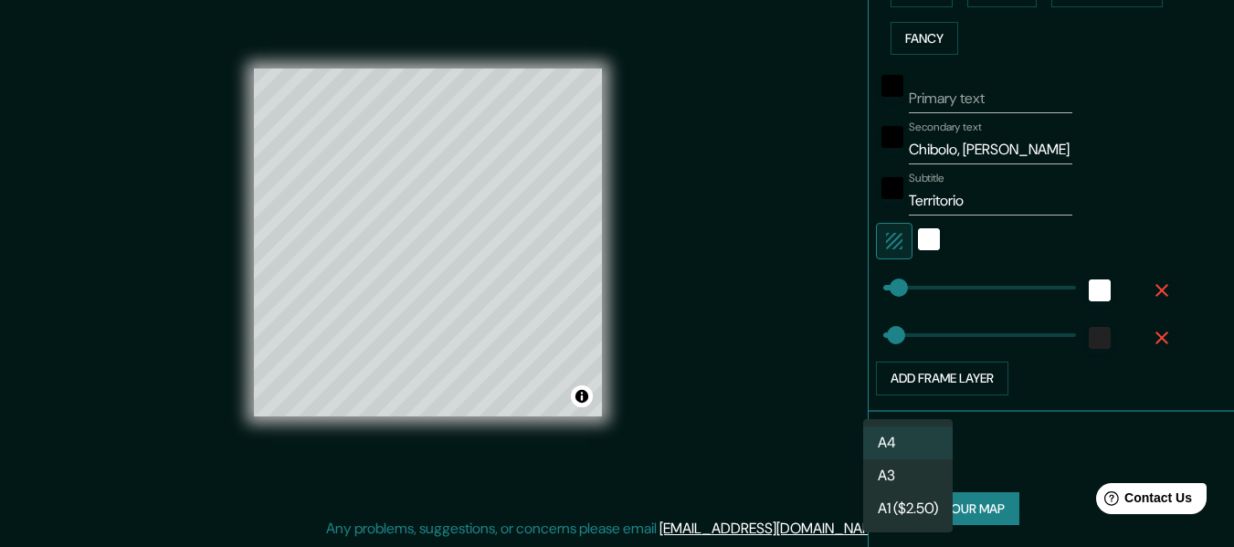
click at [896, 452] on body "Mappin Location Chivolo, Magdalena, Colombia Pins Style Layout Border Choose a …" at bounding box center [617, 240] width 1234 height 547
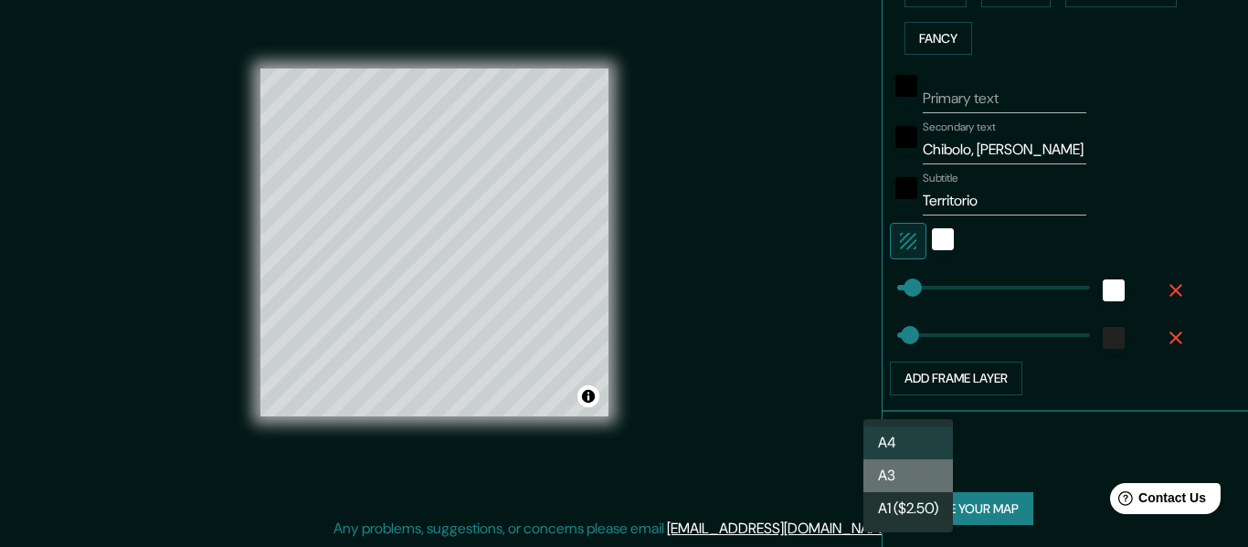
click at [911, 465] on li "A3" at bounding box center [908, 475] width 90 height 33
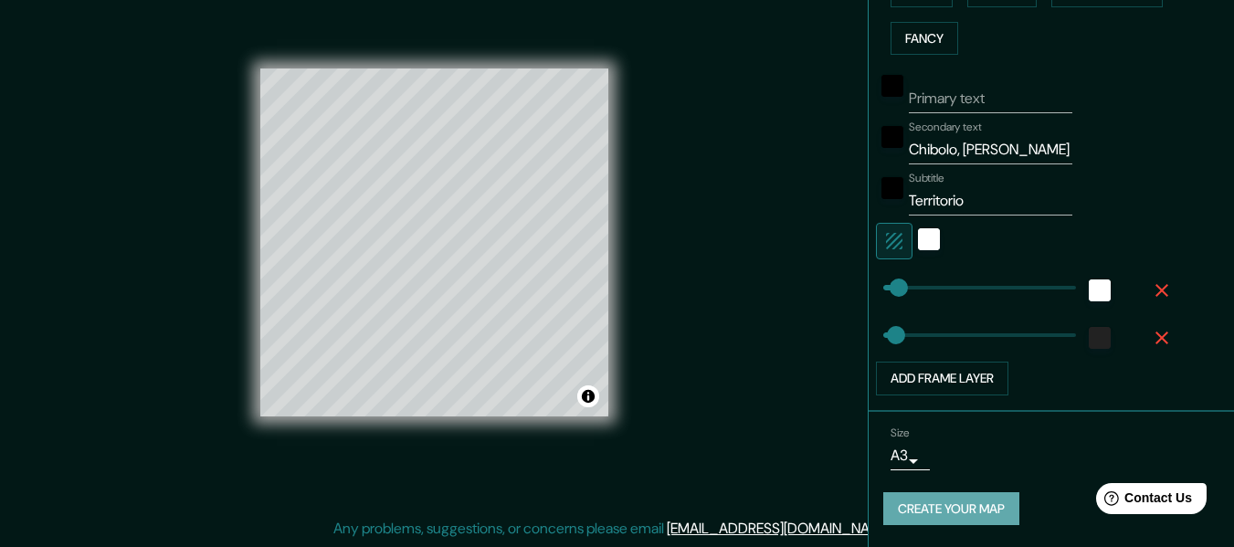
click at [935, 494] on button "Create your map" at bounding box center [951, 509] width 136 height 34
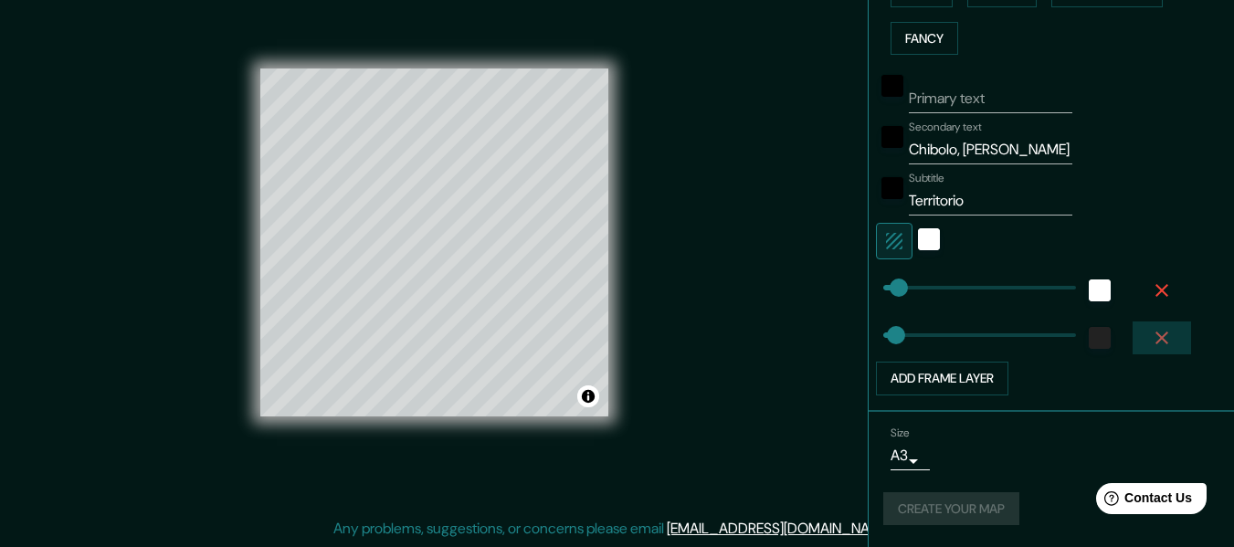
click at [1151, 339] on icon "button" at bounding box center [1162, 338] width 22 height 22
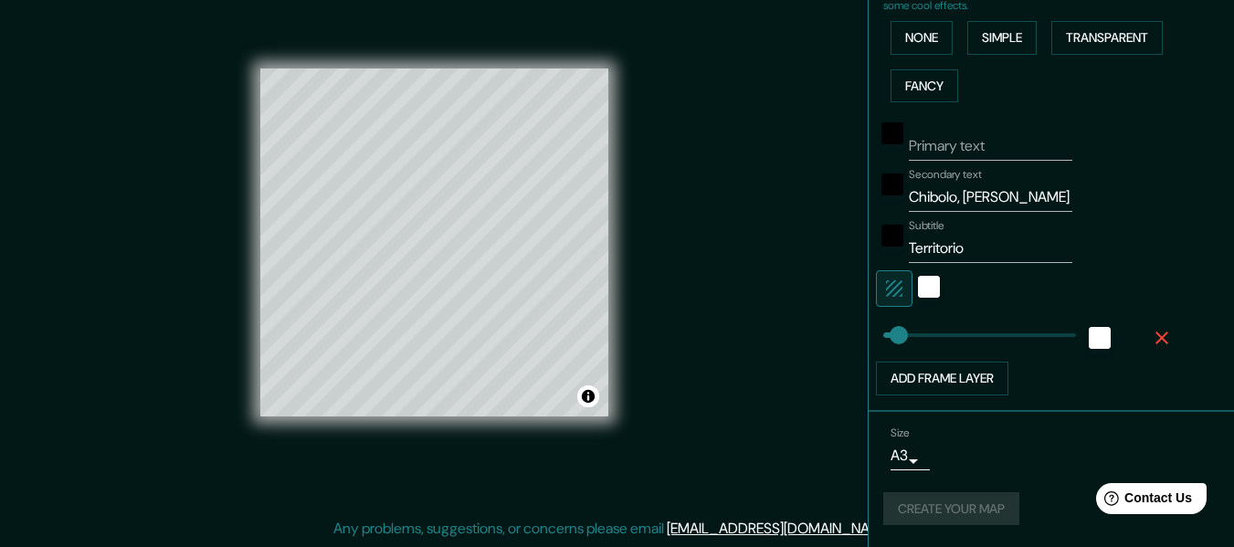
click at [1155, 336] on icon "button" at bounding box center [1161, 338] width 13 height 13
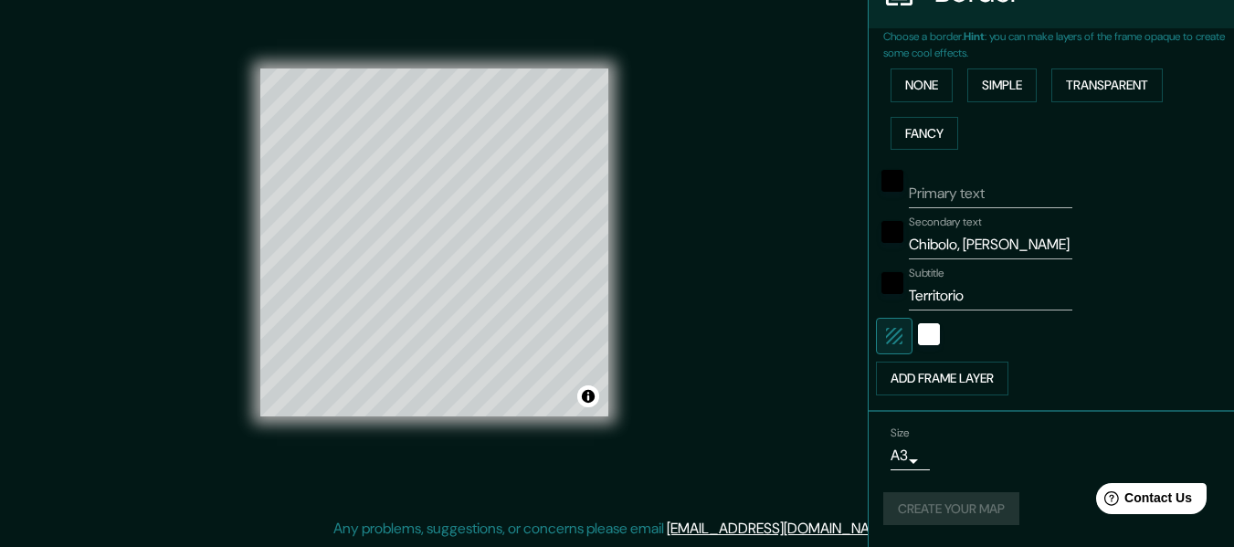
scroll to position [397, 0]
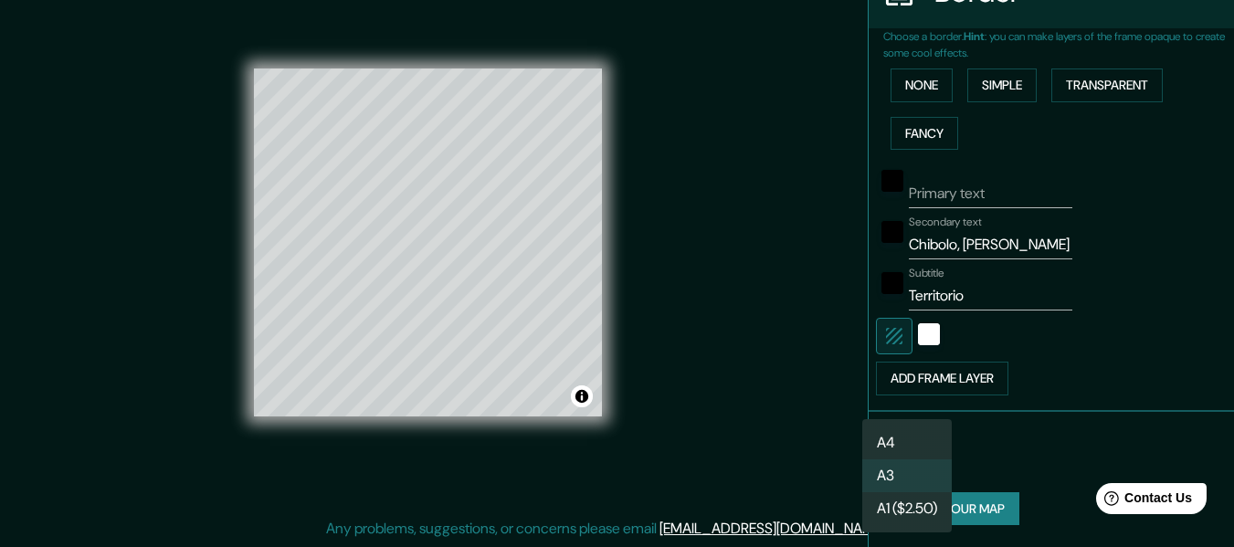
click at [877, 458] on body "Mappin Location Chivolo, Magdalena, Colombia Pins Style Layout Border Choose a …" at bounding box center [617, 240] width 1234 height 547
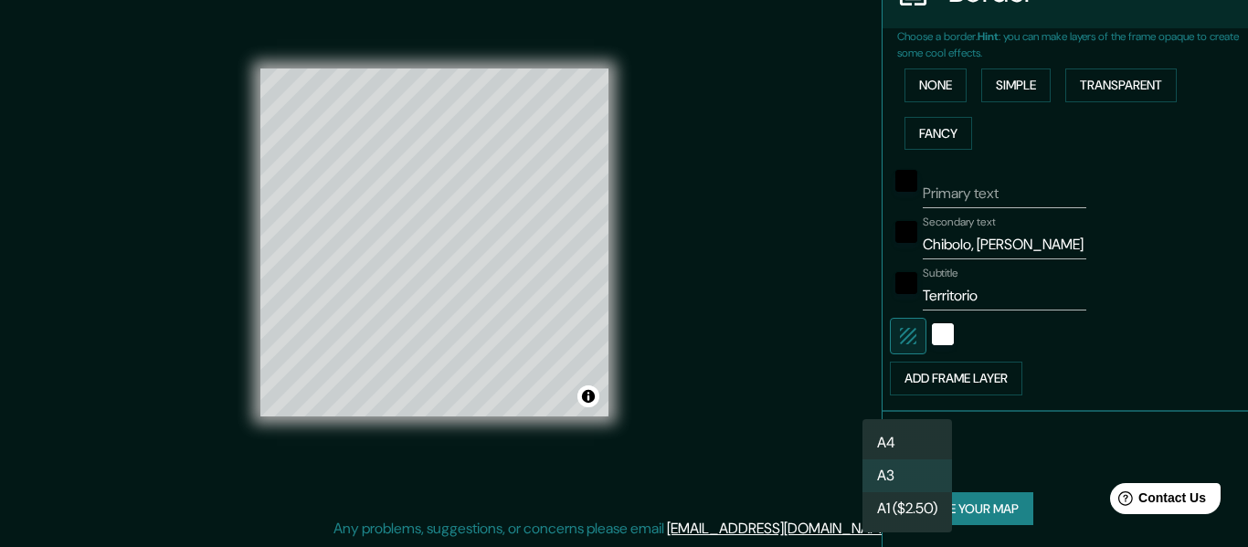
click at [902, 440] on li "A4" at bounding box center [907, 443] width 90 height 33
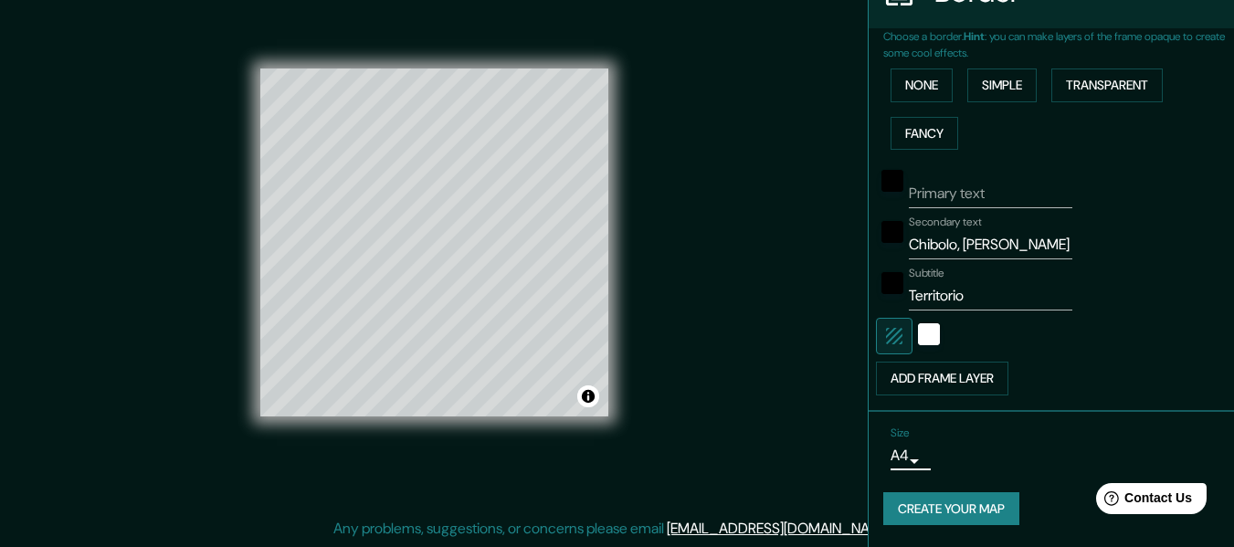
click at [936, 500] on button "Create your map" at bounding box center [951, 509] width 136 height 34
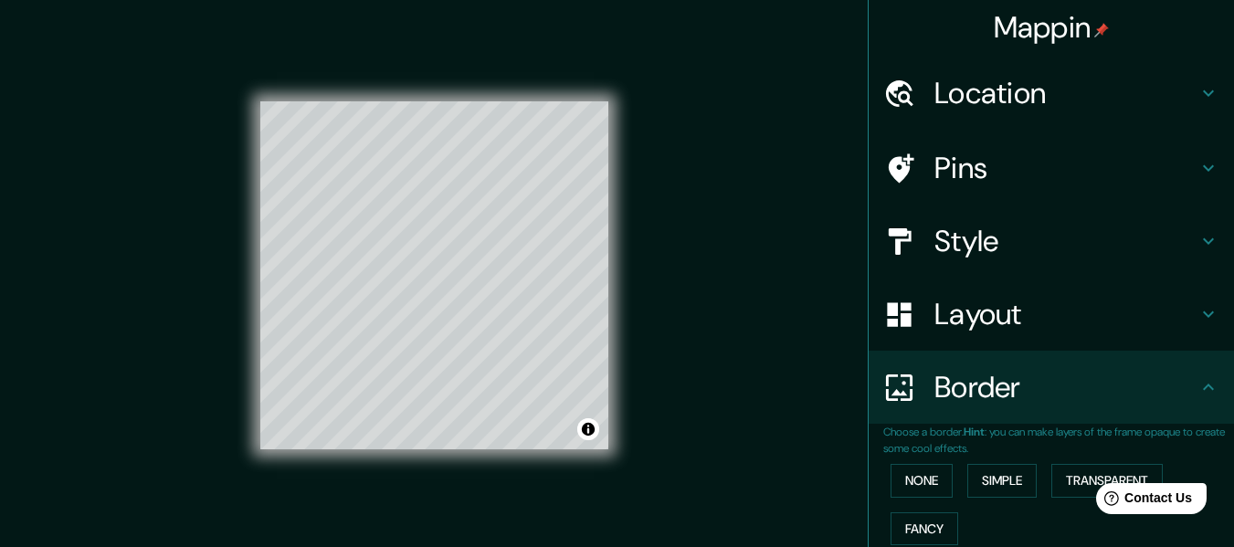
scroll to position [0, 0]
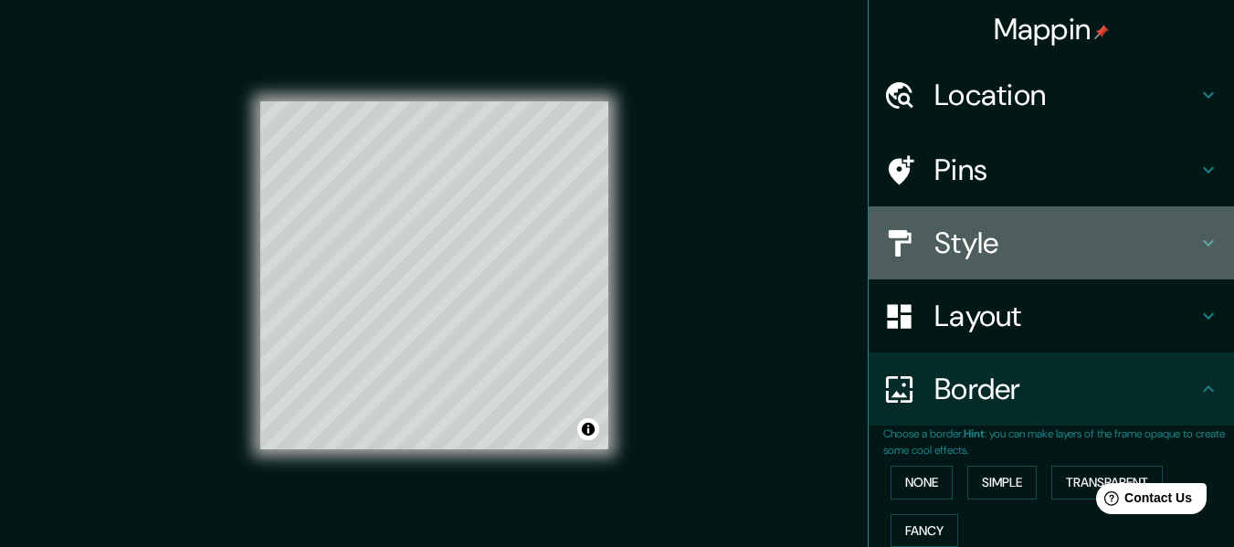
click at [986, 257] on h4 "Style" at bounding box center [1065, 243] width 263 height 37
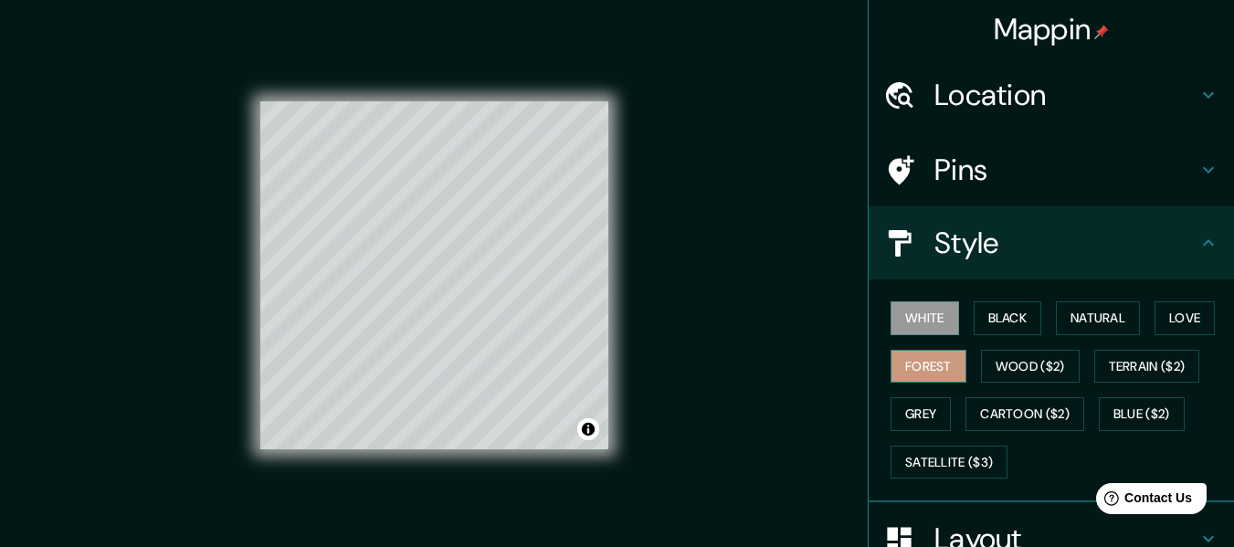
click at [904, 370] on button "Forest" at bounding box center [928, 367] width 76 height 34
click at [983, 321] on button "Black" at bounding box center [1008, 318] width 68 height 34
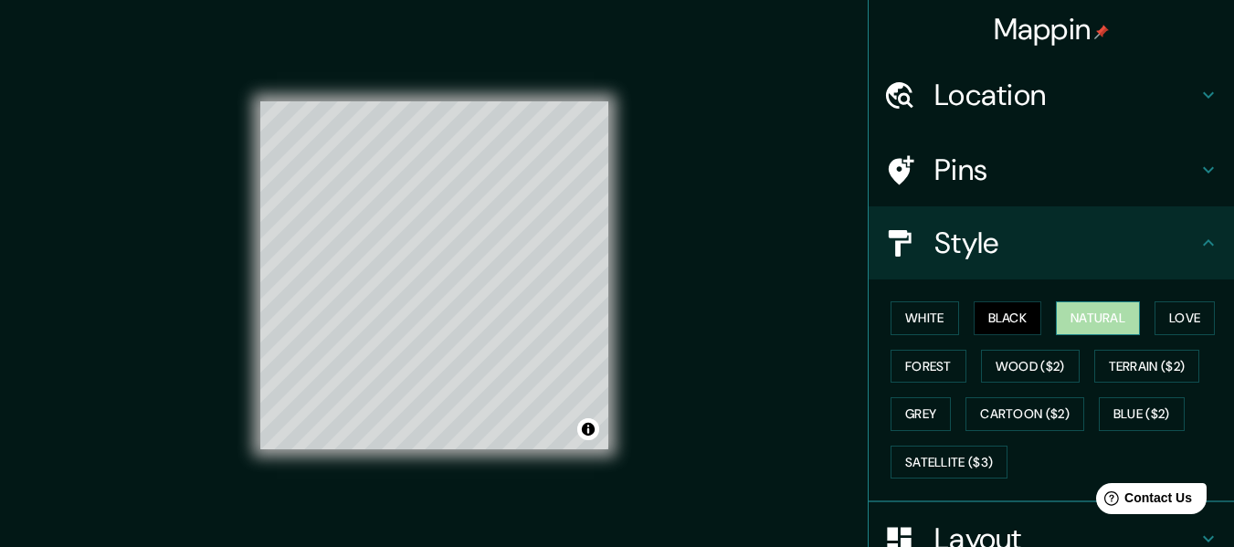
click at [1059, 322] on button "Natural" at bounding box center [1098, 318] width 84 height 34
click at [927, 325] on button "White" at bounding box center [924, 318] width 68 height 34
click at [1012, 308] on button "Black" at bounding box center [1008, 318] width 68 height 34
click at [902, 318] on button "White" at bounding box center [924, 318] width 68 height 34
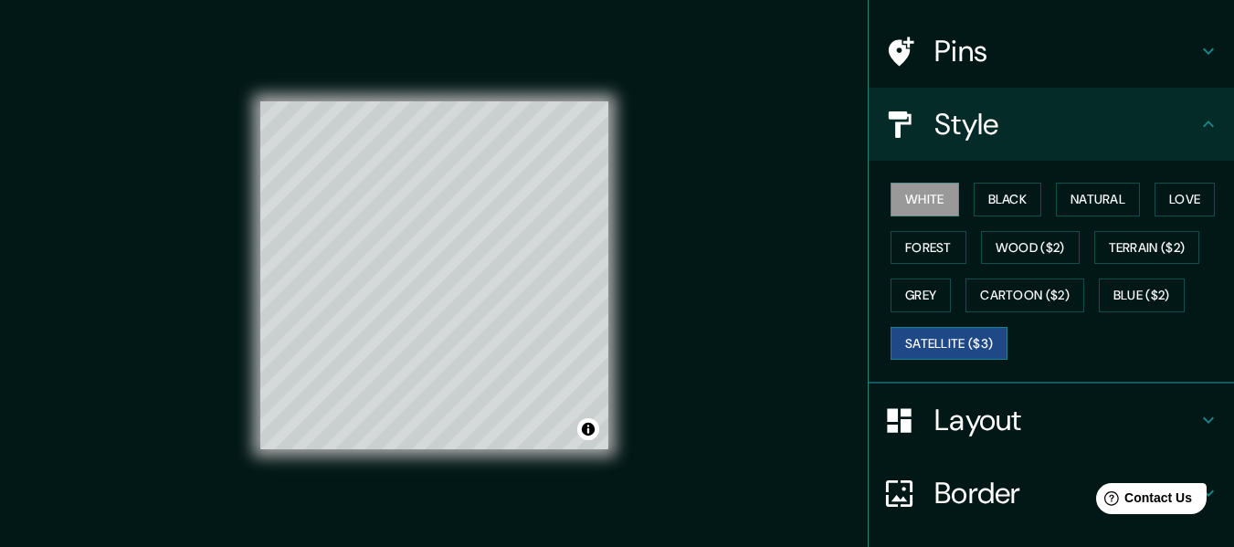
scroll to position [254, 0]
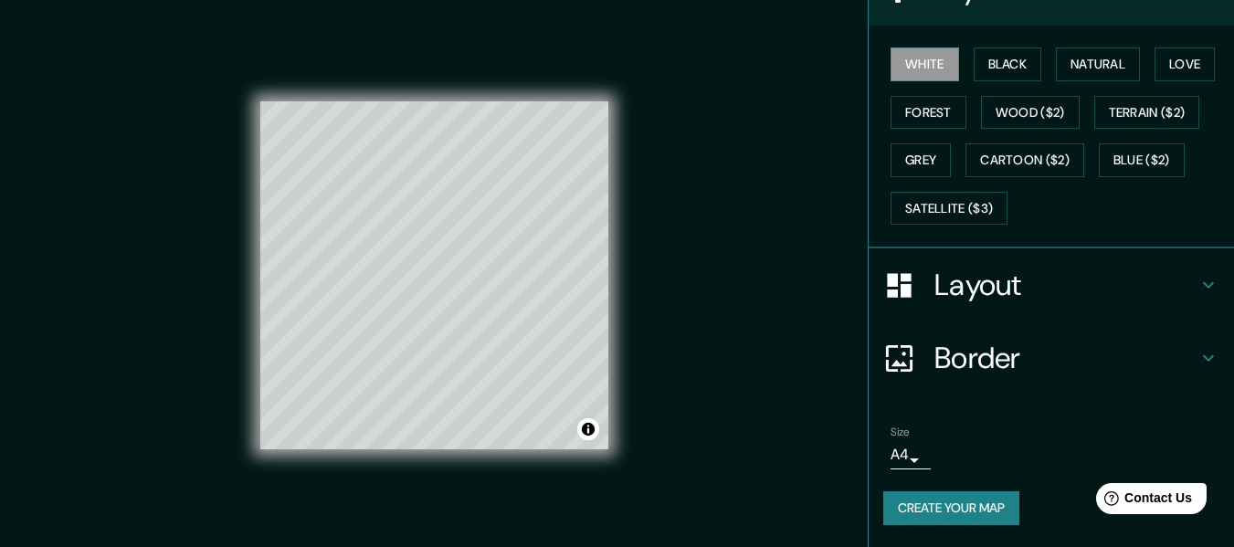
click at [918, 508] on button "Create your map" at bounding box center [951, 508] width 136 height 34
click at [950, 290] on h4 "Layout" at bounding box center [1065, 285] width 263 height 37
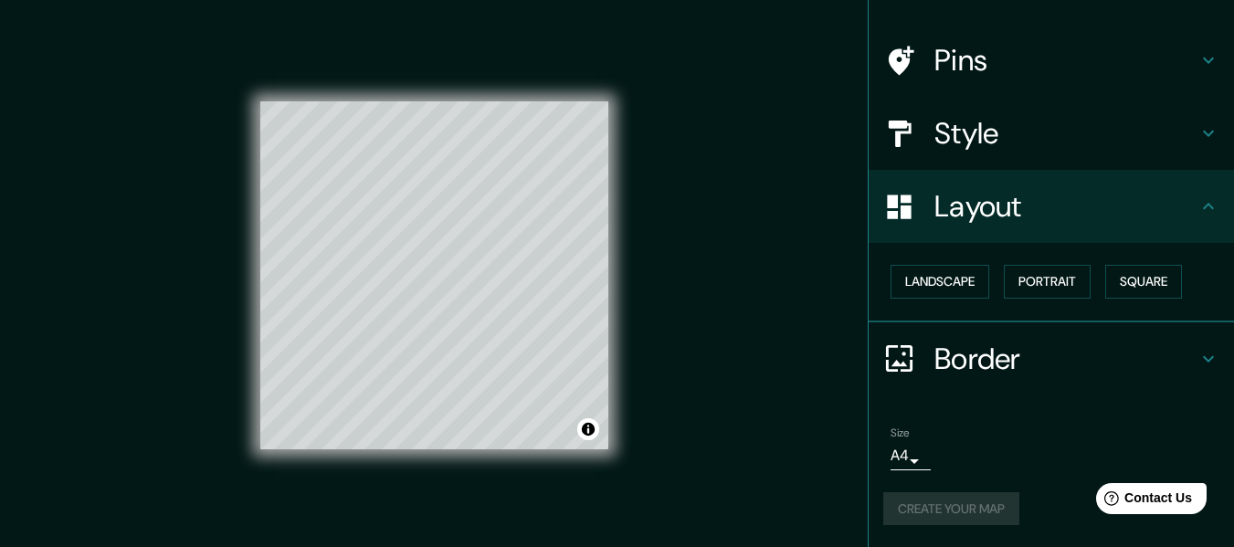
scroll to position [110, 0]
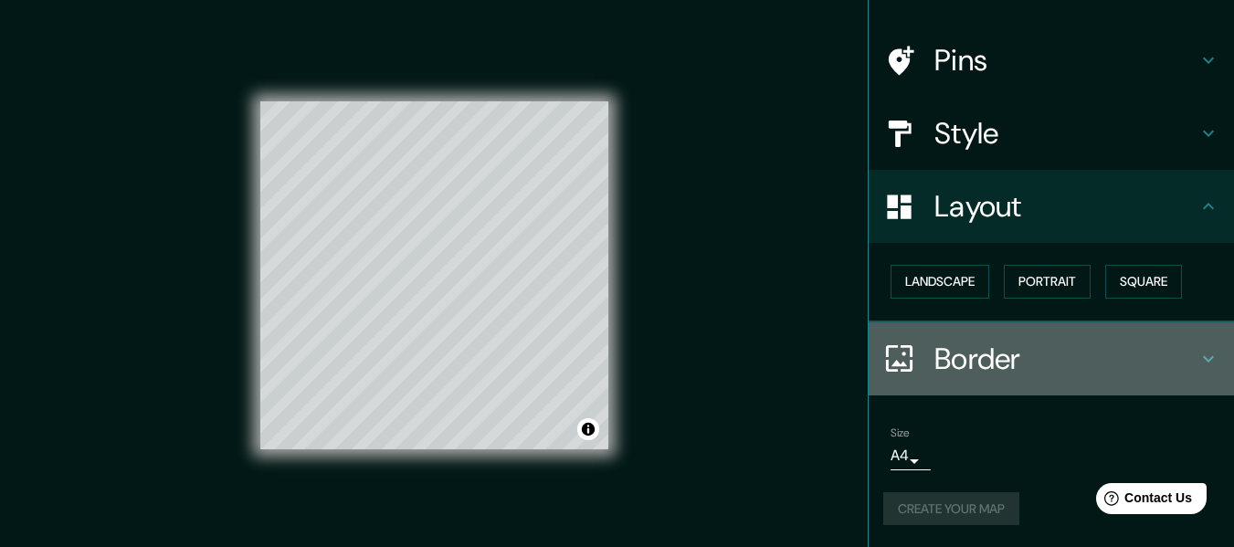
click at [964, 344] on h4 "Border" at bounding box center [1065, 359] width 263 height 37
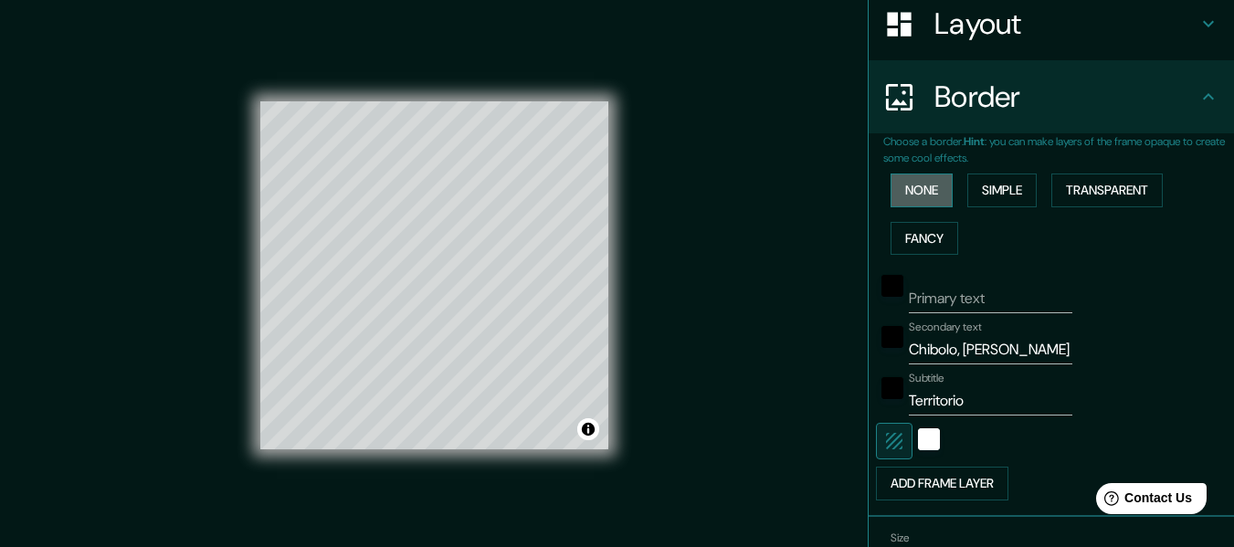
click at [925, 185] on button "None" at bounding box center [921, 191] width 62 height 34
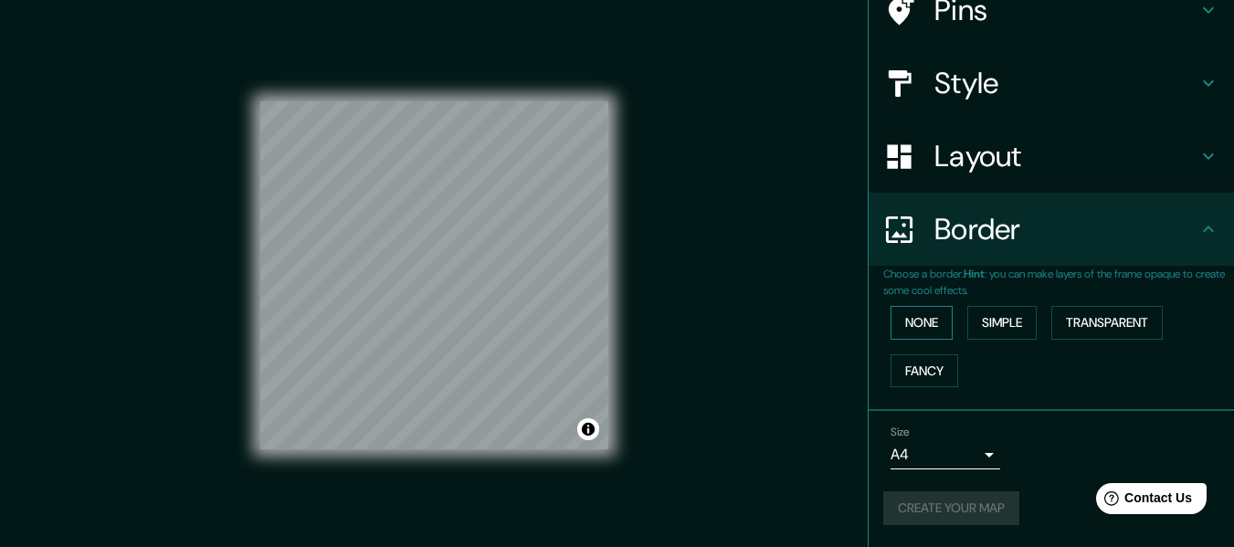
click at [912, 325] on button "None" at bounding box center [921, 323] width 62 height 34
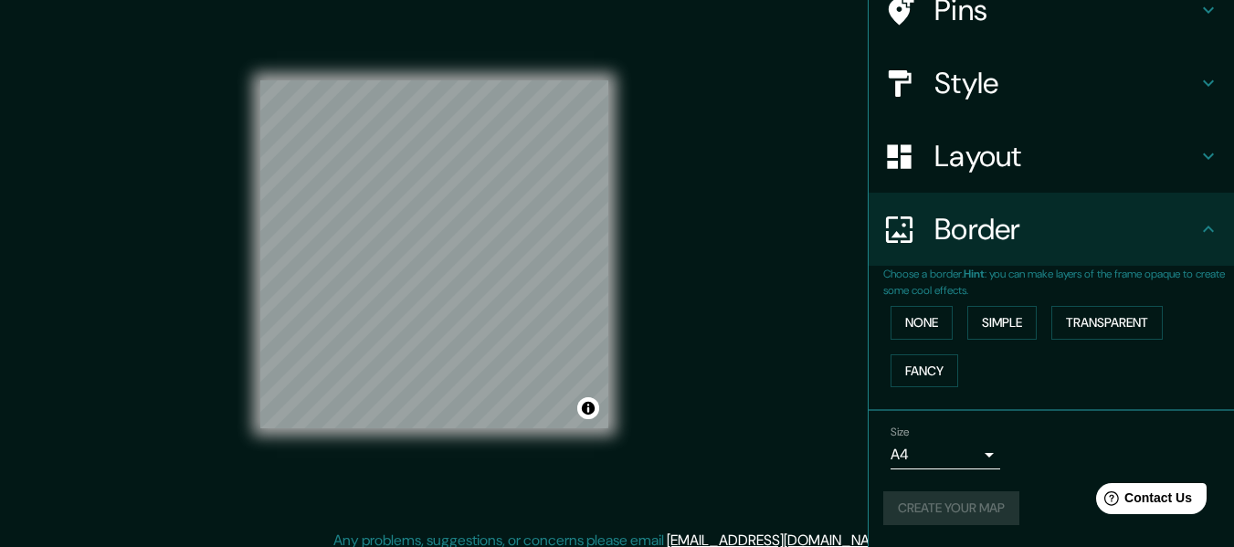
scroll to position [33, 0]
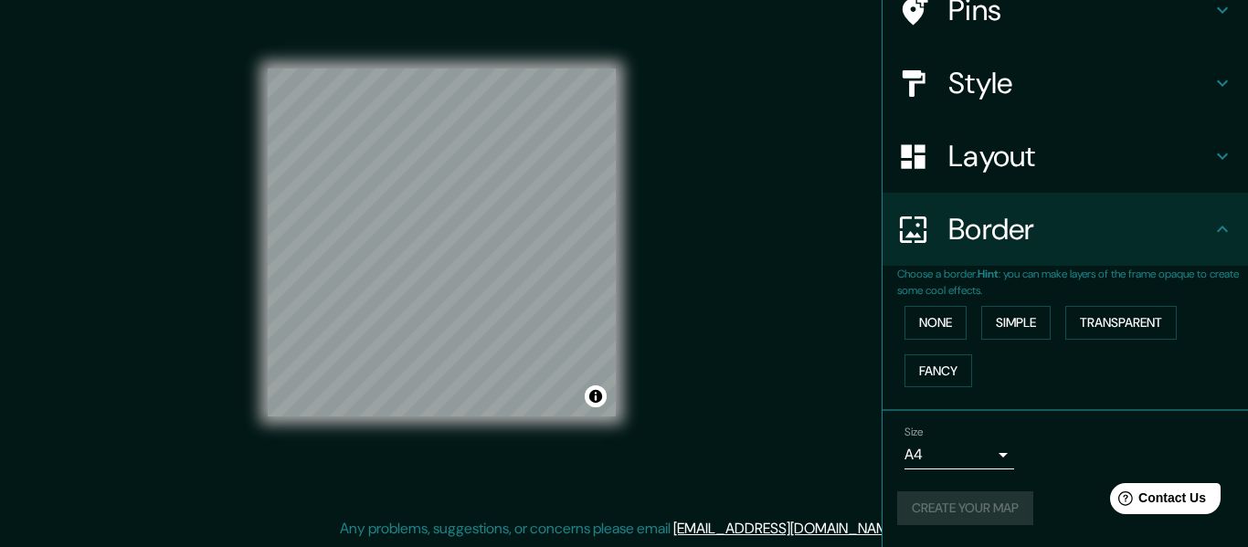
click at [930, 454] on body "Mappin Location Chivolo, Magdalena, Colombia Pins Style Layout Border Choose a …" at bounding box center [624, 240] width 1248 height 547
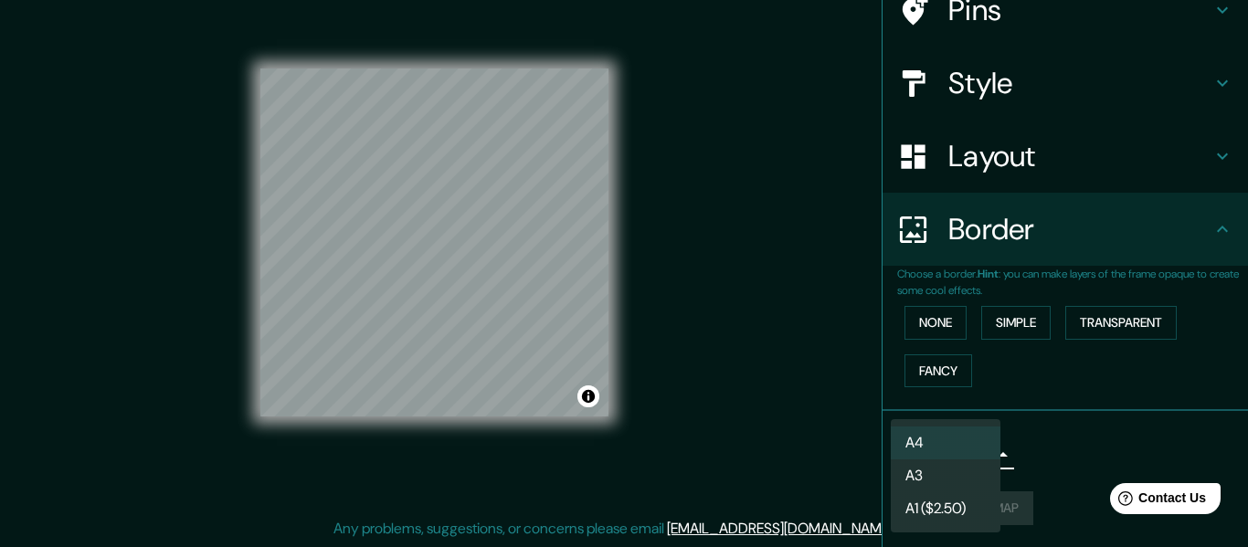
click at [933, 445] on li "A4" at bounding box center [945, 443] width 110 height 33
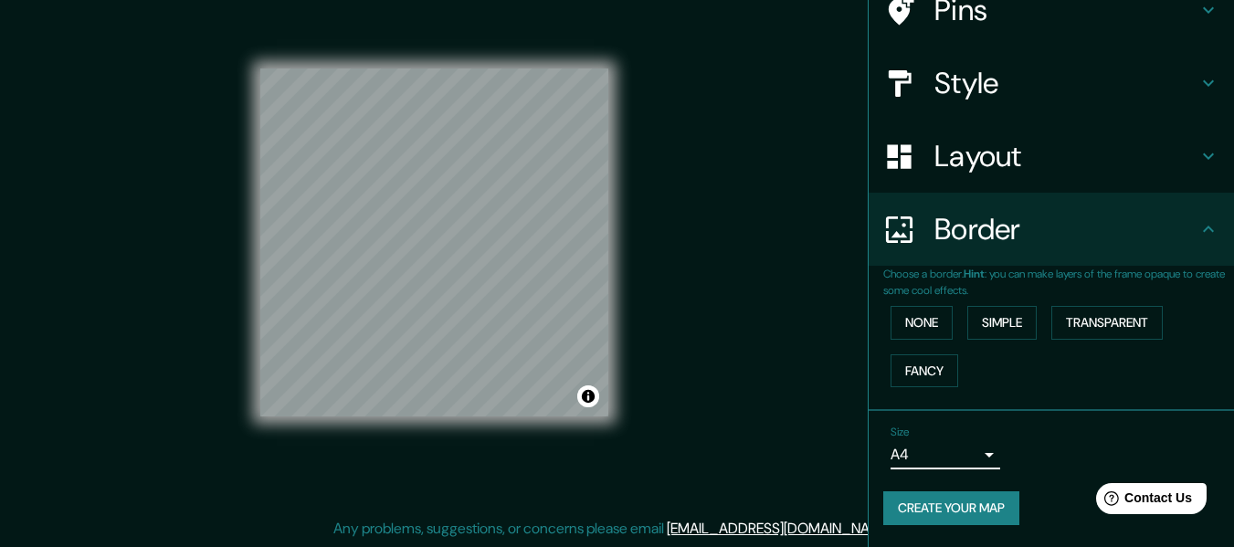
click at [940, 513] on button "Create your map" at bounding box center [951, 508] width 136 height 34
click at [934, 374] on button "Fancy" at bounding box center [924, 371] width 68 height 34
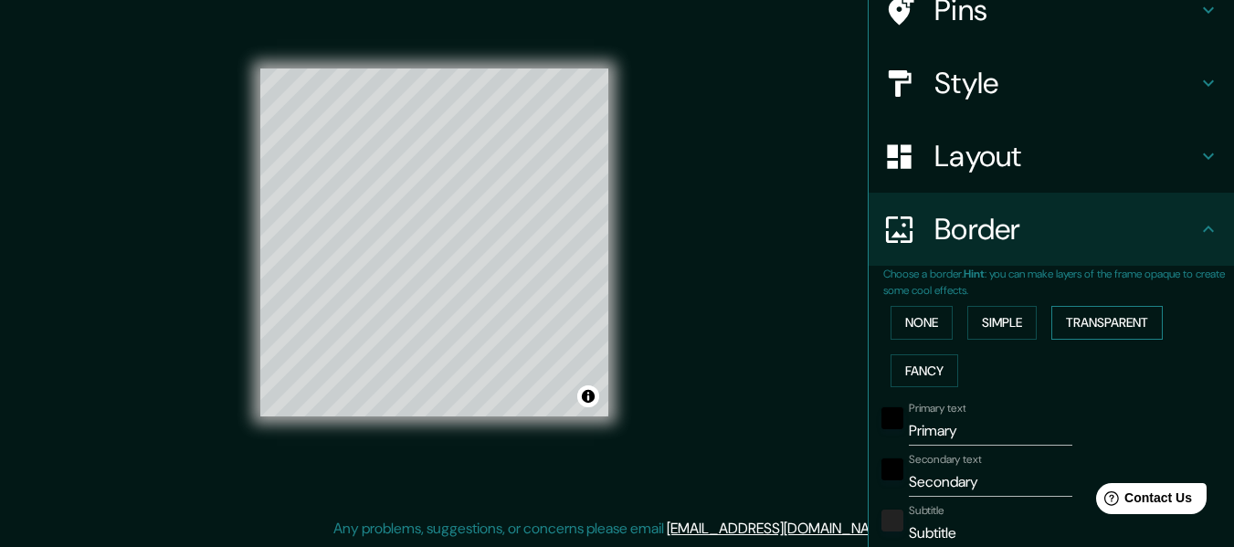
click at [1054, 316] on button "Transparent" at bounding box center [1106, 323] width 111 height 34
click at [1018, 316] on button "Simple" at bounding box center [1001, 323] width 69 height 34
click at [895, 317] on button "None" at bounding box center [921, 323] width 62 height 34
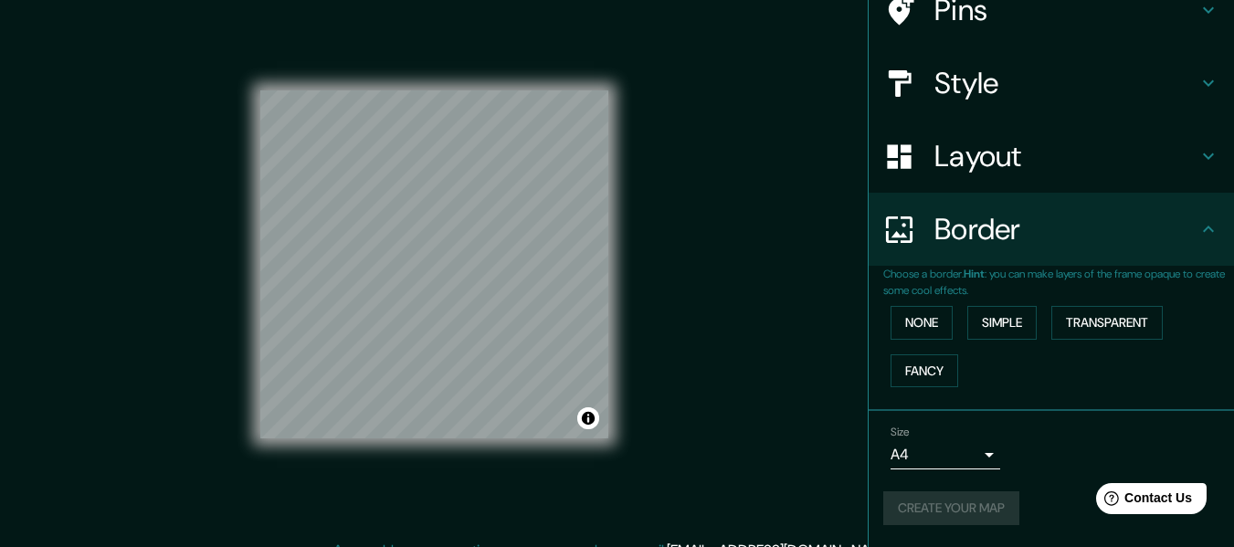
scroll to position [0, 0]
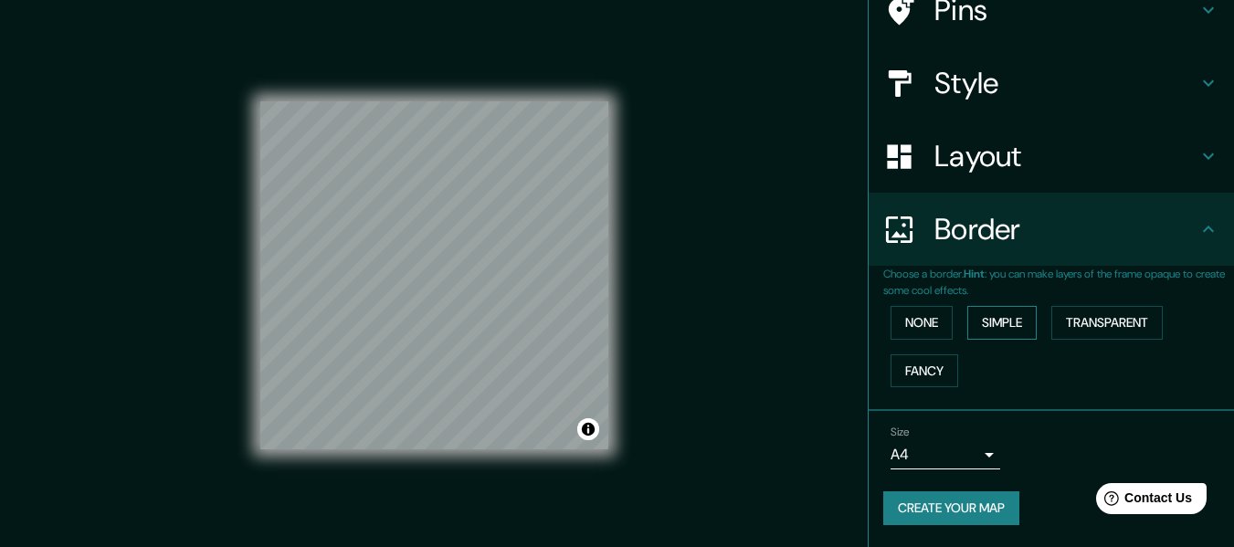
click at [982, 331] on button "Simple" at bounding box center [1001, 323] width 69 height 34
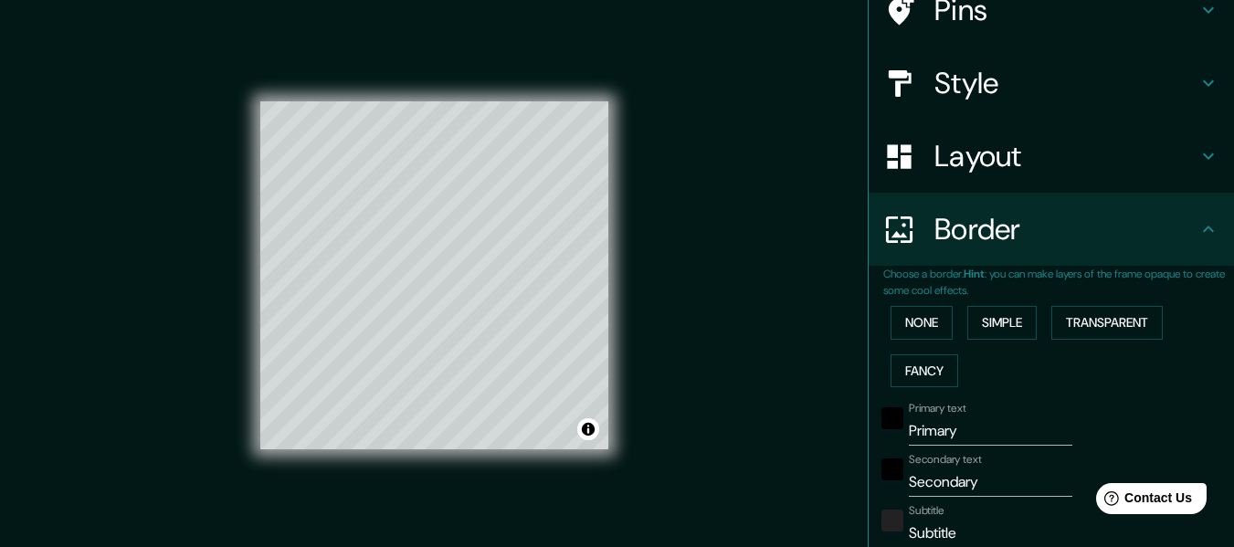
scroll to position [492, 0]
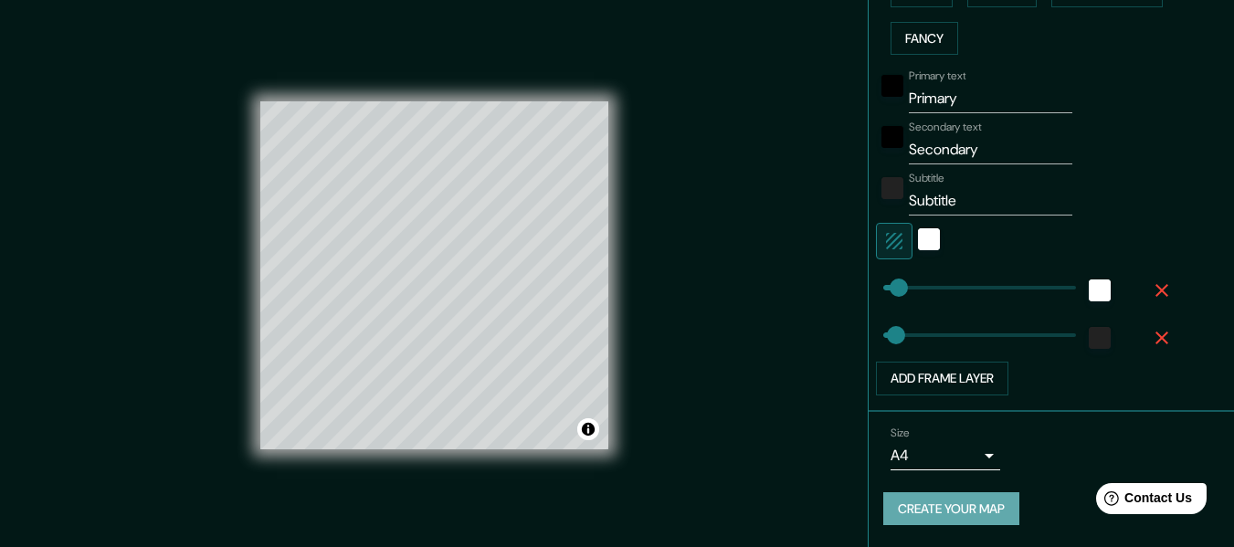
click at [937, 502] on button "Create your map" at bounding box center [951, 509] width 136 height 34
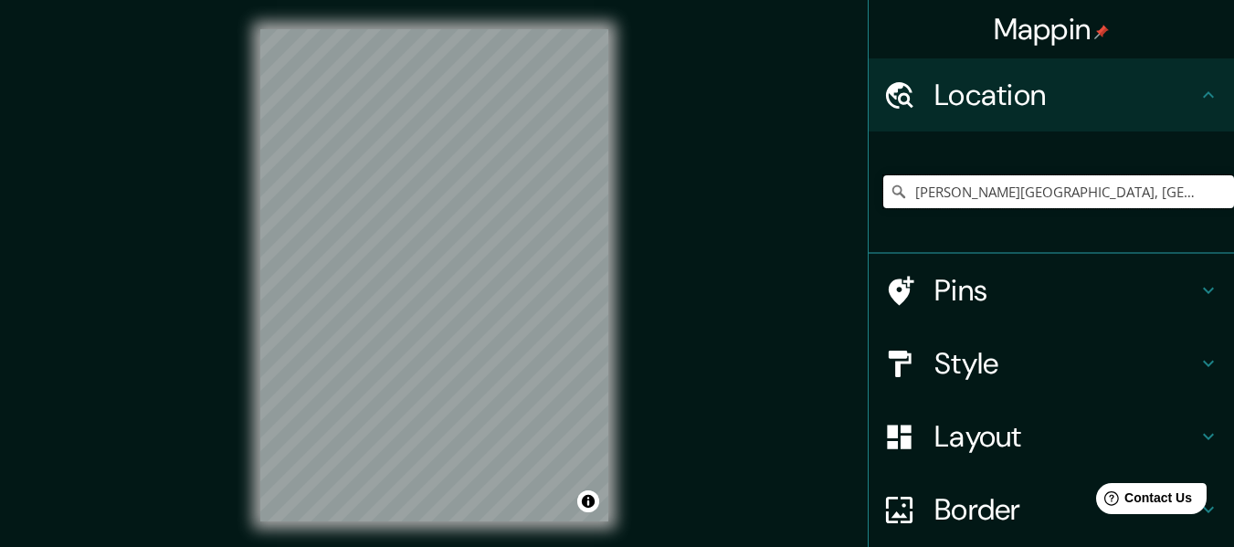
click at [911, 181] on input "[PERSON_NAME][GEOGRAPHIC_DATA], [GEOGRAPHIC_DATA]" at bounding box center [1058, 191] width 351 height 33
click at [1107, 192] on input "[PERSON_NAME][GEOGRAPHIC_DATA], [GEOGRAPHIC_DATA]" at bounding box center [1058, 191] width 351 height 33
click at [921, 193] on input "Pick your city or area" at bounding box center [1058, 191] width 351 height 33
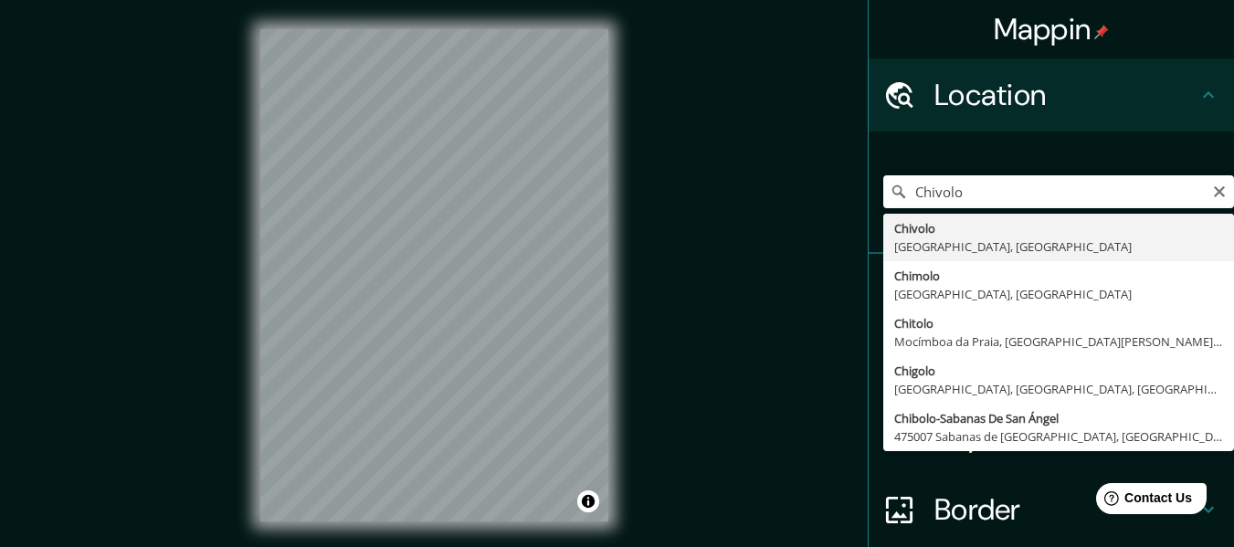
type input "Chivolo, Magdalena, Colombia"
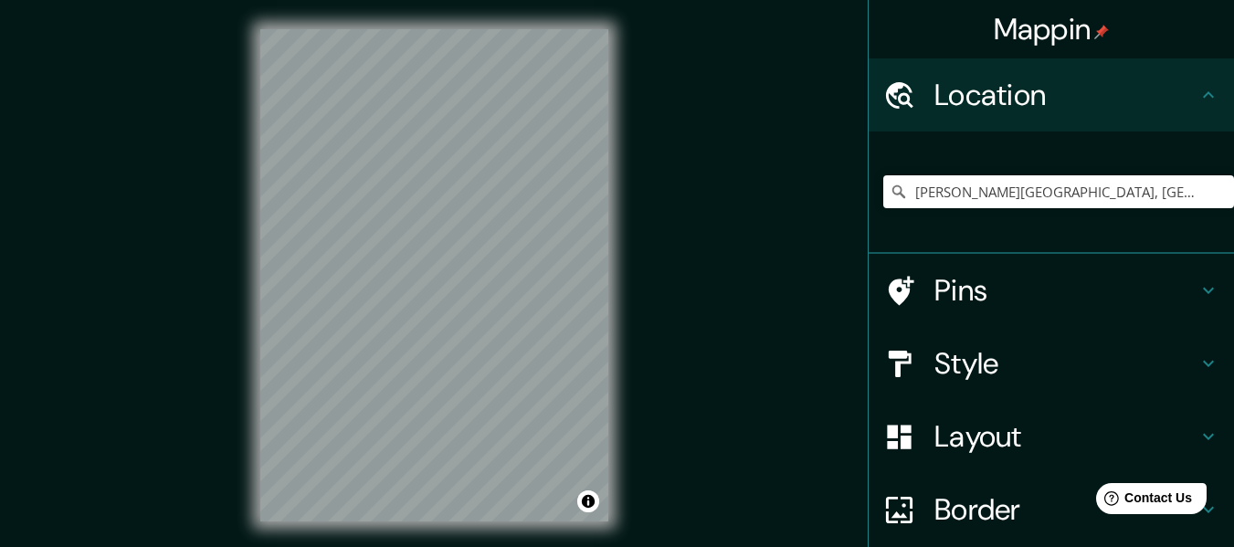
click at [644, 272] on div "Mappin Location Chivolo, Magdalena, Colombia Pins Style Layout Border Choose a …" at bounding box center [617, 290] width 1234 height 580
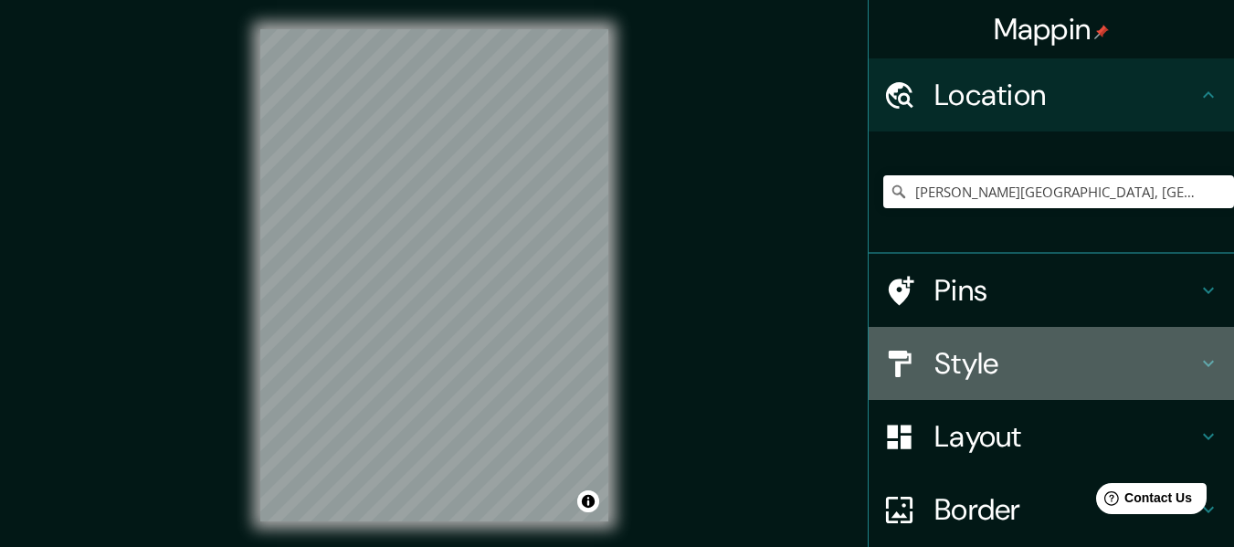
click at [996, 365] on h4 "Style" at bounding box center [1065, 363] width 263 height 37
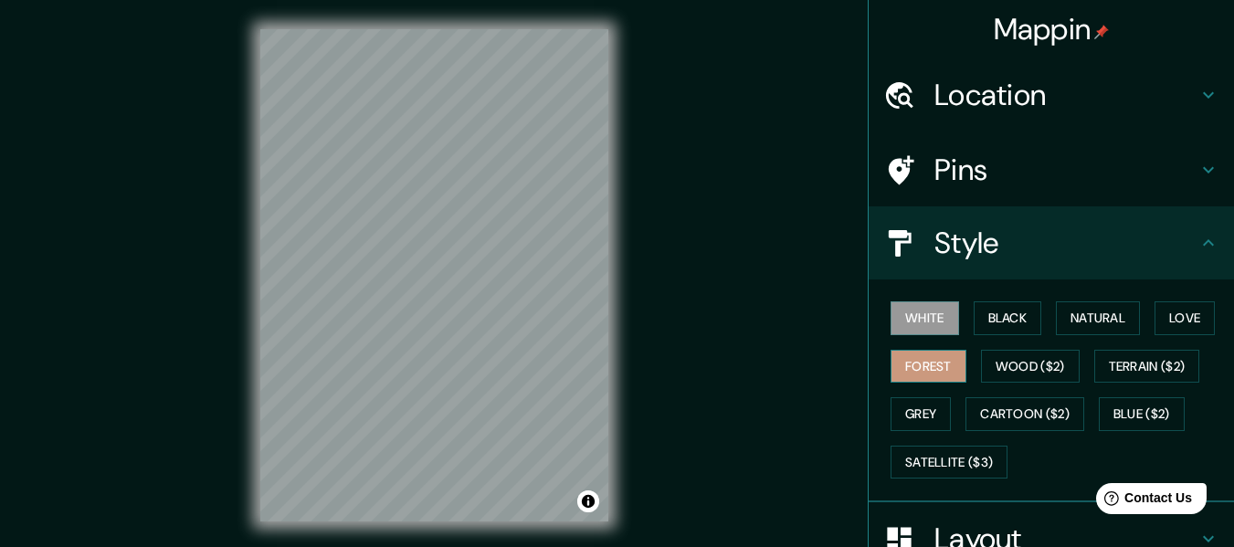
scroll to position [183, 0]
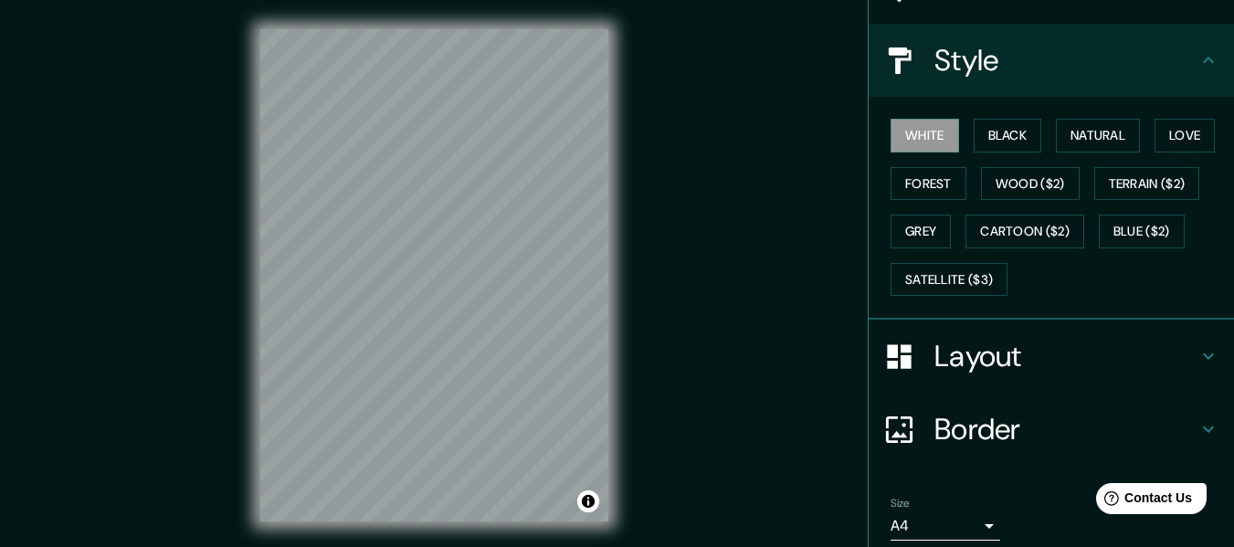
click at [975, 357] on h4 "Layout" at bounding box center [1065, 356] width 263 height 37
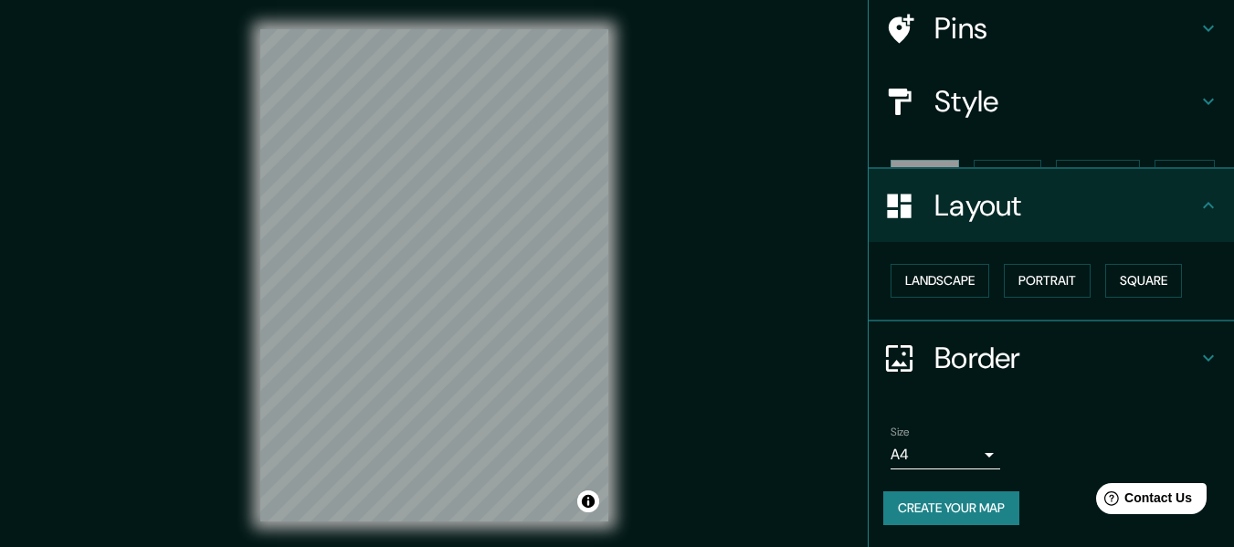
scroll to position [110, 0]
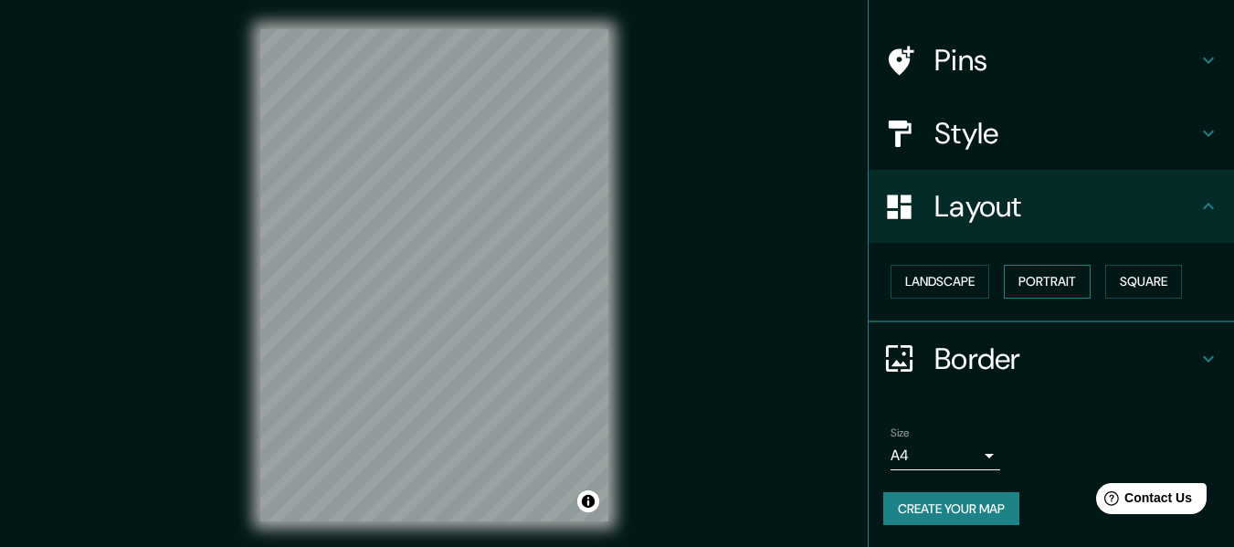
click at [1070, 288] on button "Portrait" at bounding box center [1047, 282] width 87 height 34
click at [1020, 278] on button "Portrait" at bounding box center [1047, 282] width 87 height 34
click at [947, 284] on button "Landscape" at bounding box center [939, 282] width 99 height 34
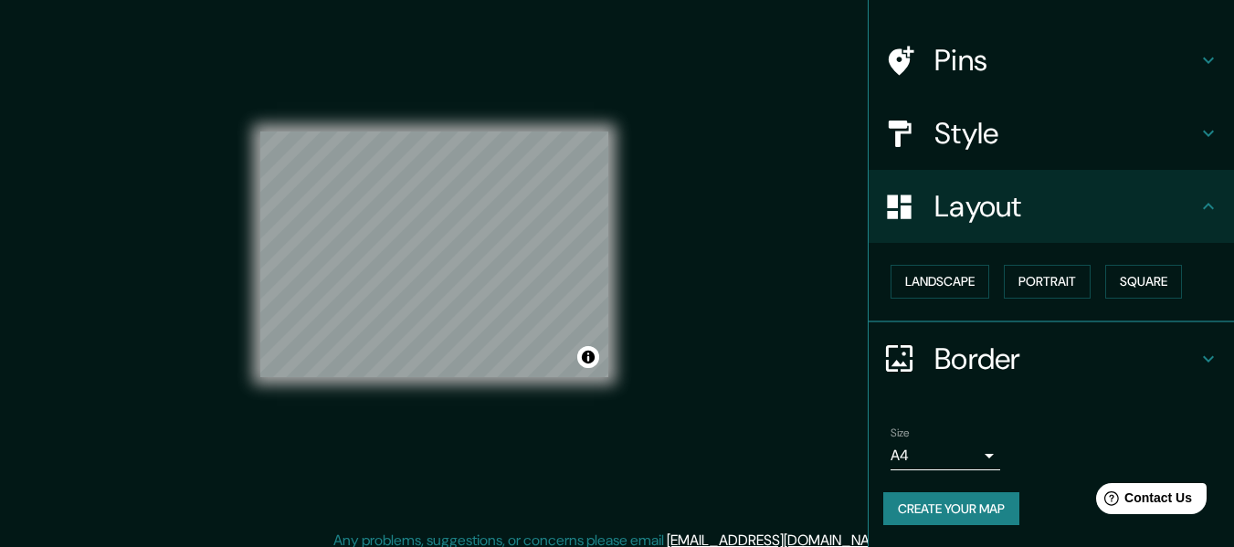
scroll to position [33, 0]
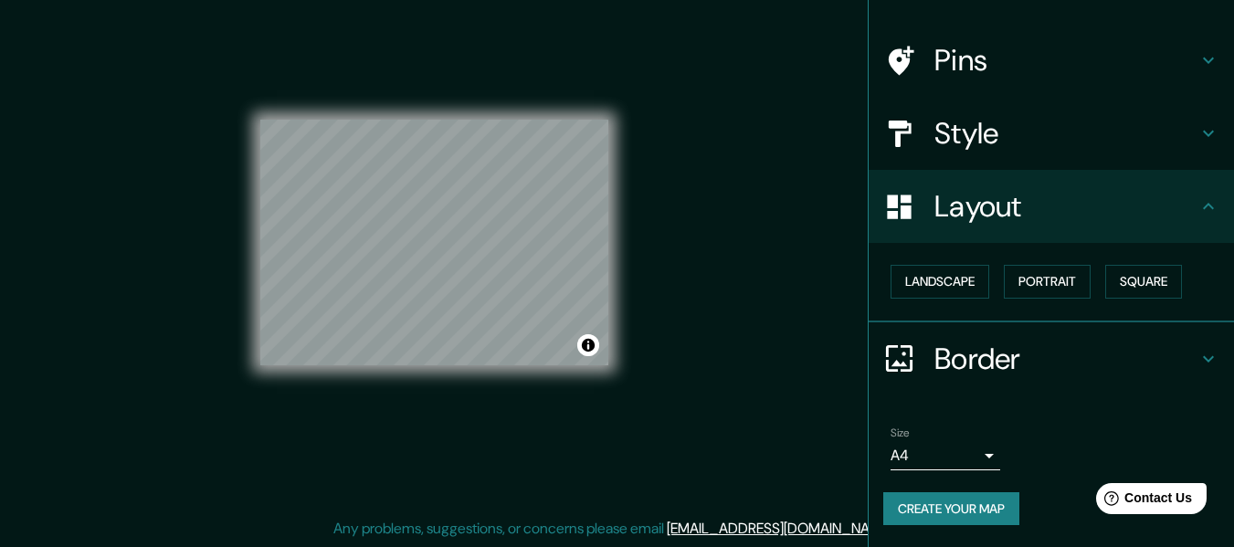
click at [964, 449] on body "Mappin Location Chivolo, Magdalena, Colombia Pins Style Layout Landscape Portra…" at bounding box center [617, 240] width 1234 height 547
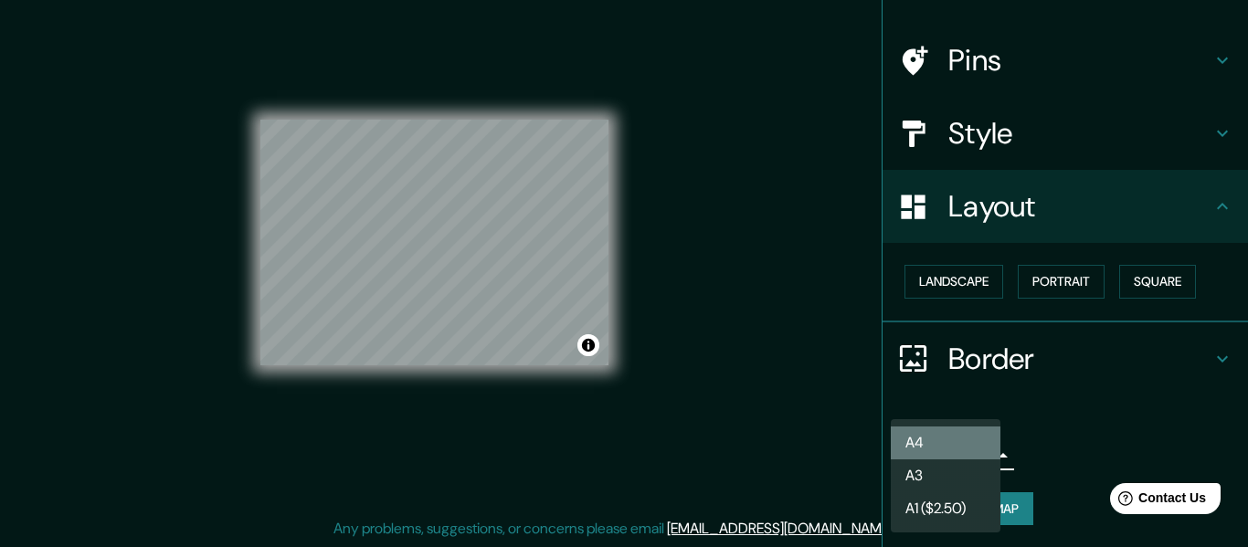
click at [929, 430] on li "A4" at bounding box center [945, 443] width 110 height 33
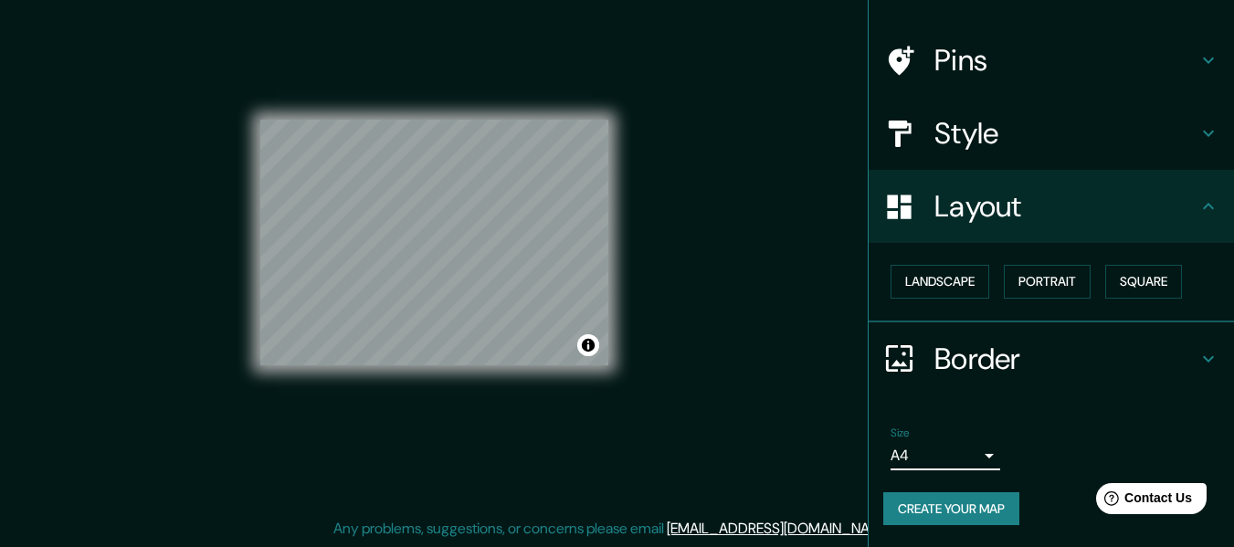
click at [970, 374] on h4 "Border" at bounding box center [1065, 359] width 263 height 37
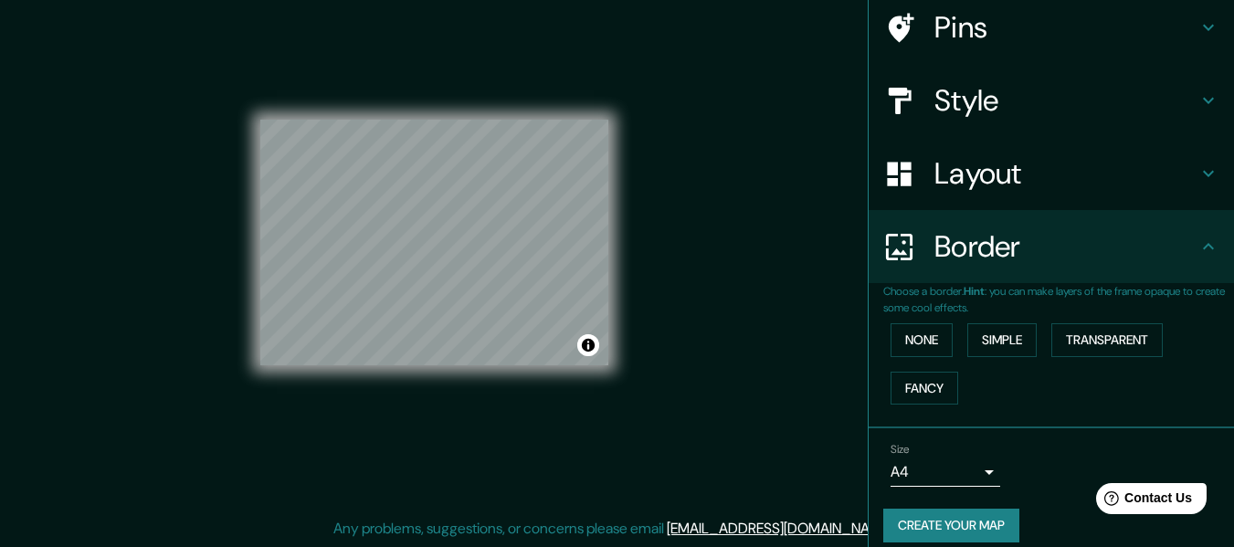
scroll to position [160, 0]
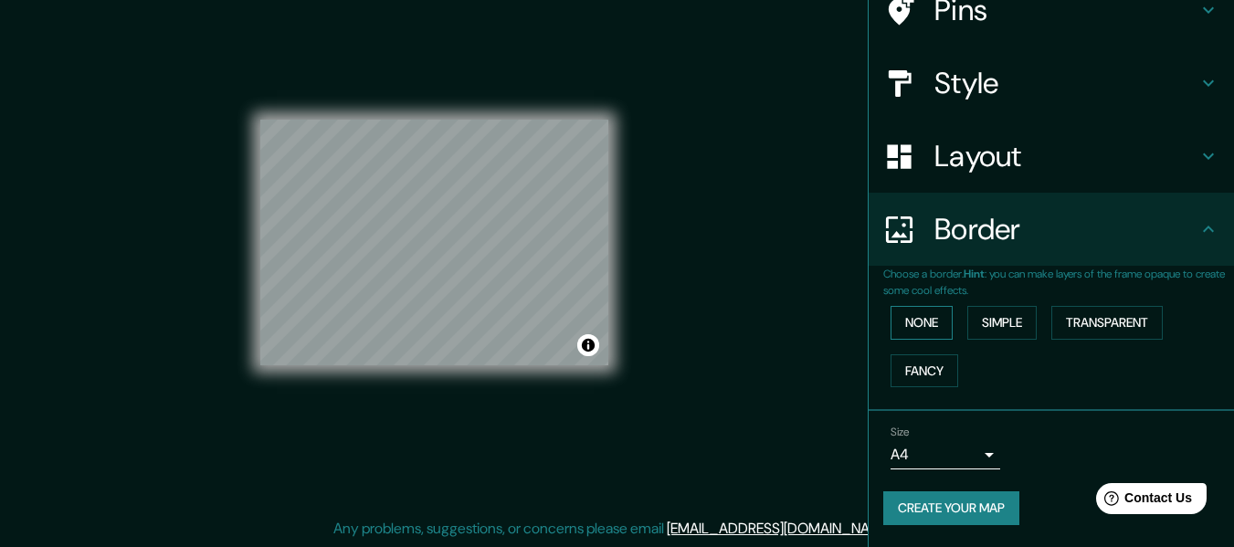
click at [926, 324] on button "None" at bounding box center [921, 323] width 62 height 34
click at [967, 323] on button "Simple" at bounding box center [1001, 323] width 69 height 34
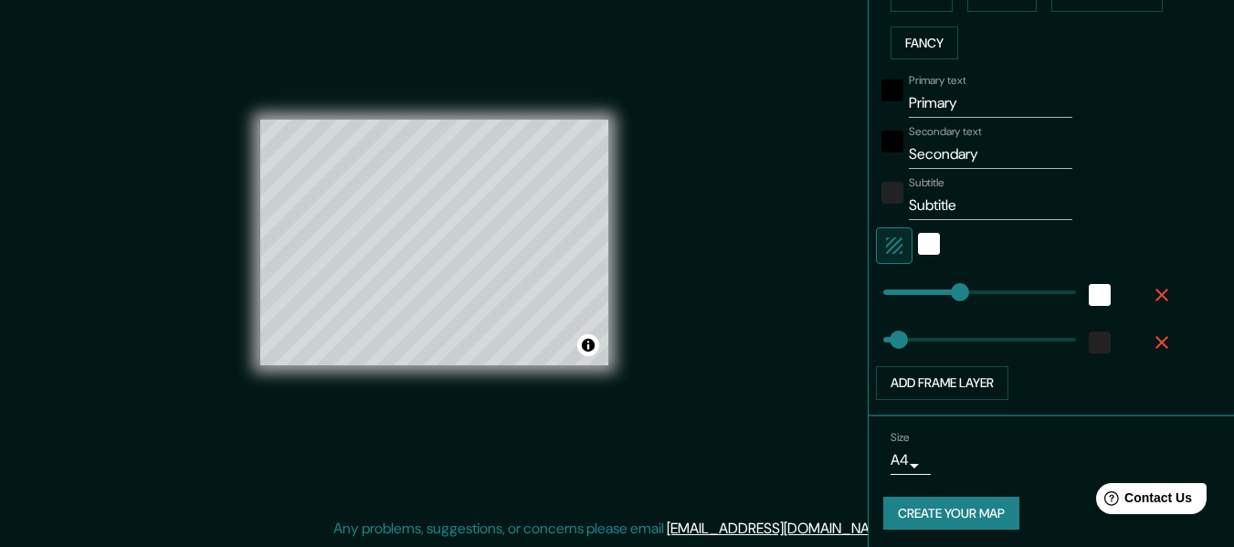
scroll to position [492, 0]
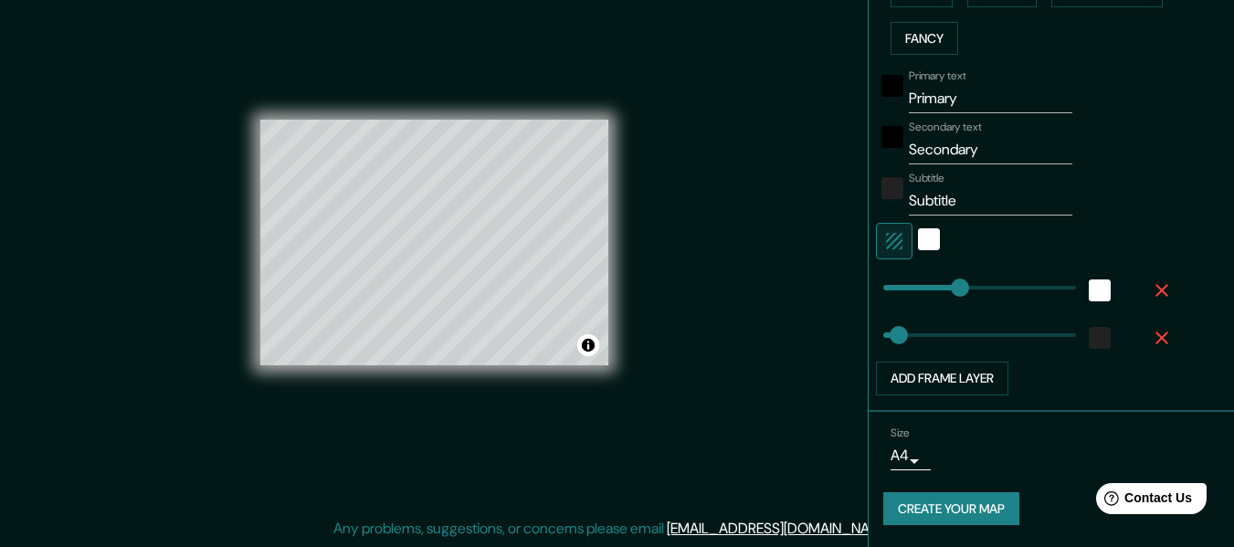
type input "30"
type input "27"
drag, startPoint x: 941, startPoint y: 291, endPoint x: 883, endPoint y: 295, distance: 57.7
type input "30"
drag, startPoint x: 960, startPoint y: 97, endPoint x: 878, endPoint y: 97, distance: 82.2
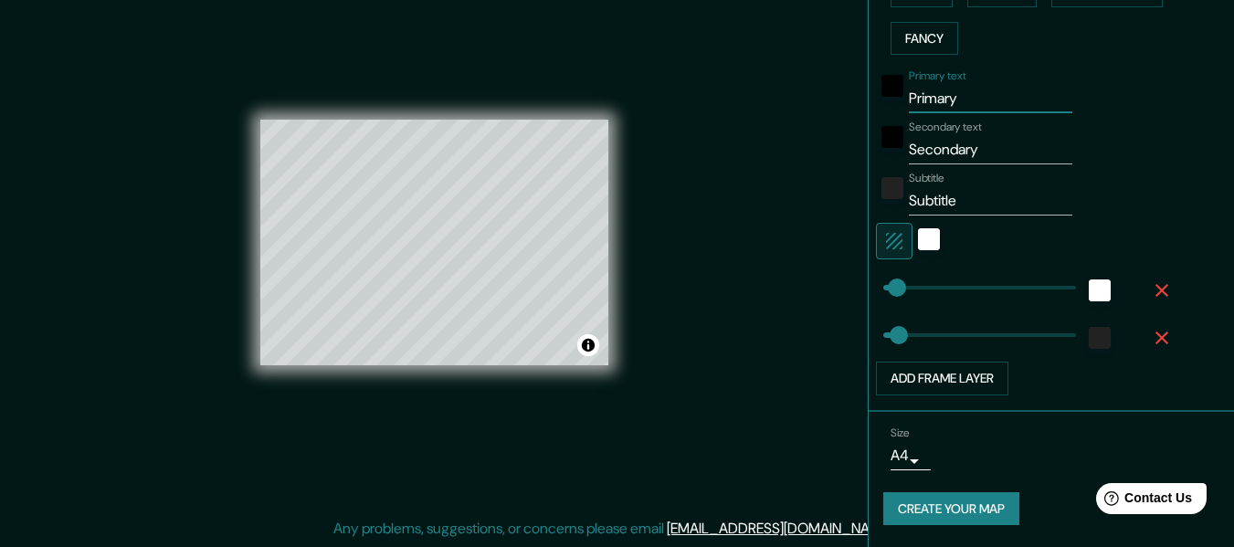
click at [878, 97] on div "Primary text Primary" at bounding box center [1026, 91] width 300 height 44
type input "30"
drag, startPoint x: 982, startPoint y: 149, endPoint x: 874, endPoint y: 149, distance: 107.8
click at [876, 149] on div "Secondary text Secondary" at bounding box center [1026, 143] width 300 height 44
type input "30"
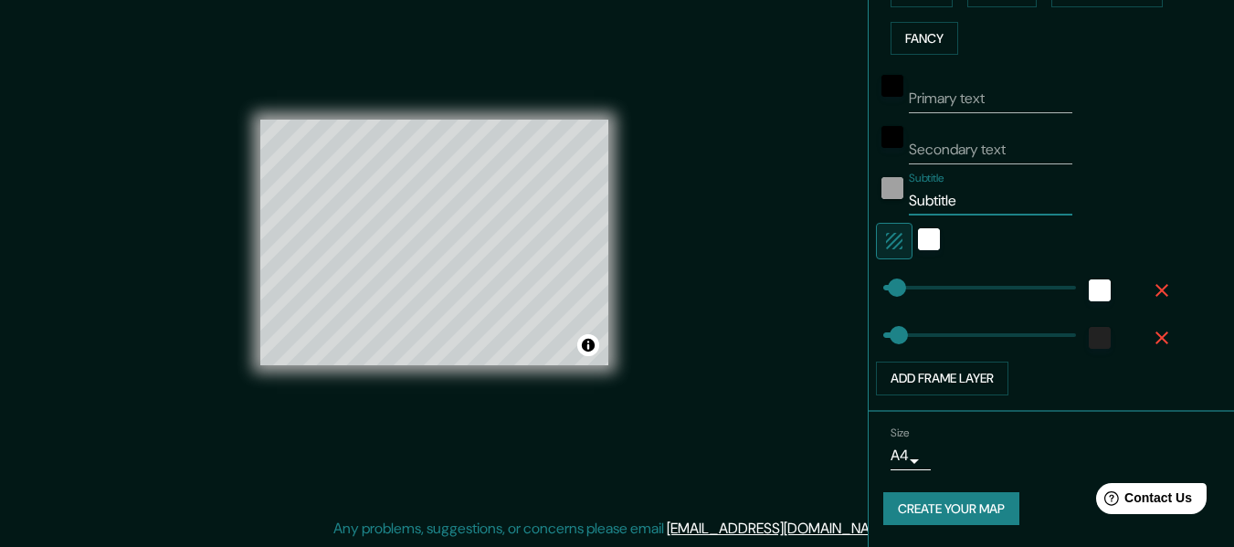
drag, startPoint x: 943, startPoint y: 198, endPoint x: 870, endPoint y: 198, distance: 72.2
click at [876, 198] on div "Subtitle Subtitle" at bounding box center [1026, 194] width 300 height 44
type input "30"
click at [932, 368] on button "Add frame layer" at bounding box center [942, 379] width 132 height 34
type input "30"
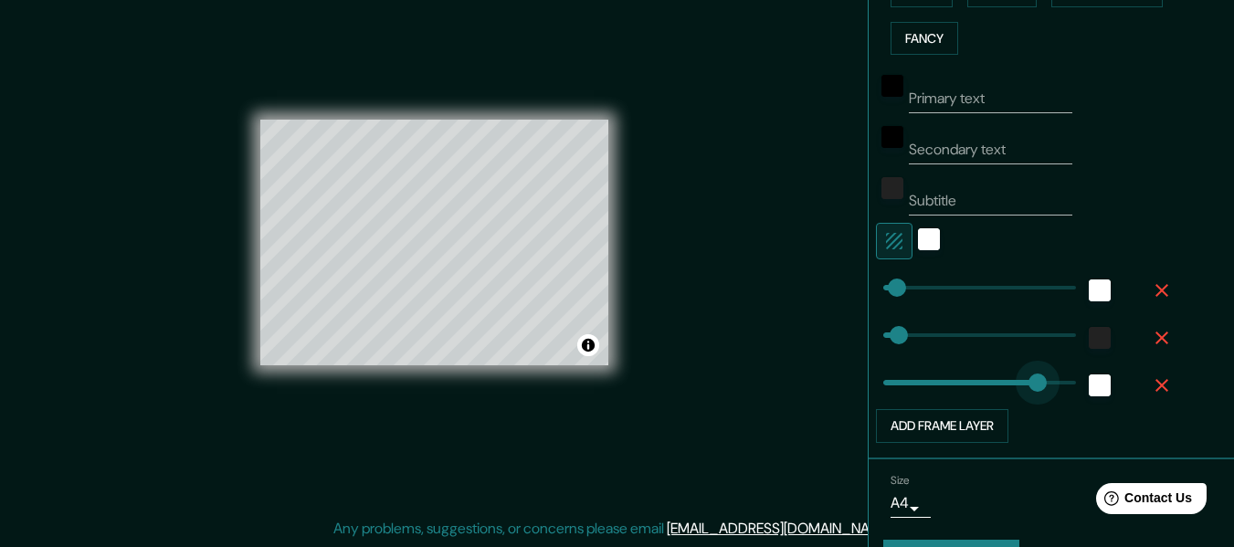
type input "365"
drag, startPoint x: 946, startPoint y: 380, endPoint x: 1054, endPoint y: 374, distance: 107.9
type input "30"
type input "0"
drag, startPoint x: 1054, startPoint y: 374, endPoint x: 853, endPoint y: 378, distance: 201.0
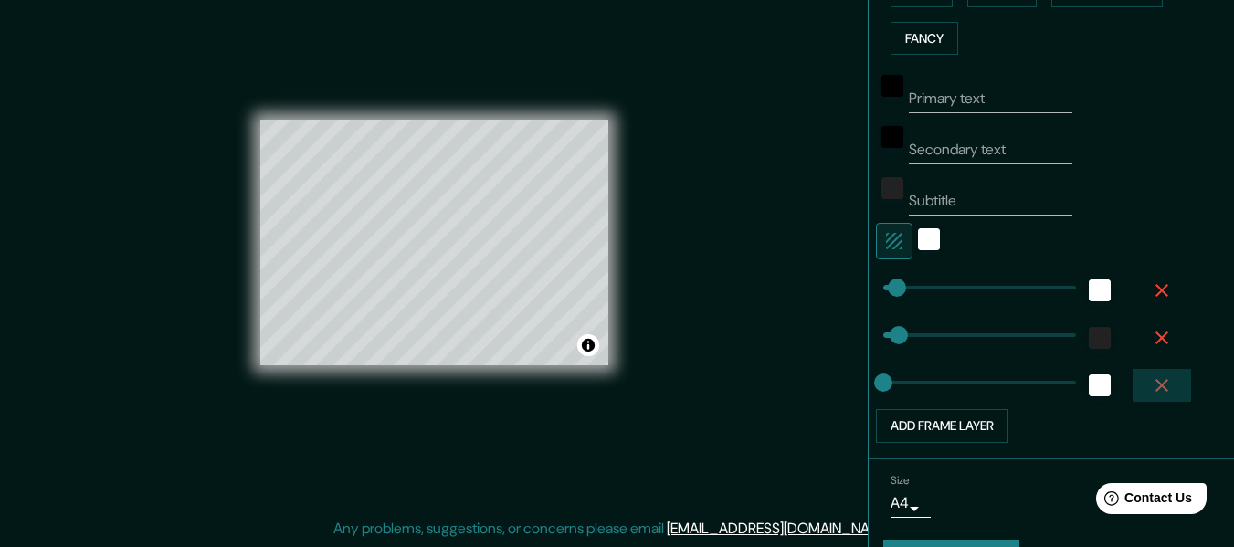
click at [1151, 374] on icon "button" at bounding box center [1162, 385] width 22 height 22
type input "30"
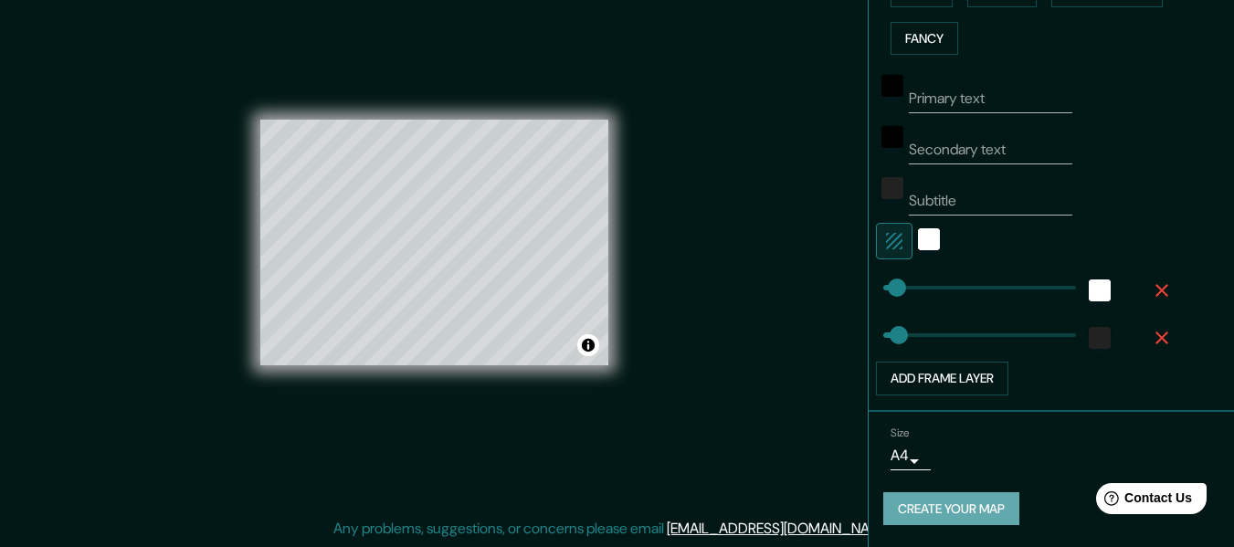
click at [944, 519] on button "Create your map" at bounding box center [951, 509] width 136 height 34
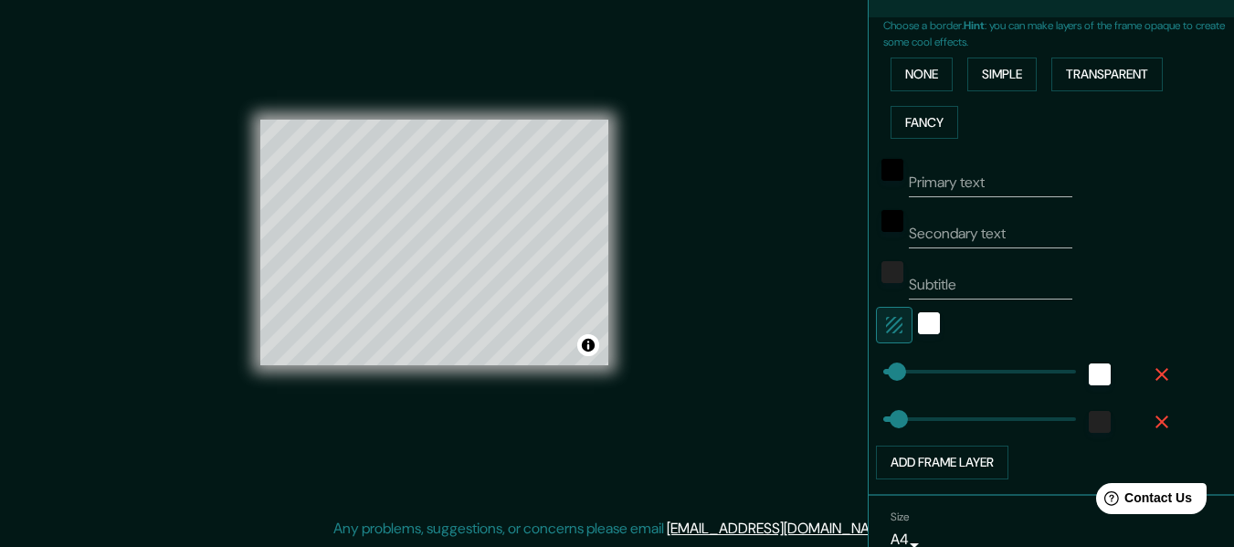
scroll to position [310, 0]
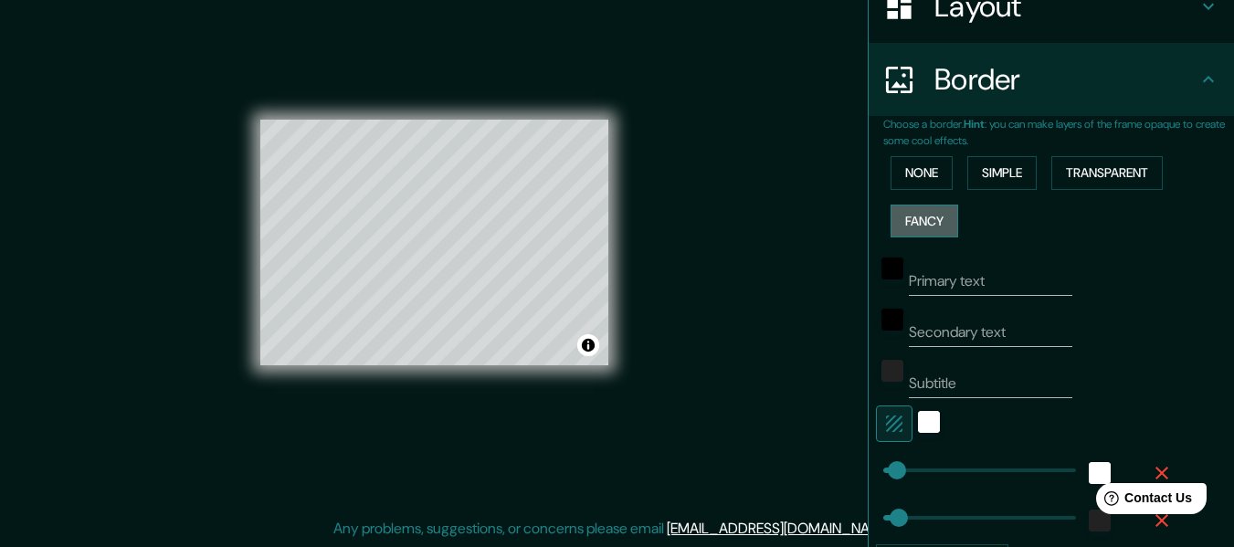
click at [907, 219] on button "Fancy" at bounding box center [924, 222] width 68 height 34
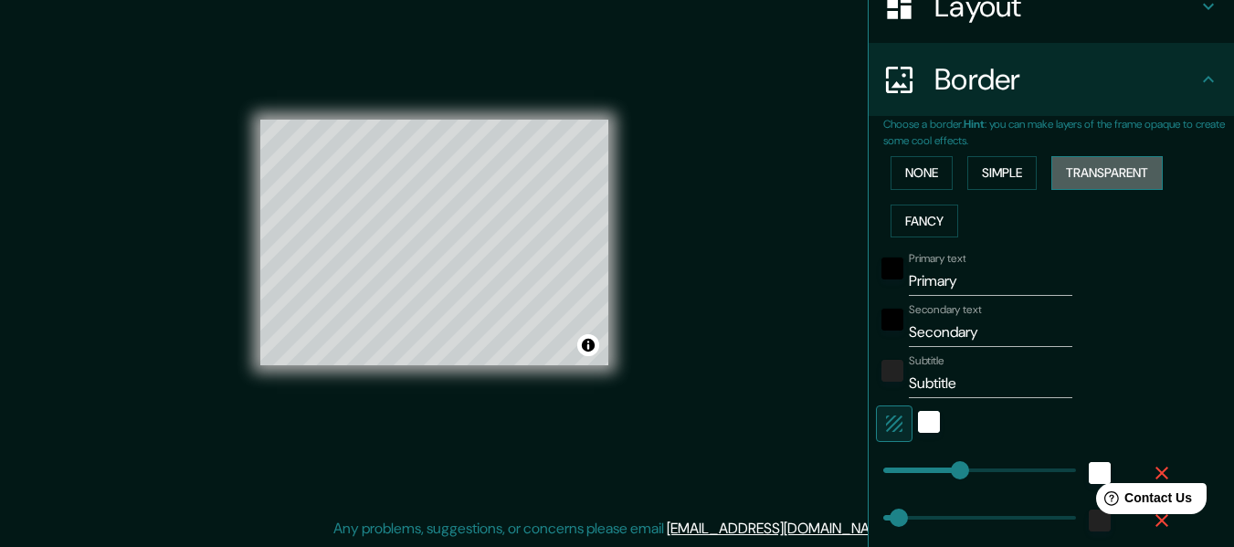
click at [1079, 176] on button "Transparent" at bounding box center [1106, 173] width 111 height 34
click at [1007, 172] on button "Simple" at bounding box center [1001, 173] width 69 height 34
click at [908, 167] on button "None" at bounding box center [921, 173] width 62 height 34
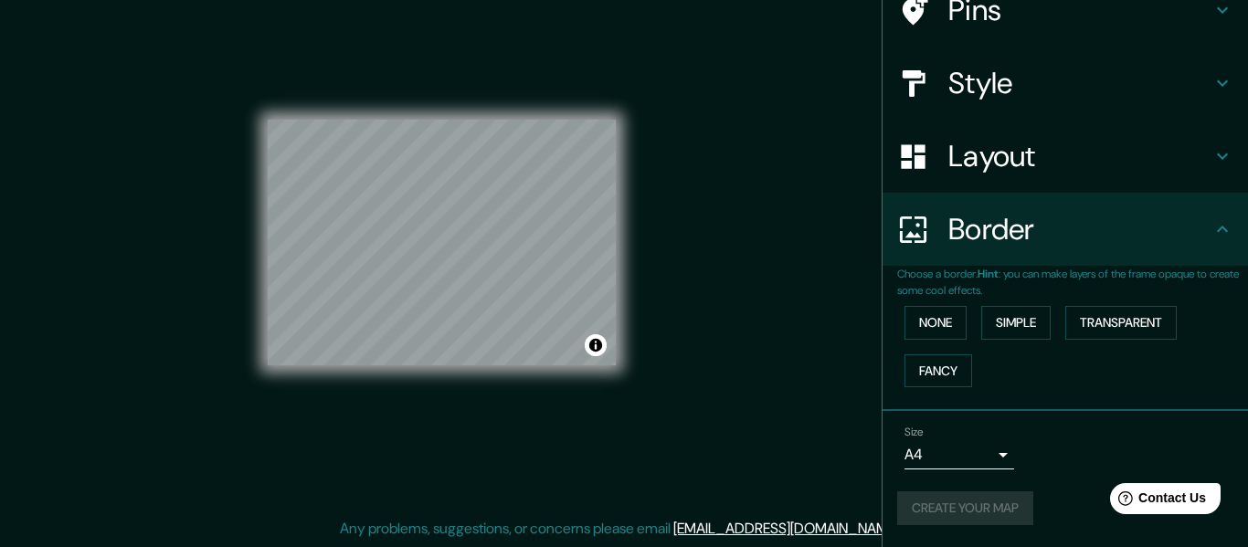
click at [932, 462] on body "Mappin Location Chivolo, Magdalena, Colombia Pins Style Layout Border Choose a …" at bounding box center [624, 240] width 1248 height 547
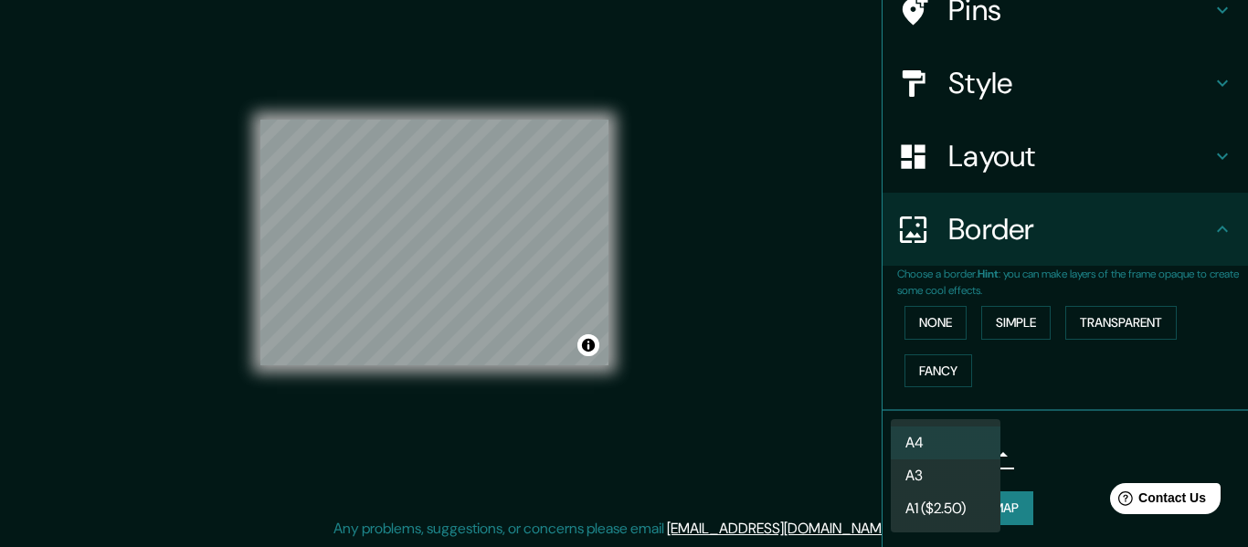
click at [932, 451] on li "A4" at bounding box center [945, 443] width 110 height 33
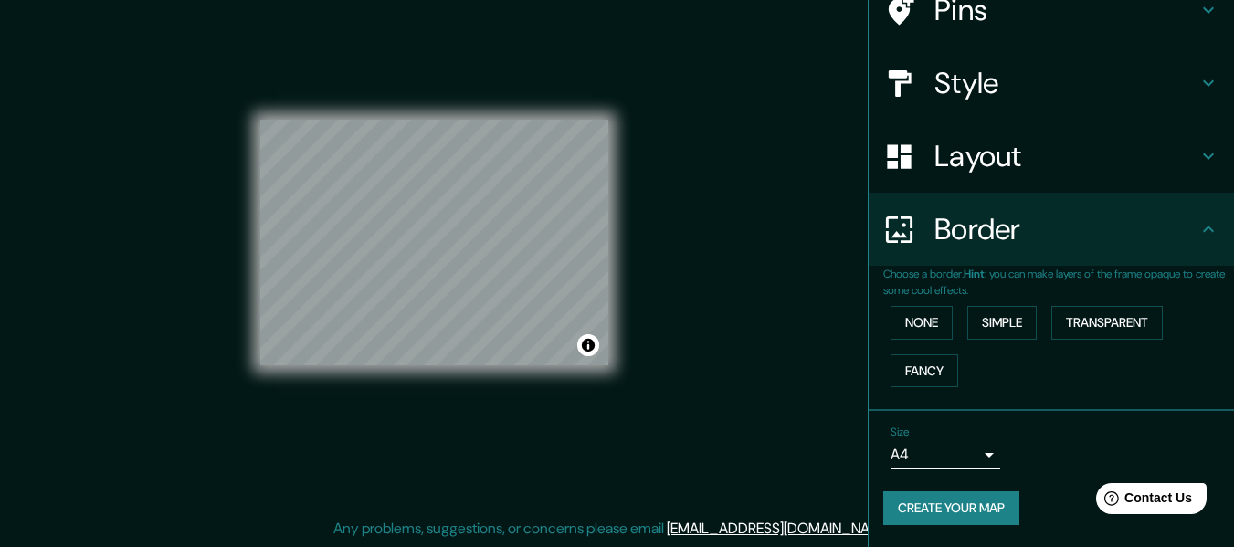
click at [945, 500] on button "Create your map" at bounding box center [951, 508] width 136 height 34
click at [998, 326] on button "Simple" at bounding box center [1001, 323] width 69 height 34
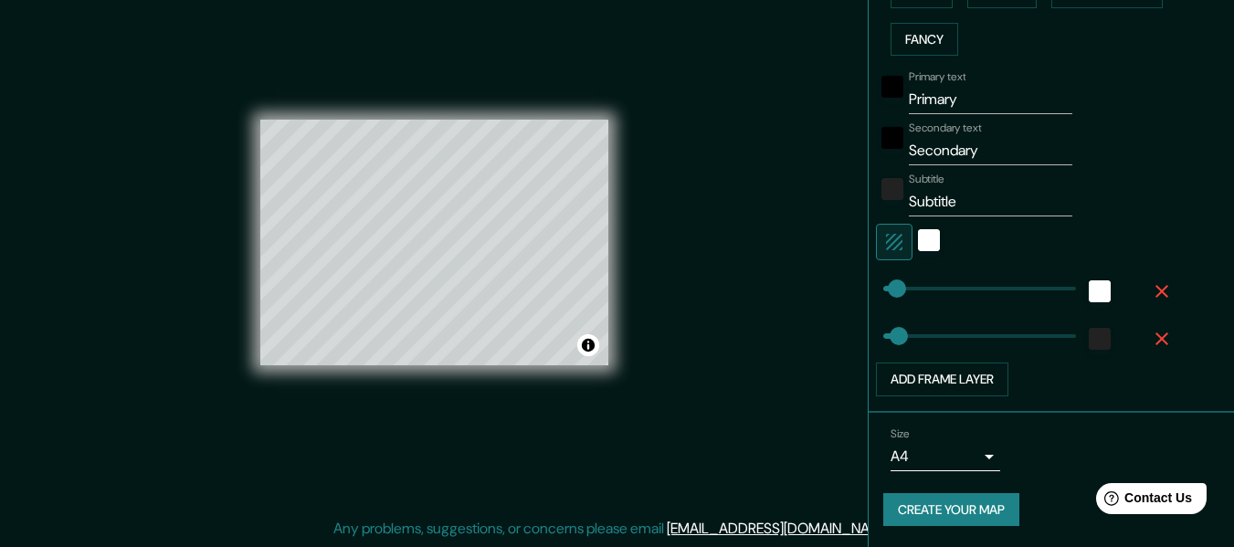
scroll to position [492, 0]
click at [965, 498] on button "Create your map" at bounding box center [951, 509] width 136 height 34
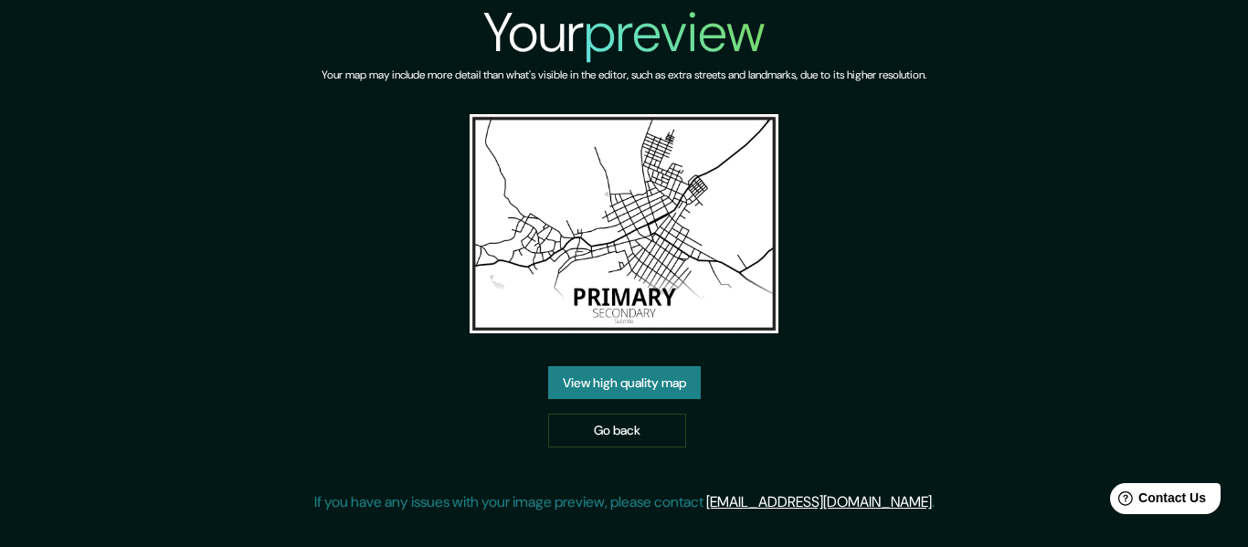
click at [675, 391] on link "View high quality map" at bounding box center [624, 383] width 153 height 34
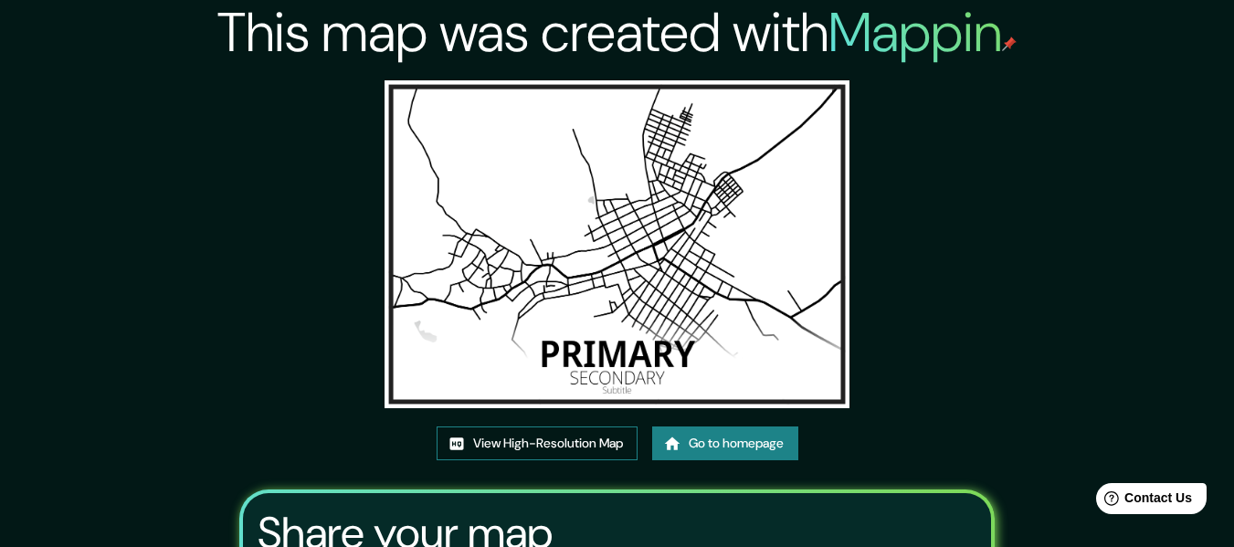
click at [591, 436] on link "View High-Resolution Map" at bounding box center [537, 444] width 201 height 34
